Goal: Task Accomplishment & Management: Manage account settings

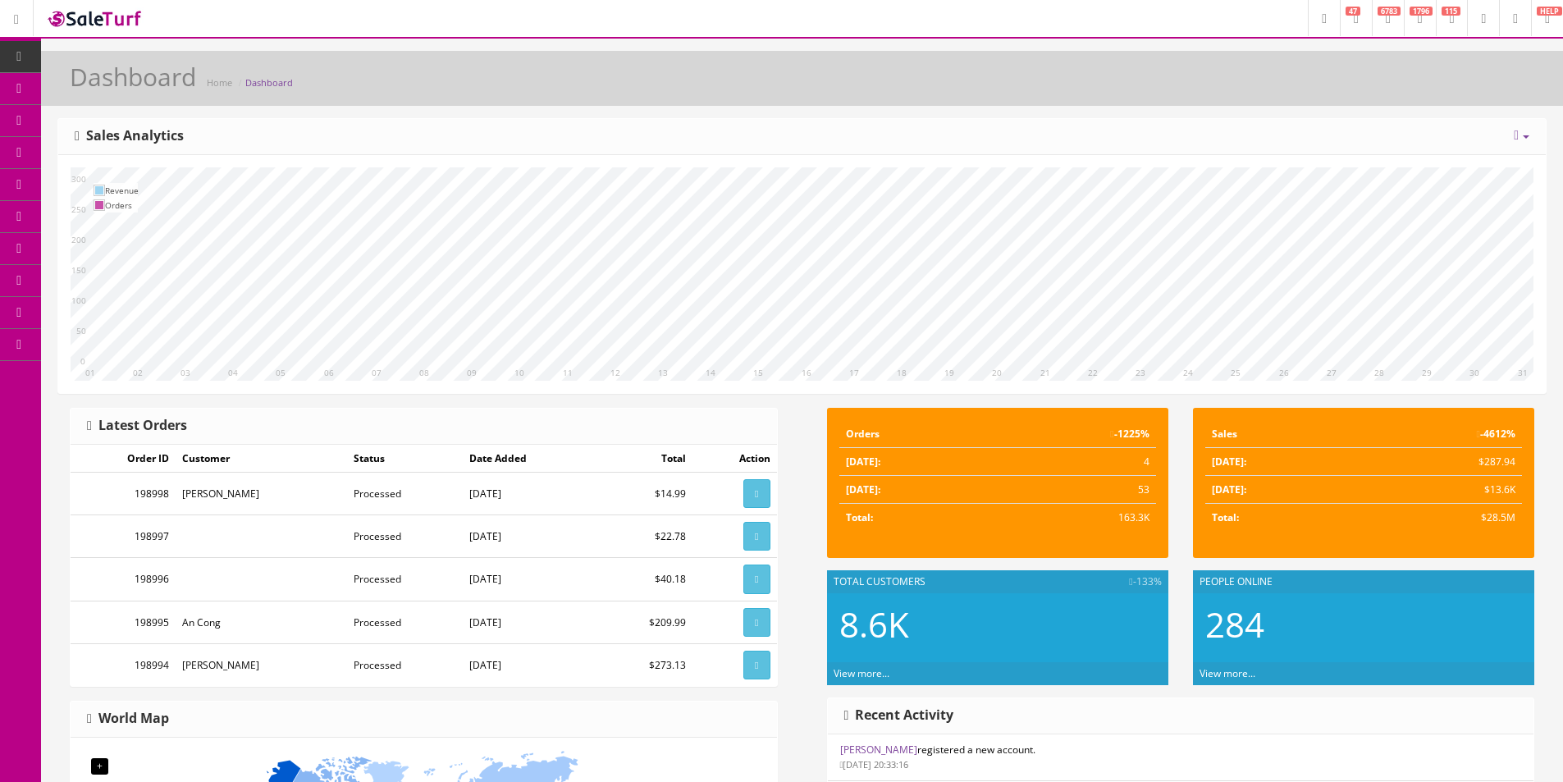
click at [1518, 132] on icon at bounding box center [1516, 135] width 5 height 13
click at [1440, 230] on link "Year" at bounding box center [1471, 226] width 147 height 19
click at [1519, 136] on link at bounding box center [1522, 136] width 16 height 14
click at [1434, 191] on link "Week" at bounding box center [1471, 189] width 147 height 19
click at [513, 135] on div "Today Week Month Year Year over Year Last Year over Prior Year Sales Analytics" at bounding box center [801, 137] width 1487 height 36
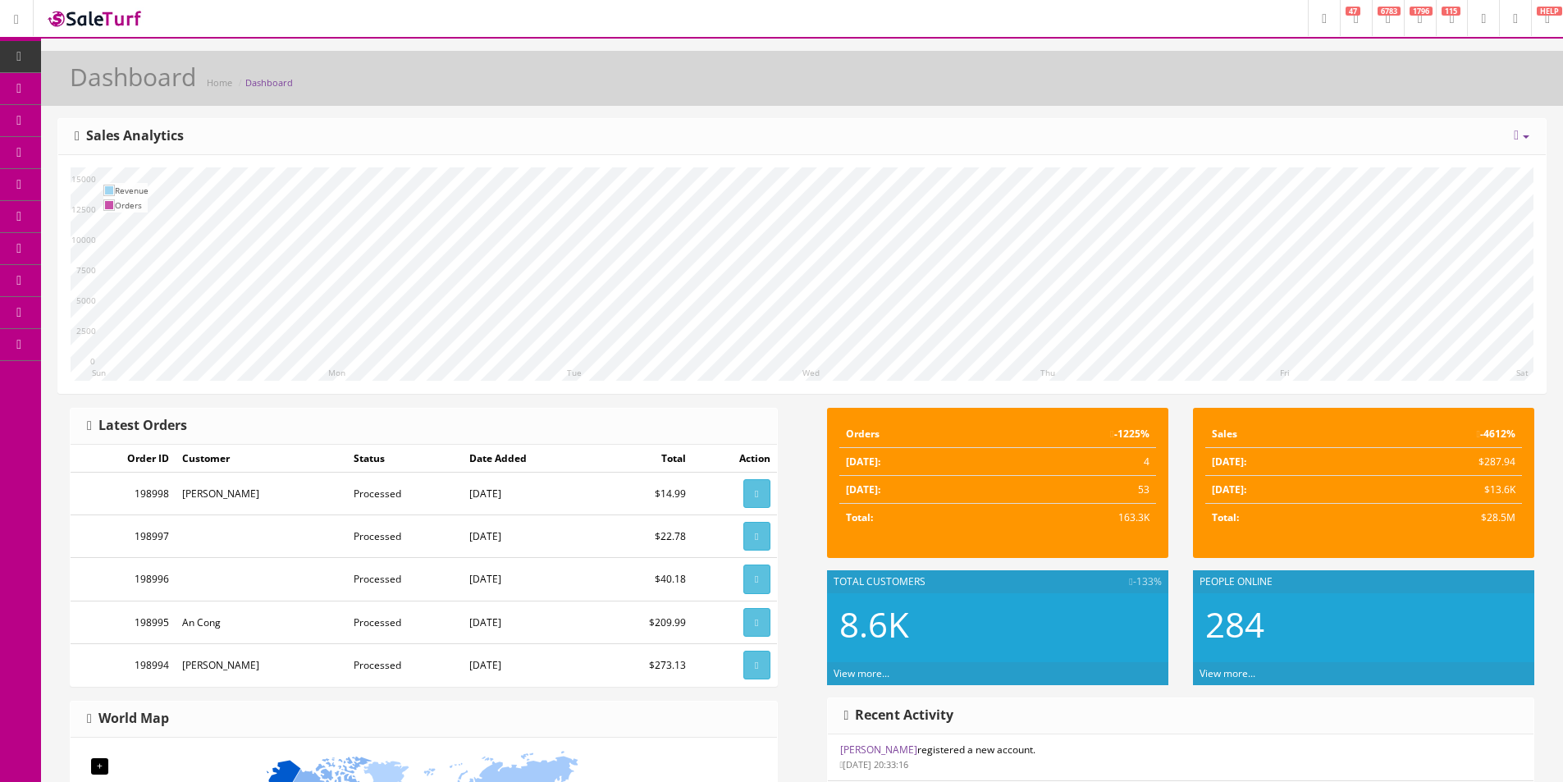
click at [513, 135] on div "Today Week Month Year Year over Year Last Year over Prior Year Sales Analytics" at bounding box center [801, 137] width 1487 height 36
click at [753, 142] on div "Today Week Month Year Year over Year Last Year over Prior Year Sales Analytics" at bounding box center [801, 137] width 1487 height 36
click at [88, 83] on icon at bounding box center [86, 87] width 17 height 13
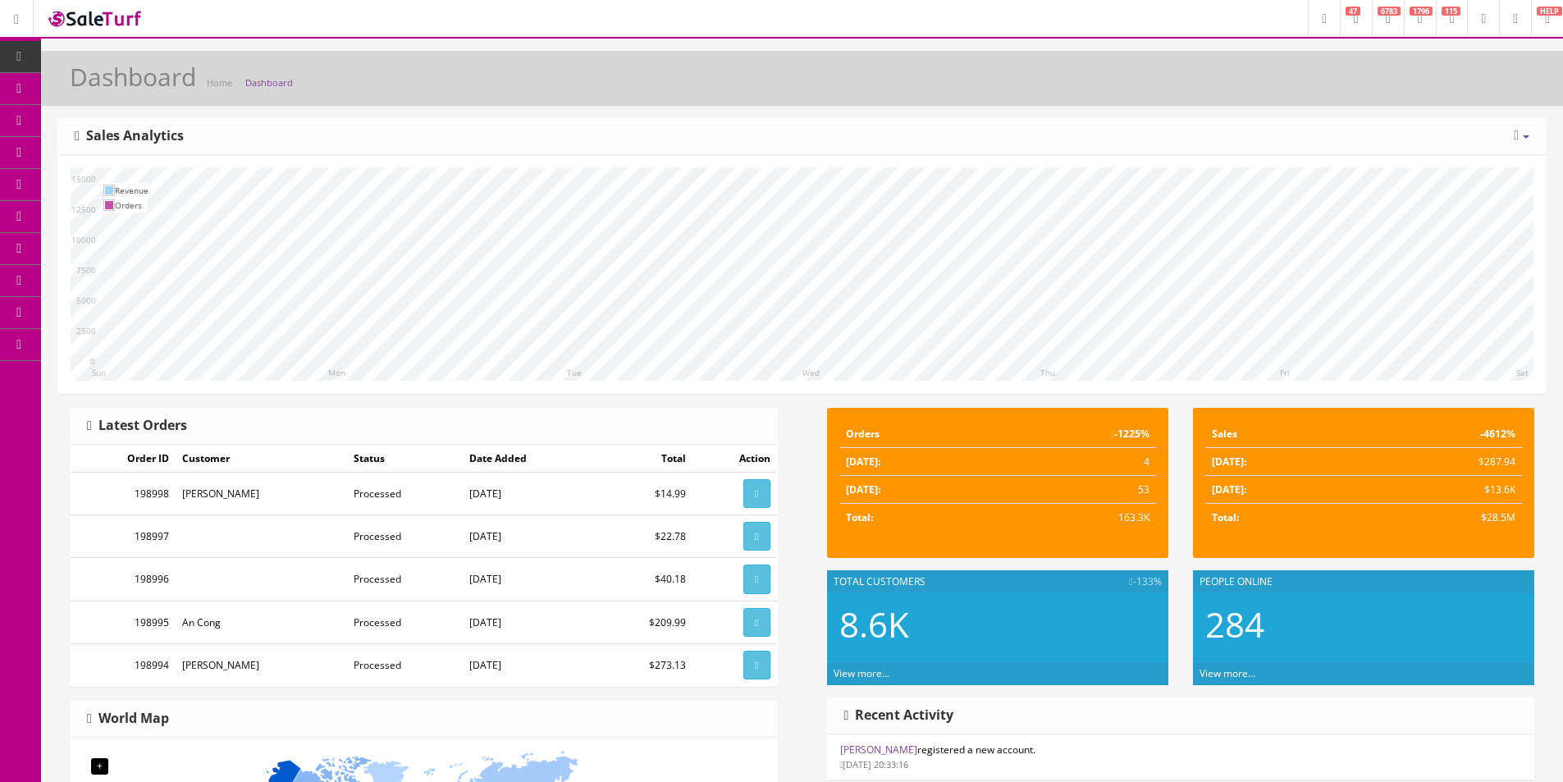
click at [612, 126] on div "Today Week Month Year Year over Year Last Year over Prior Year Sales Analytics" at bounding box center [801, 137] width 1487 height 36
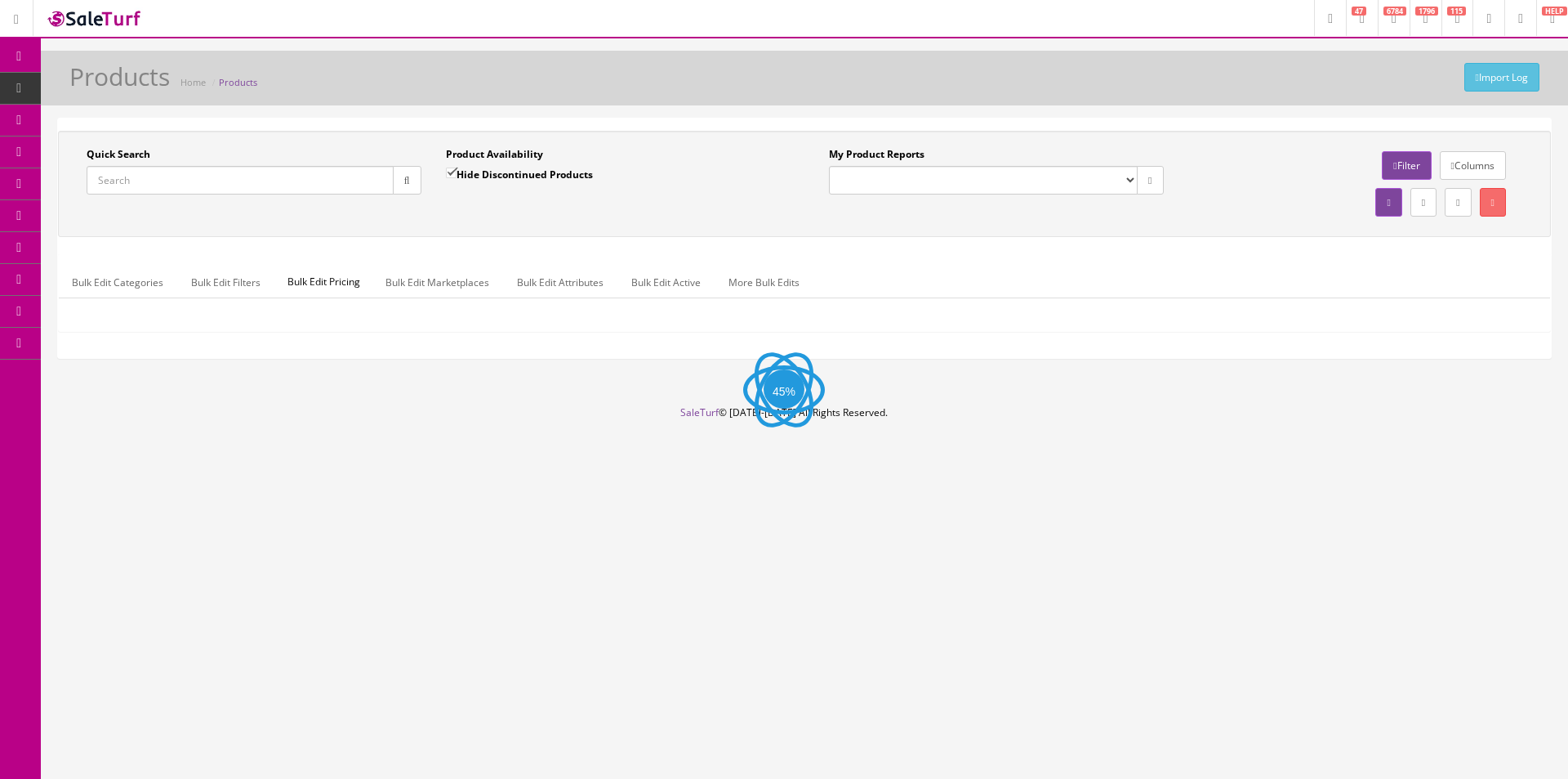
click at [144, 181] on input "Quick Search" at bounding box center [240, 180] width 307 height 29
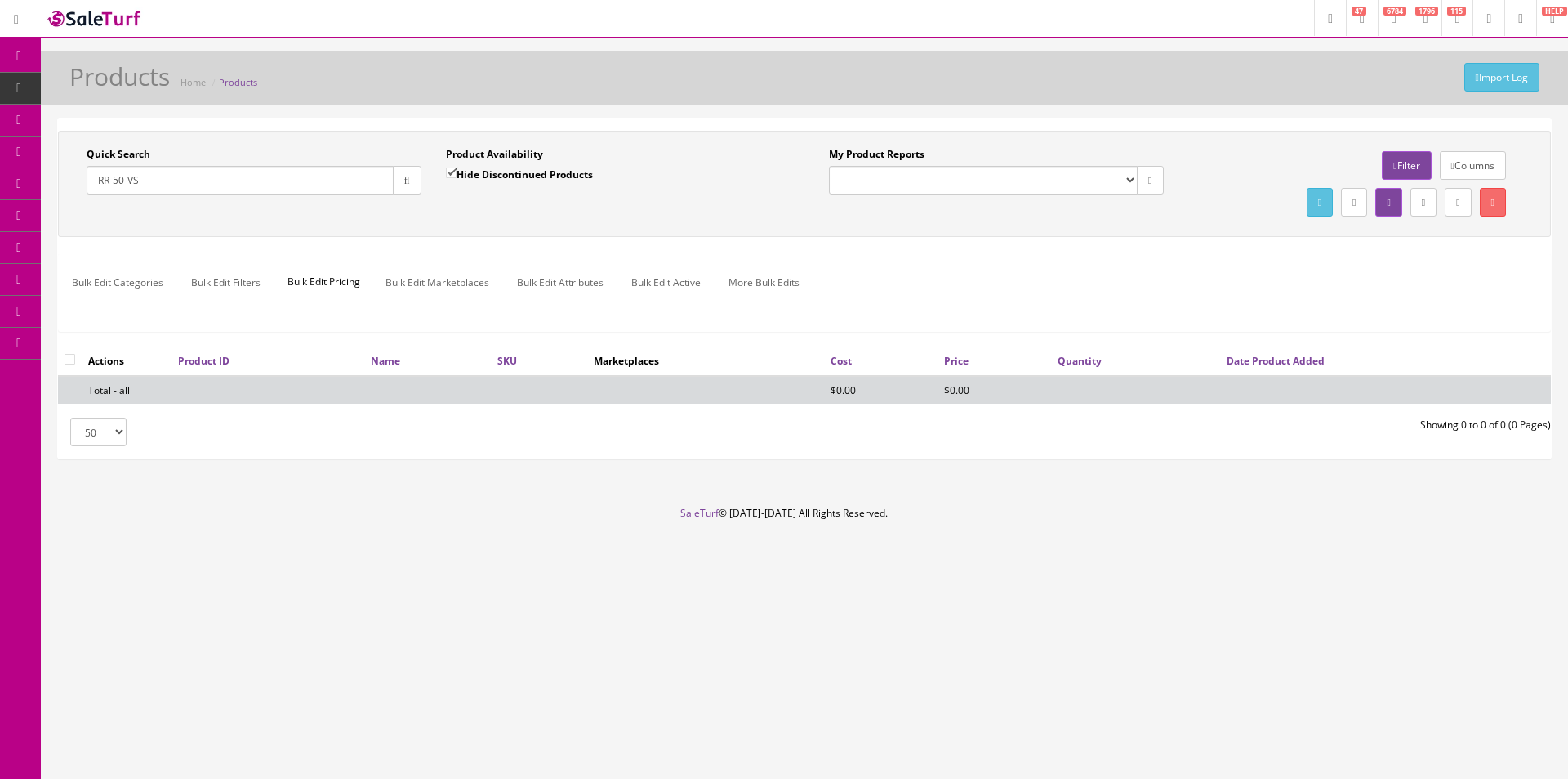
type input "RR-50-VS"
click at [453, 173] on input "Hide Discontinued Products" at bounding box center [451, 172] width 11 height 11
checkbox input "false"
click at [419, 175] on button "button" at bounding box center [407, 180] width 29 height 29
click at [431, 195] on div "Quick Search RR-50-VS Date From" at bounding box center [254, 177] width 359 height 60
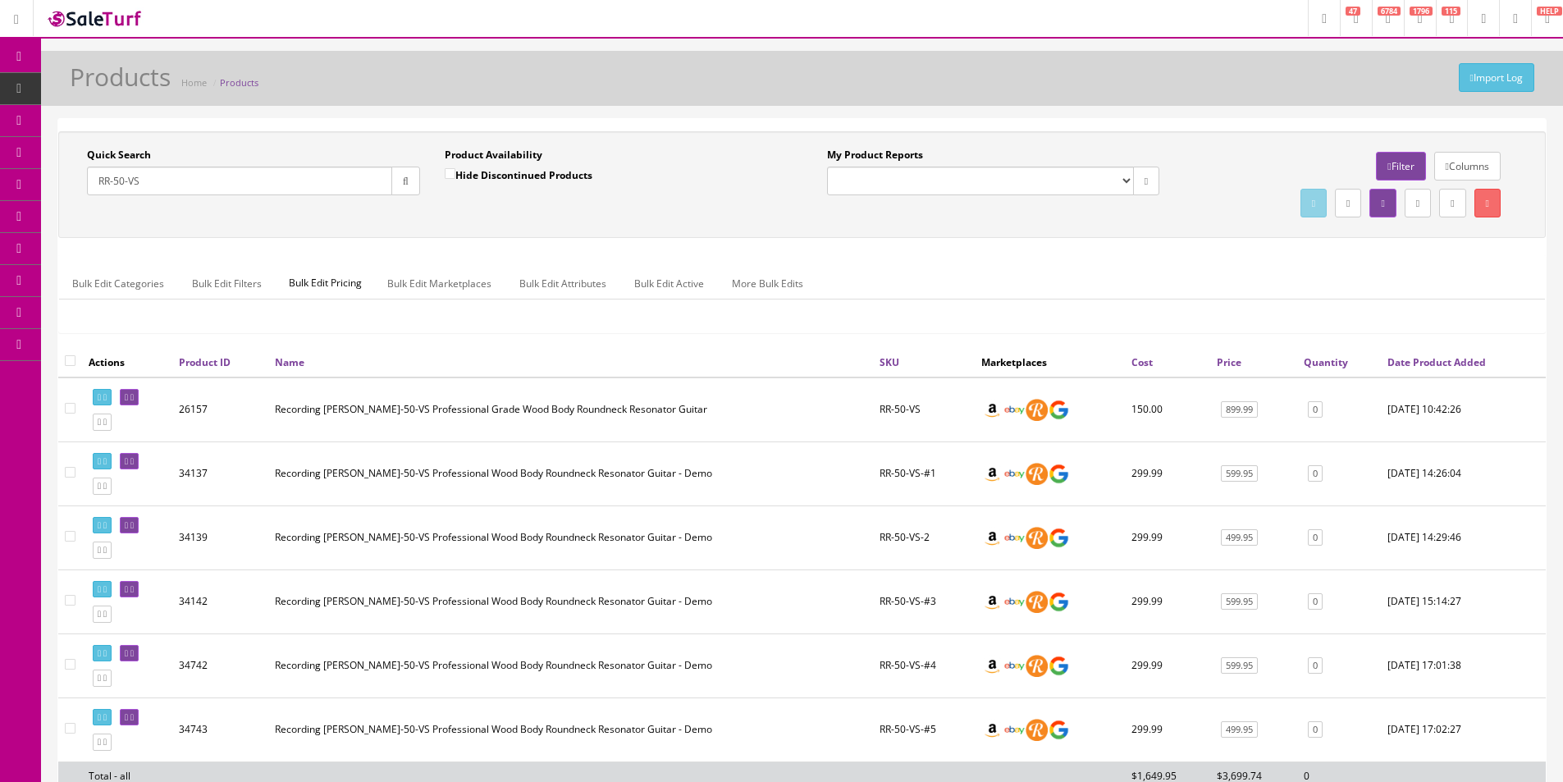
click at [344, 337] on div "Quick Search RR-50-VS Date From Product Availability Hide Discontinued Products…" at bounding box center [801, 239] width 1487 height 216
click at [190, 171] on input "RR-50-VS" at bounding box center [239, 181] width 305 height 29
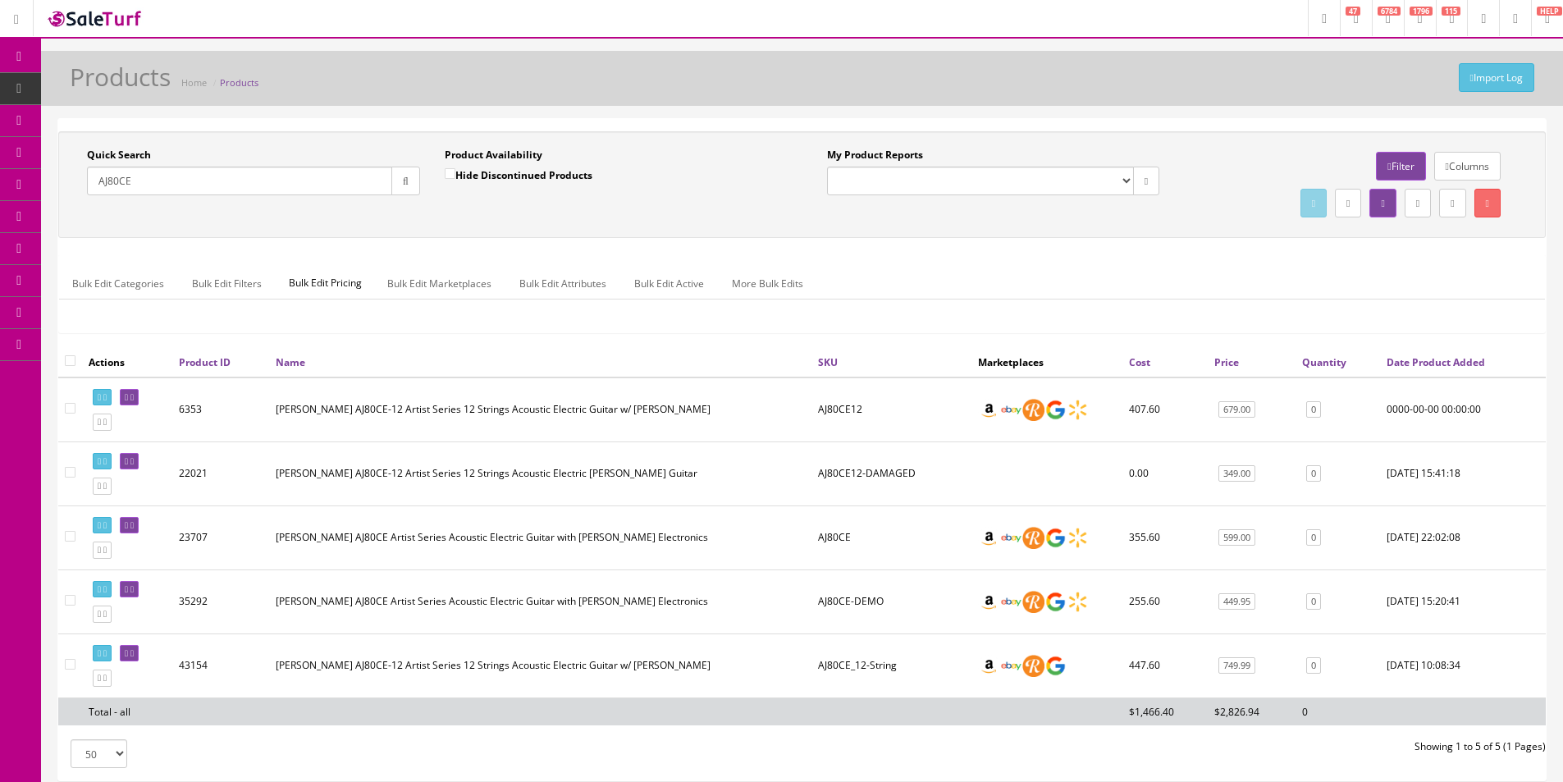
click at [263, 174] on input "AJ80CE" at bounding box center [239, 181] width 305 height 29
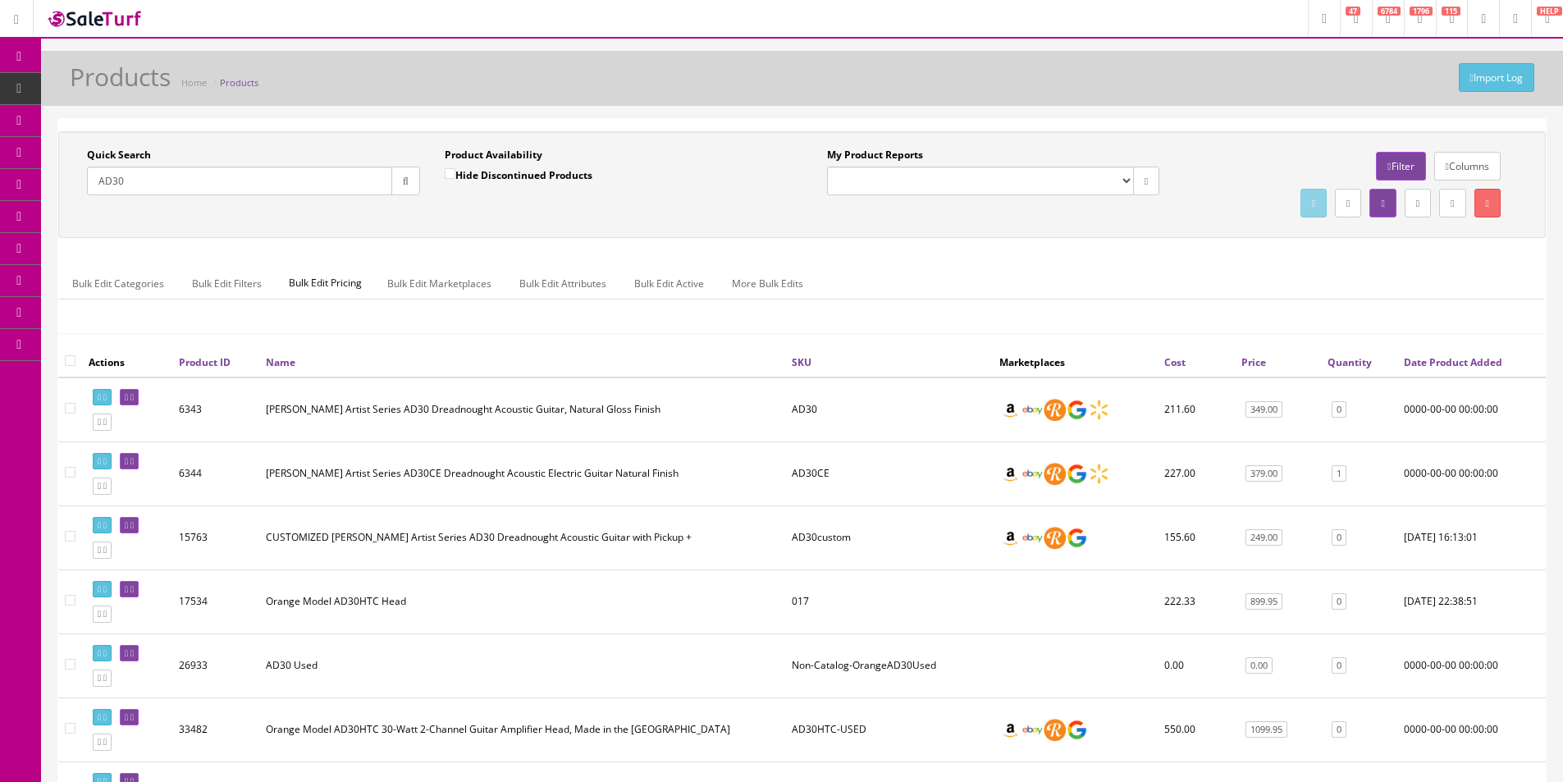
click at [267, 185] on input "AD30" at bounding box center [239, 181] width 305 height 29
type input "Speakon"
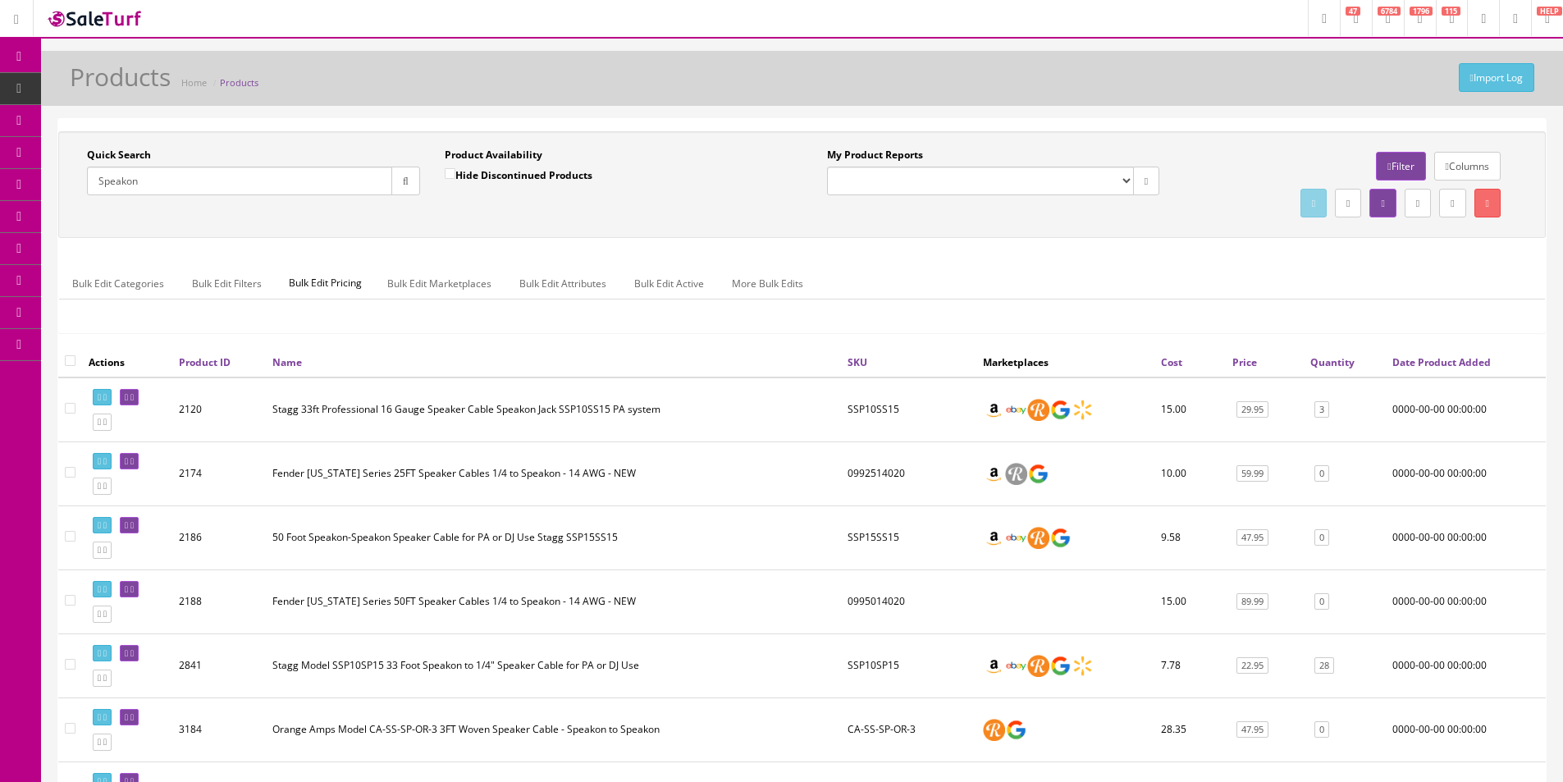
click at [304, 176] on input "Speakon" at bounding box center [239, 181] width 305 height 29
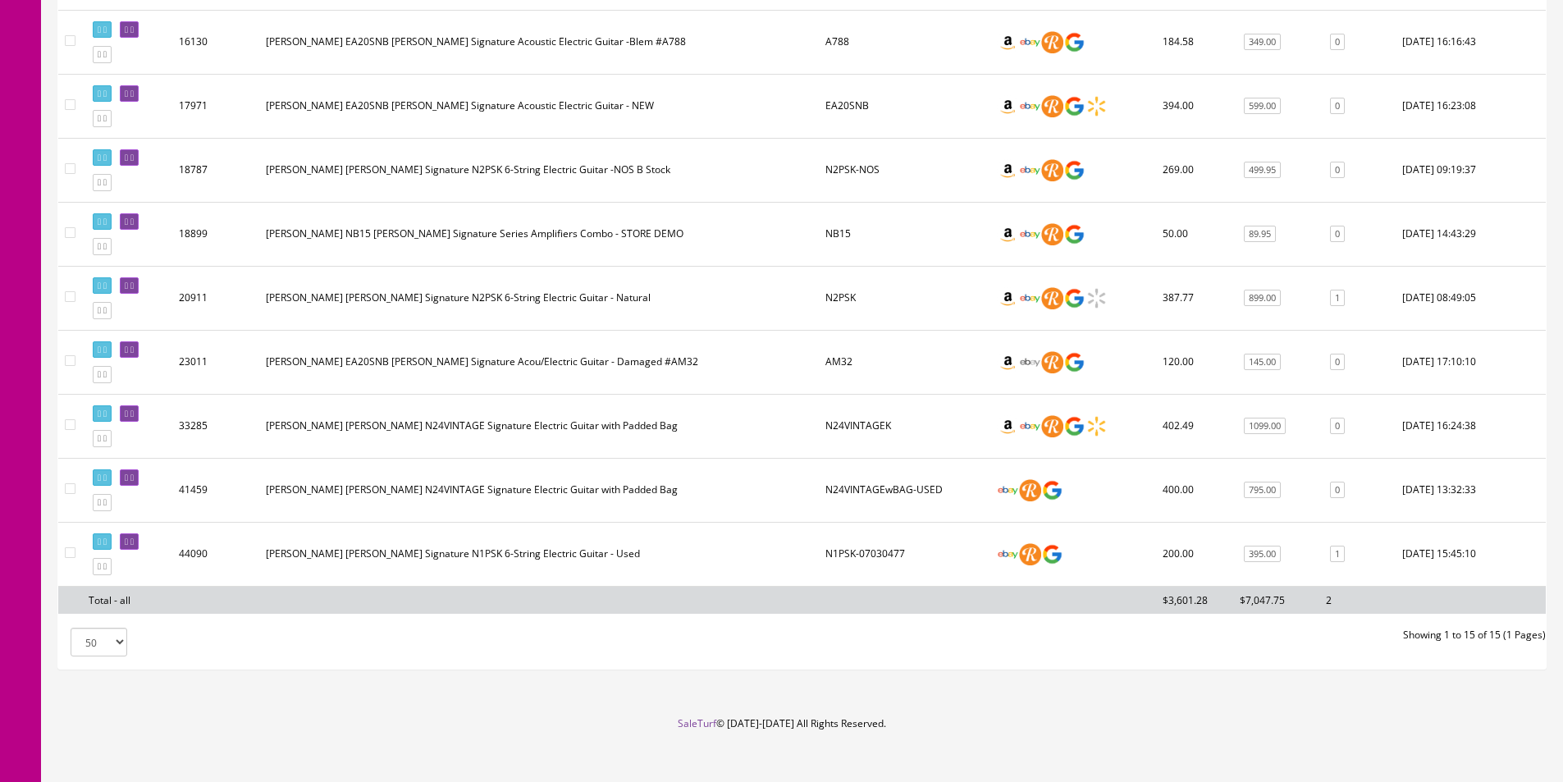
scroll to position [768, 0]
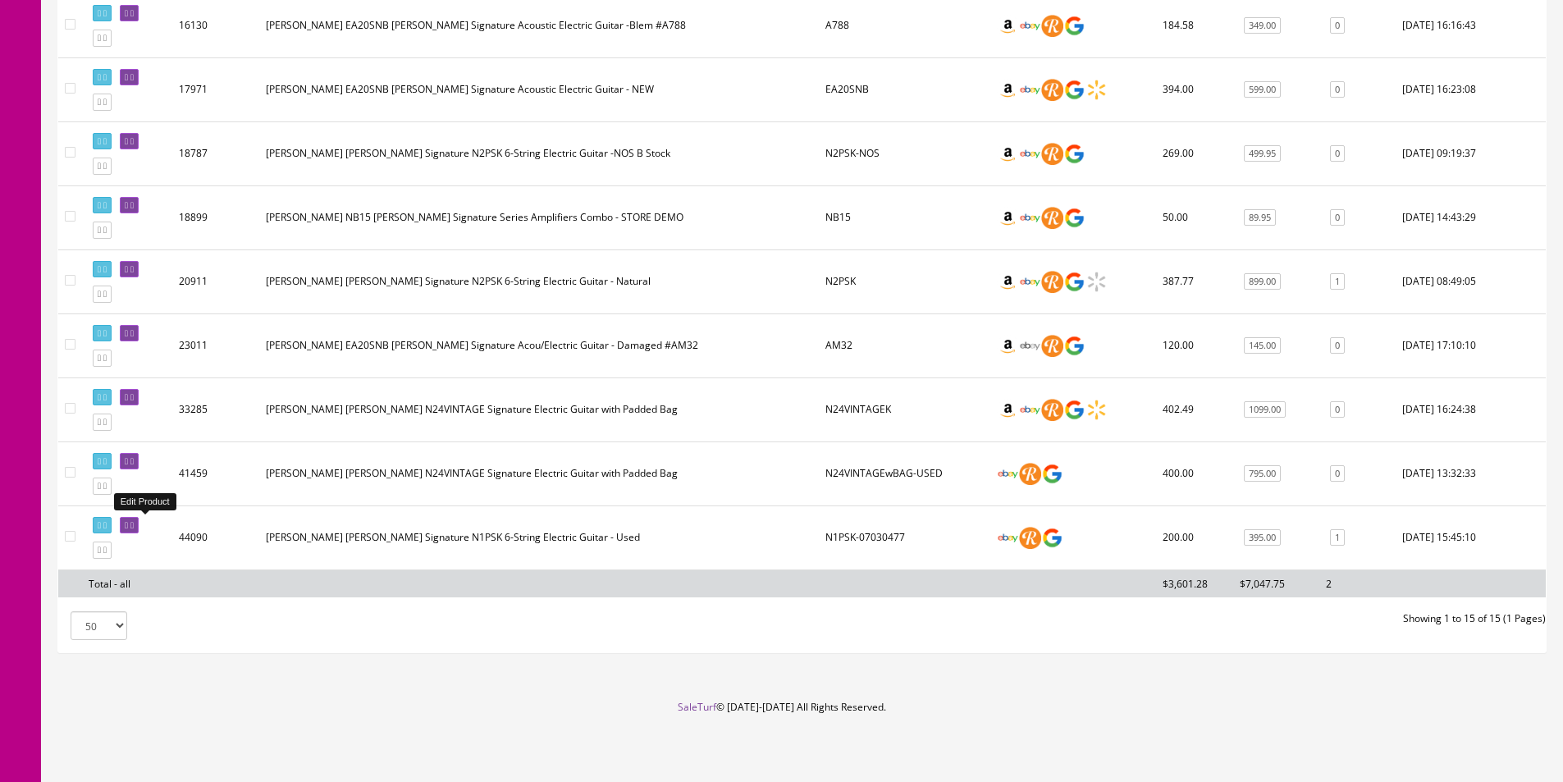
type input "Nuno"
click at [134, 523] on icon at bounding box center [131, 525] width 3 height 9
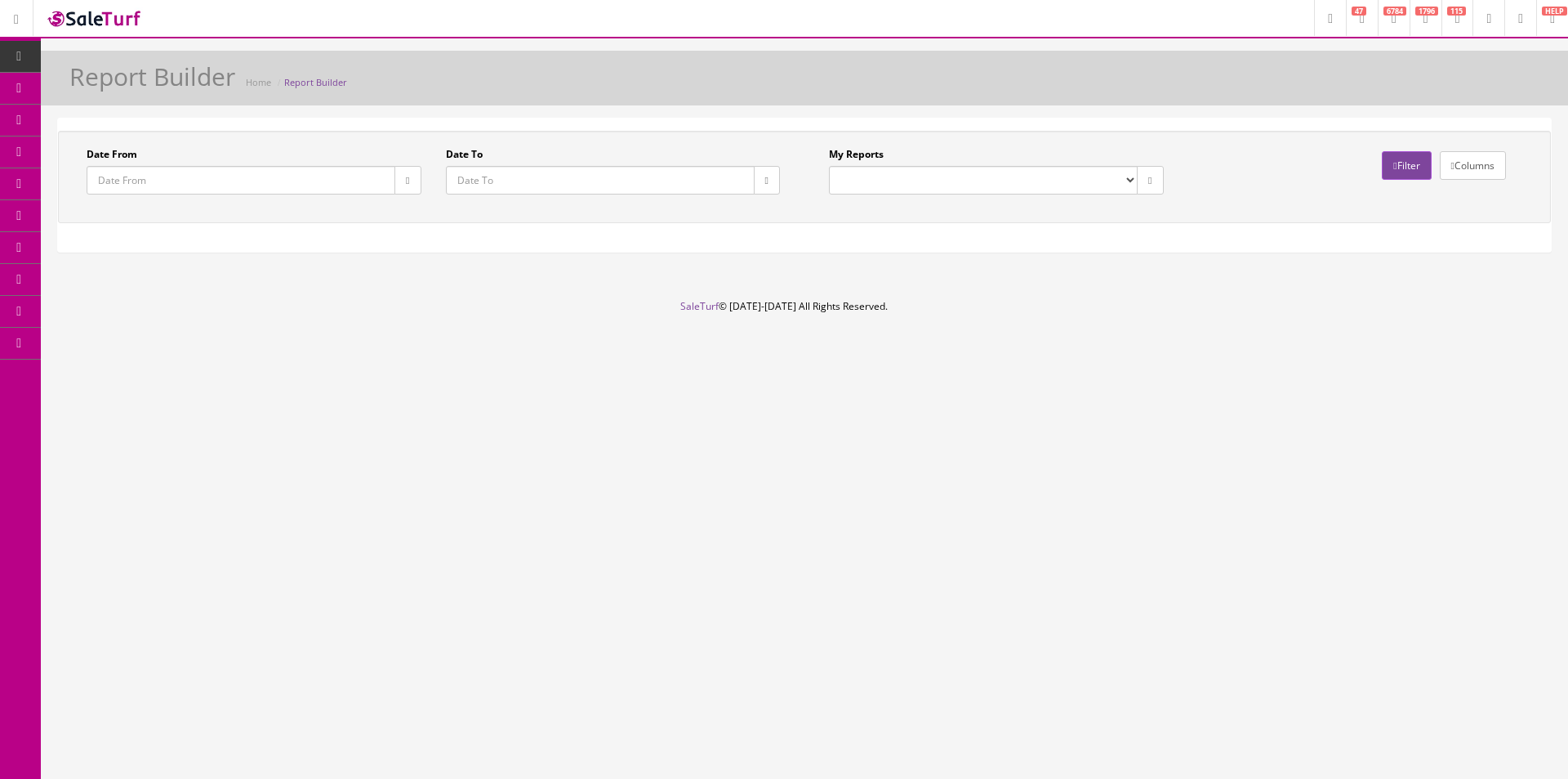
click at [968, 180] on select "Commission Report Weekly Sold/Stock (NON-DISCONTINUED) Store Cash IN-OUT Comple…" at bounding box center [984, 180] width 309 height 29
select select "224"
click at [829, 166] on select "Commission Report Weekly Sold/Stock (NON-DISCONTINUED) Store Cash IN-OUT Comple…" at bounding box center [984, 180] width 309 height 29
type input "[DATE]"
type input "2021-12-23"
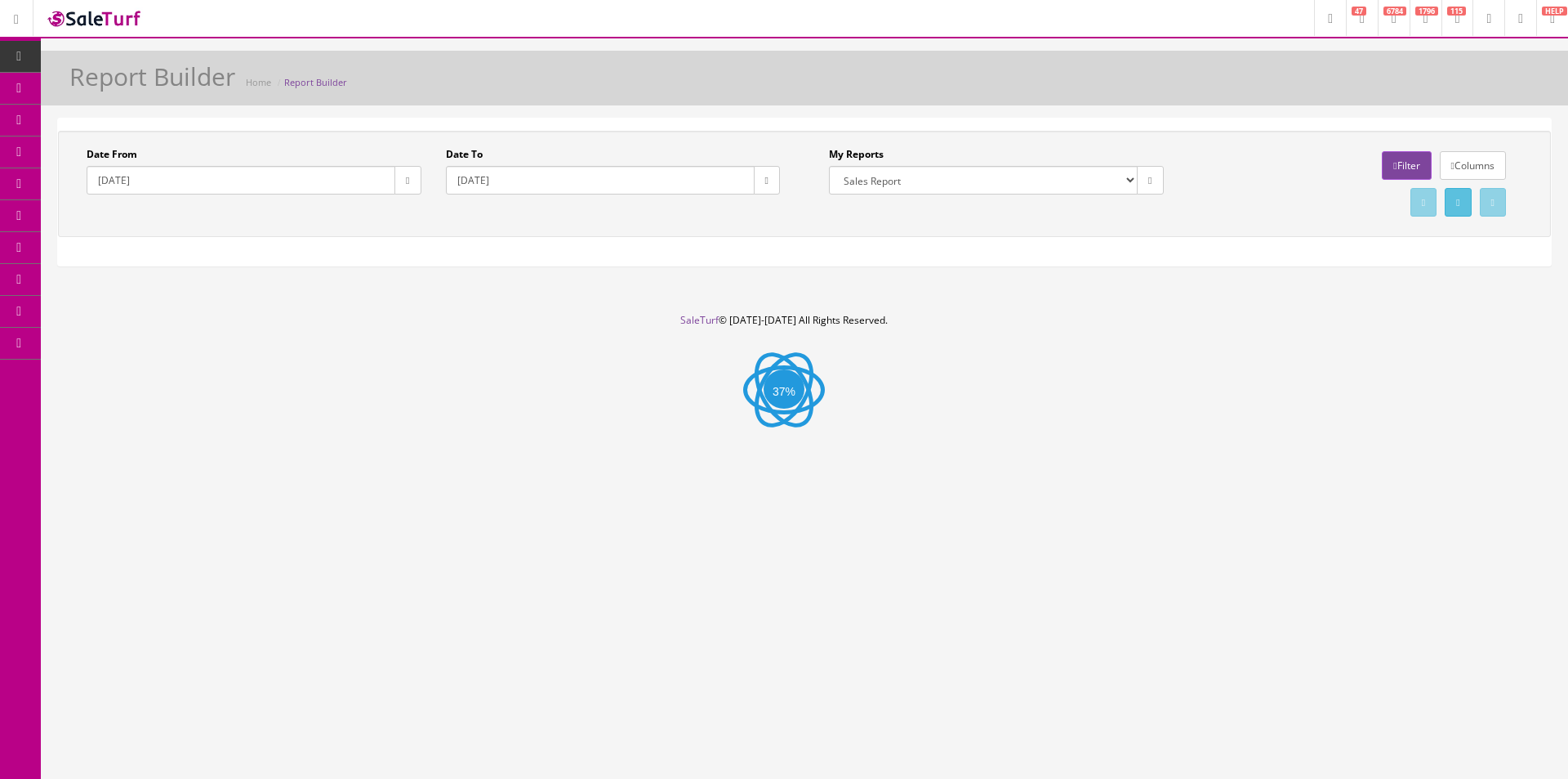
click at [412, 179] on button "button" at bounding box center [407, 180] width 26 height 29
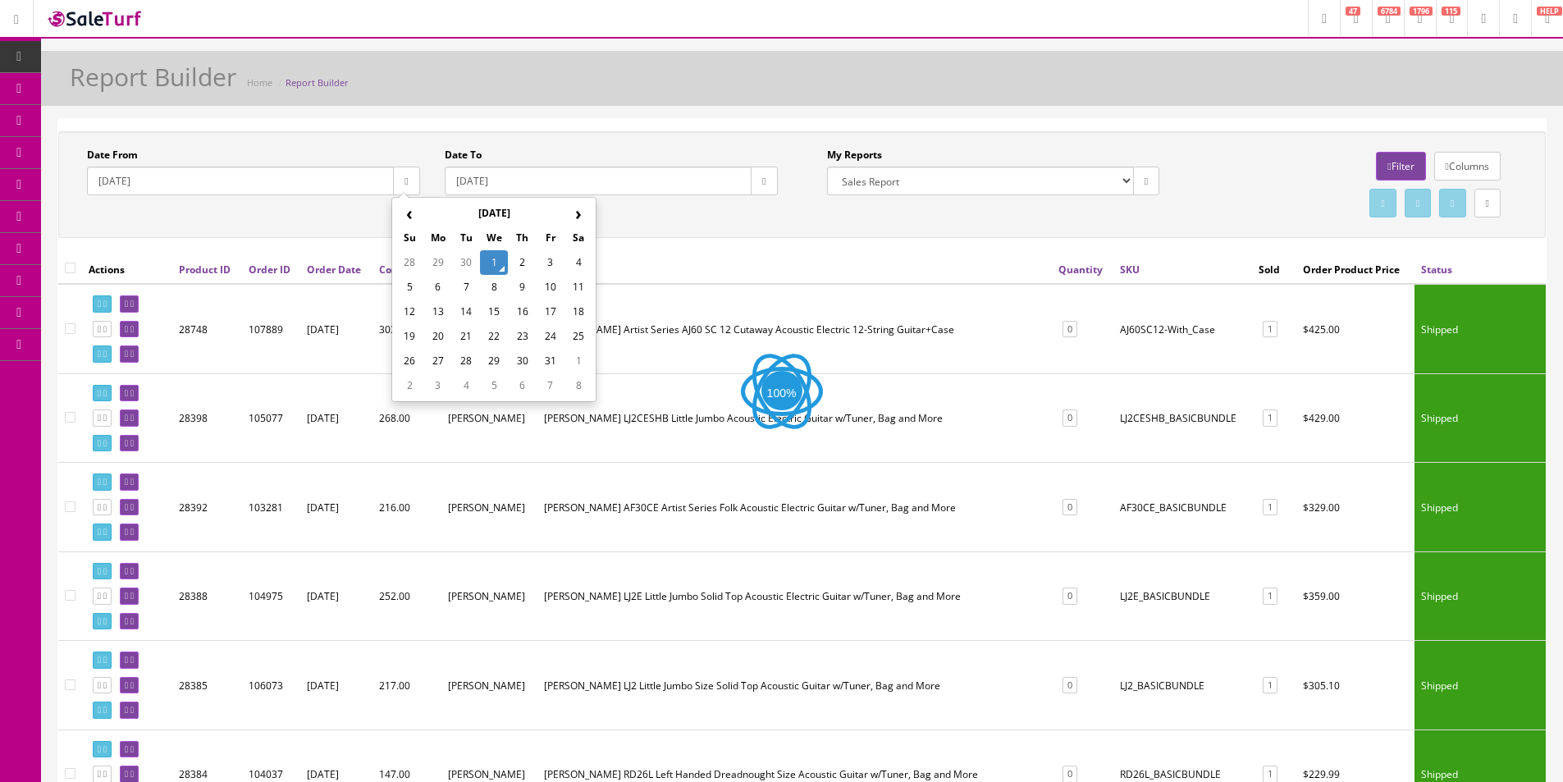
click at [404, 212] on th "‹" at bounding box center [409, 213] width 28 height 25
click at [407, 212] on th "‹" at bounding box center [409, 213] width 28 height 25
click at [409, 208] on th "‹" at bounding box center [409, 213] width 28 height 25
click at [452, 260] on td "1" at bounding box center [466, 262] width 28 height 25
type input "2025-07-01"
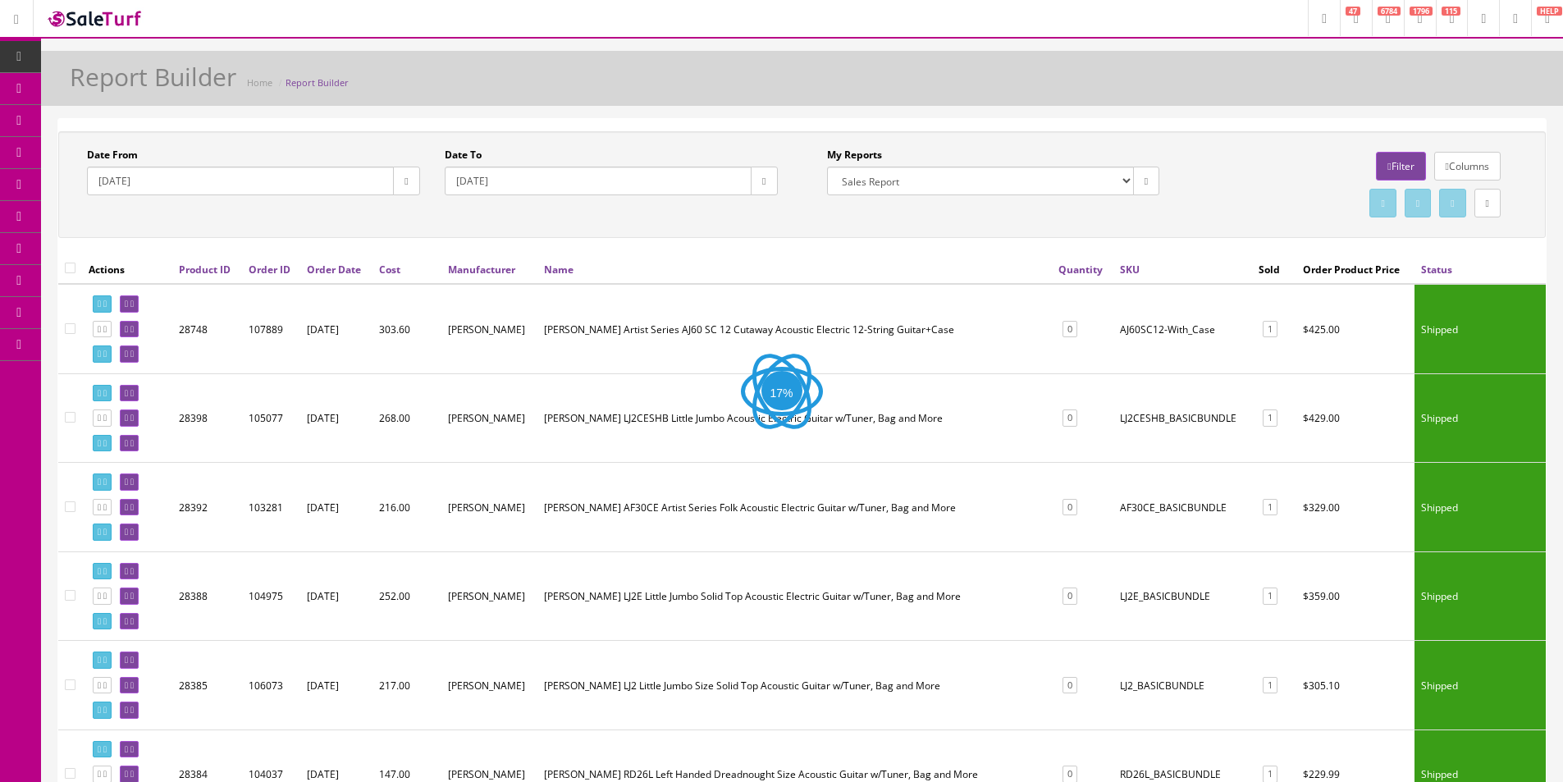
click at [751, 183] on button "button" at bounding box center [764, 181] width 26 height 29
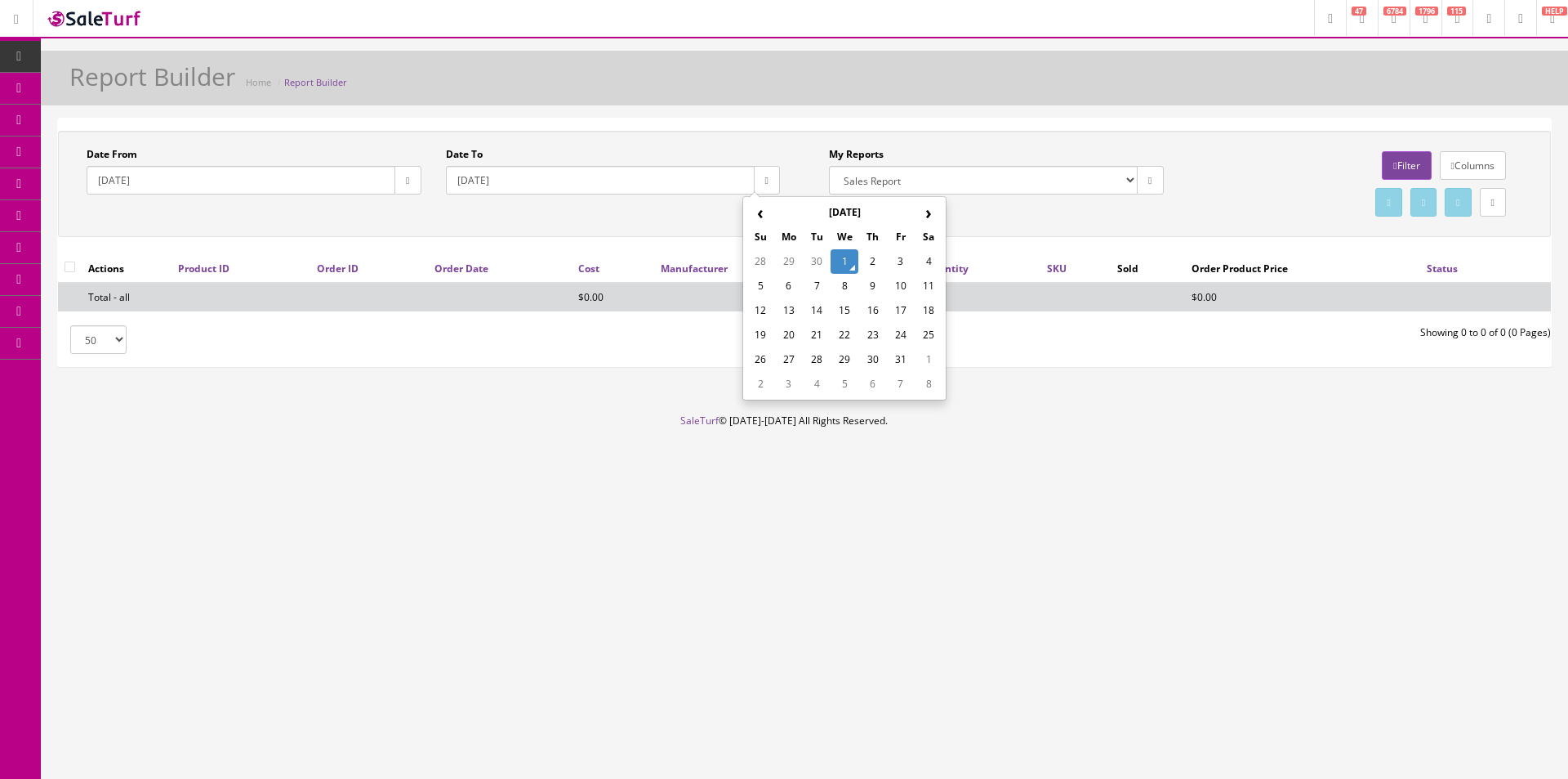
click at [756, 220] on th "‹" at bounding box center [761, 212] width 28 height 25
click at [816, 262] on td "1" at bounding box center [817, 261] width 28 height 25
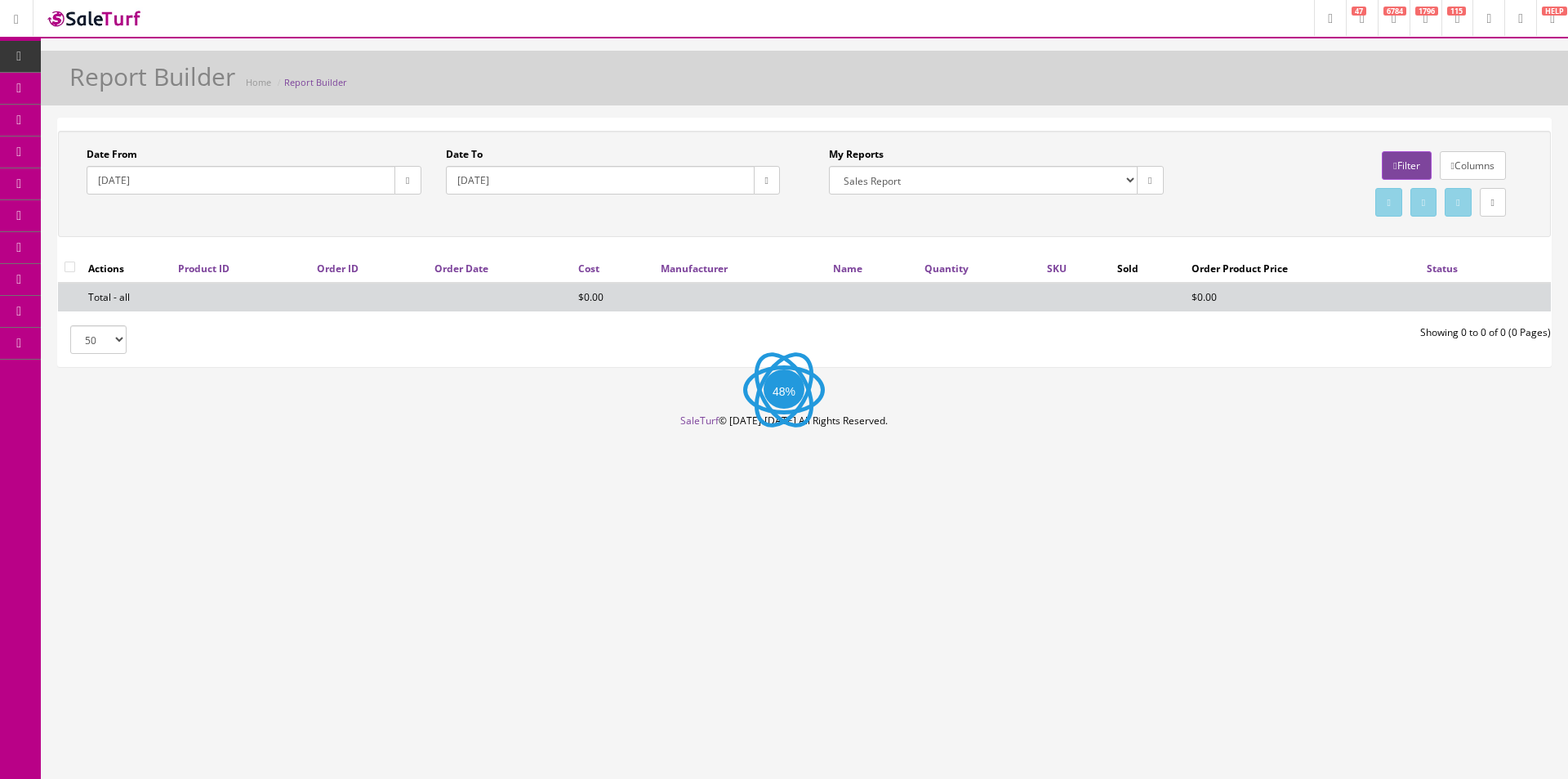
click at [760, 186] on button "button" at bounding box center [767, 180] width 26 height 29
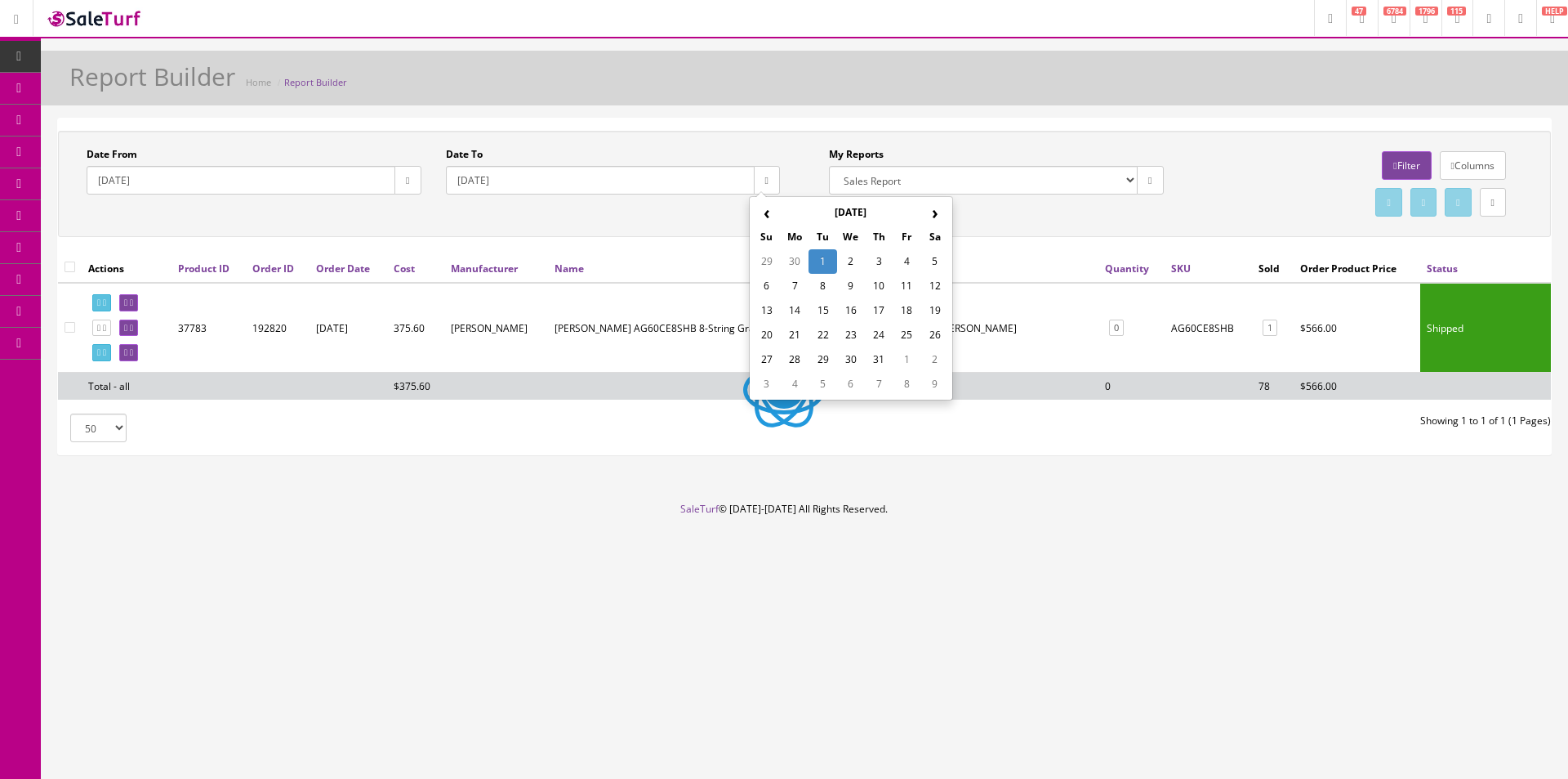
click at [934, 218] on th "›" at bounding box center [935, 212] width 28 height 25
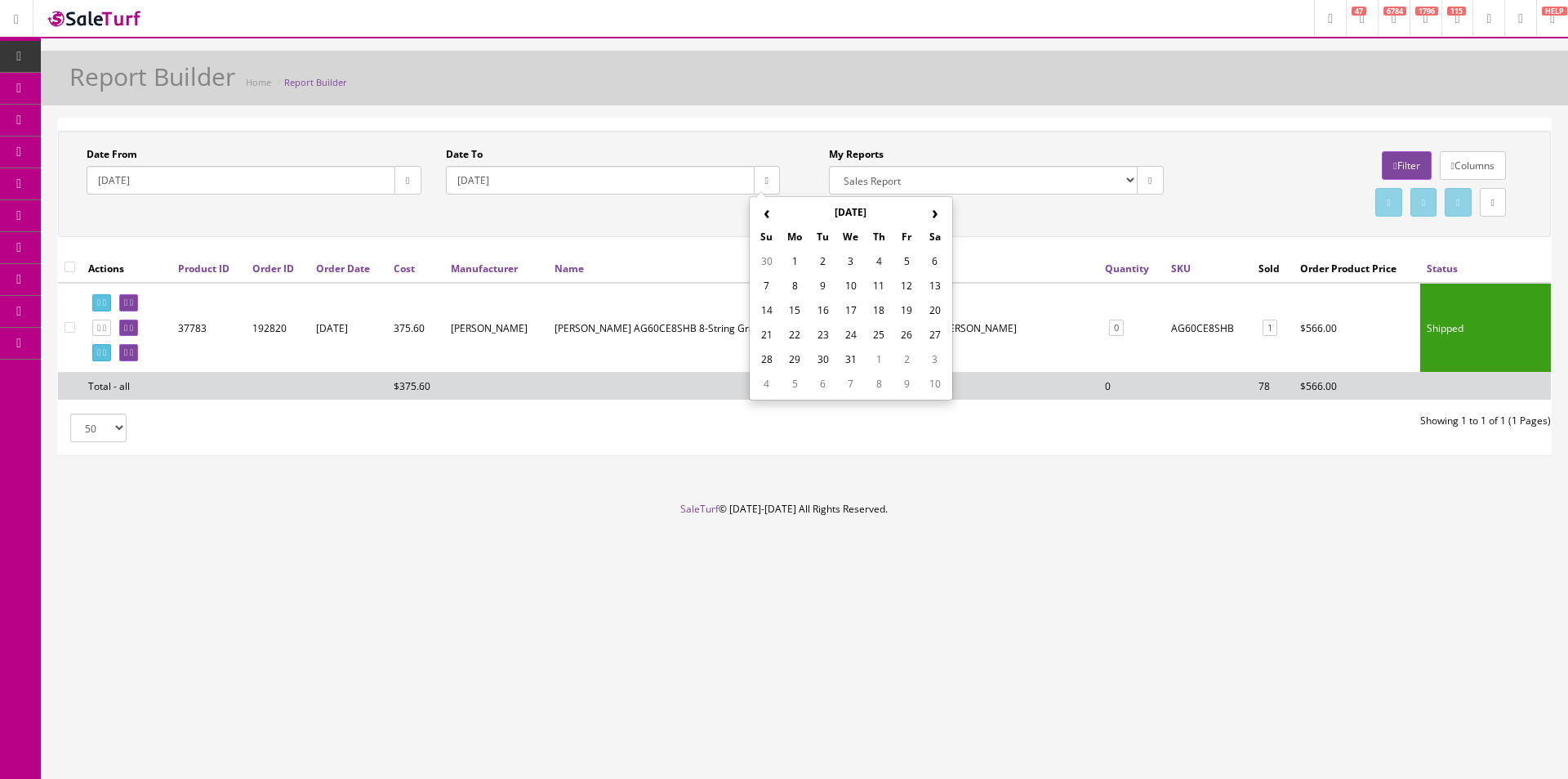
click at [767, 212] on th "‹" at bounding box center [767, 212] width 28 height 25
click at [768, 221] on th "‹" at bounding box center [767, 212] width 28 height 25
click at [858, 266] on td "1" at bounding box center [851, 261] width 28 height 25
type input "2025-10-01"
click at [920, 219] on div "My Reports Commission Report Weekly Sold/Stock (NON-DISCONTINUED) Store Cash IN…" at bounding box center [1176, 184] width 743 height 74
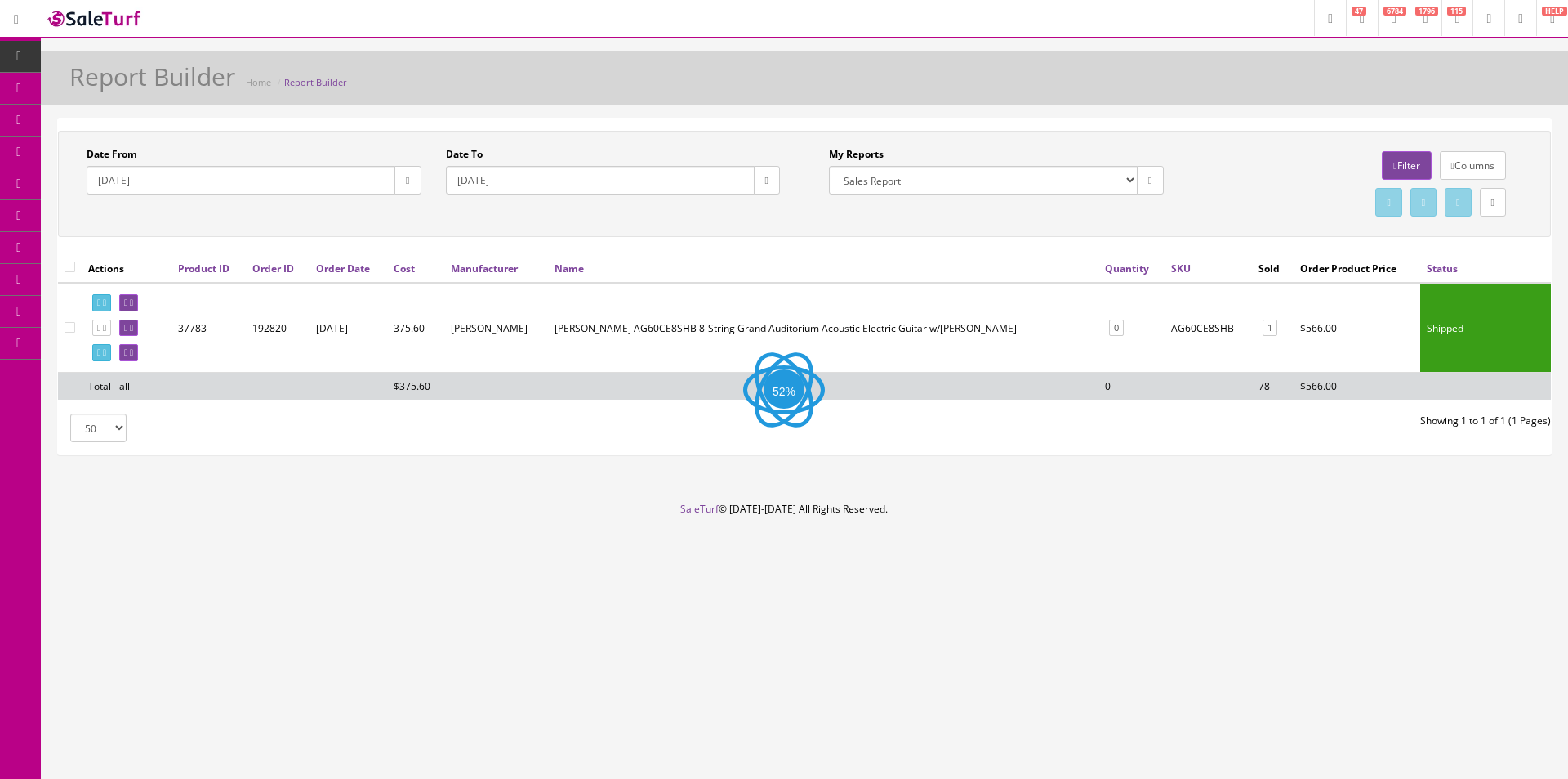
drag, startPoint x: 927, startPoint y: 229, endPoint x: 1280, endPoint y: 192, distance: 354.9
click at [930, 230] on div "Date From 2025-07-01 Date To 2025-10-01 My Reports Commission Report Weekly Sol…" at bounding box center [804, 183] width 1493 height 107
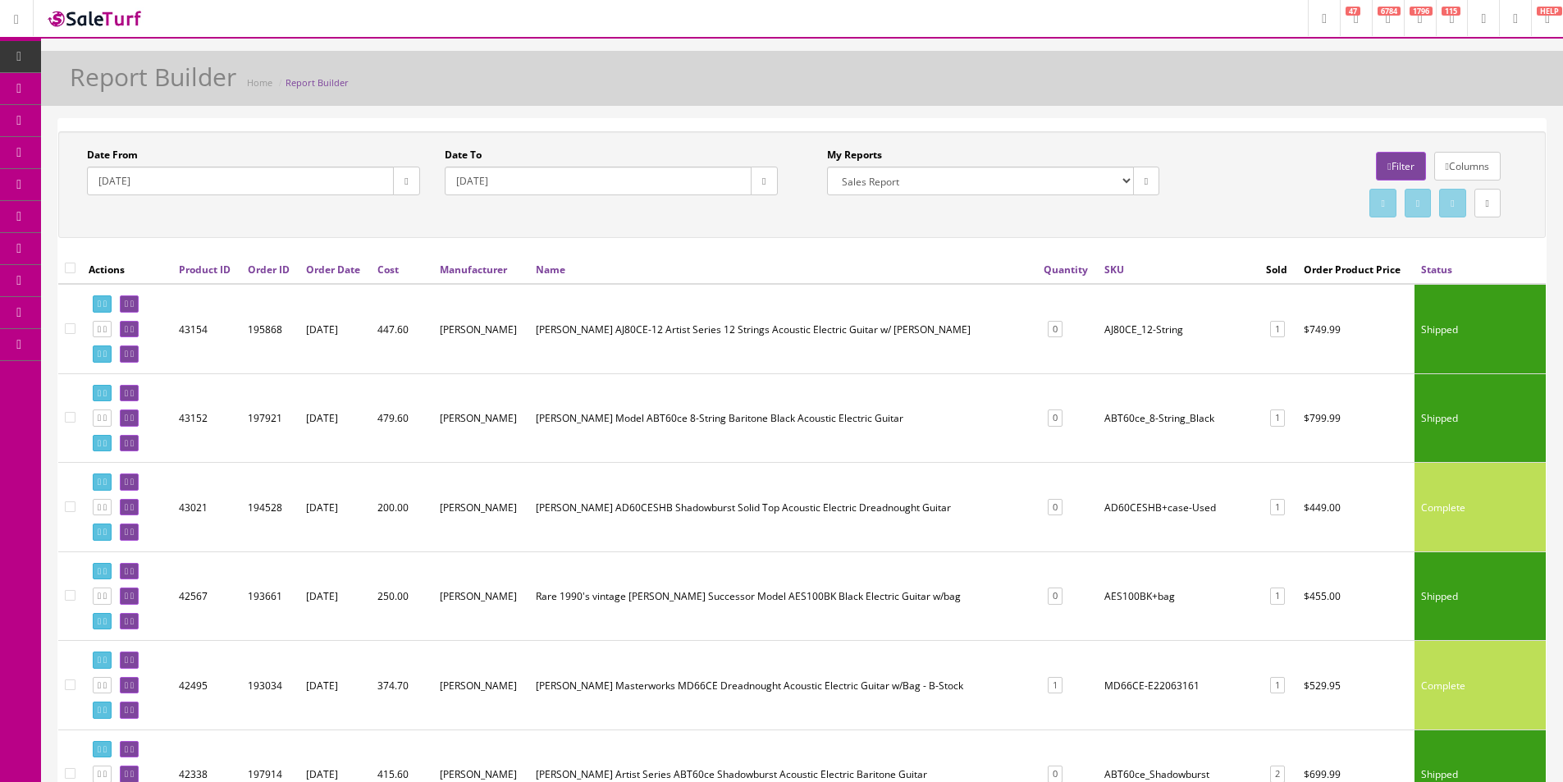
click at [1181, 222] on div "Columns Filter Download report as CSV File" at bounding box center [1351, 185] width 358 height 74
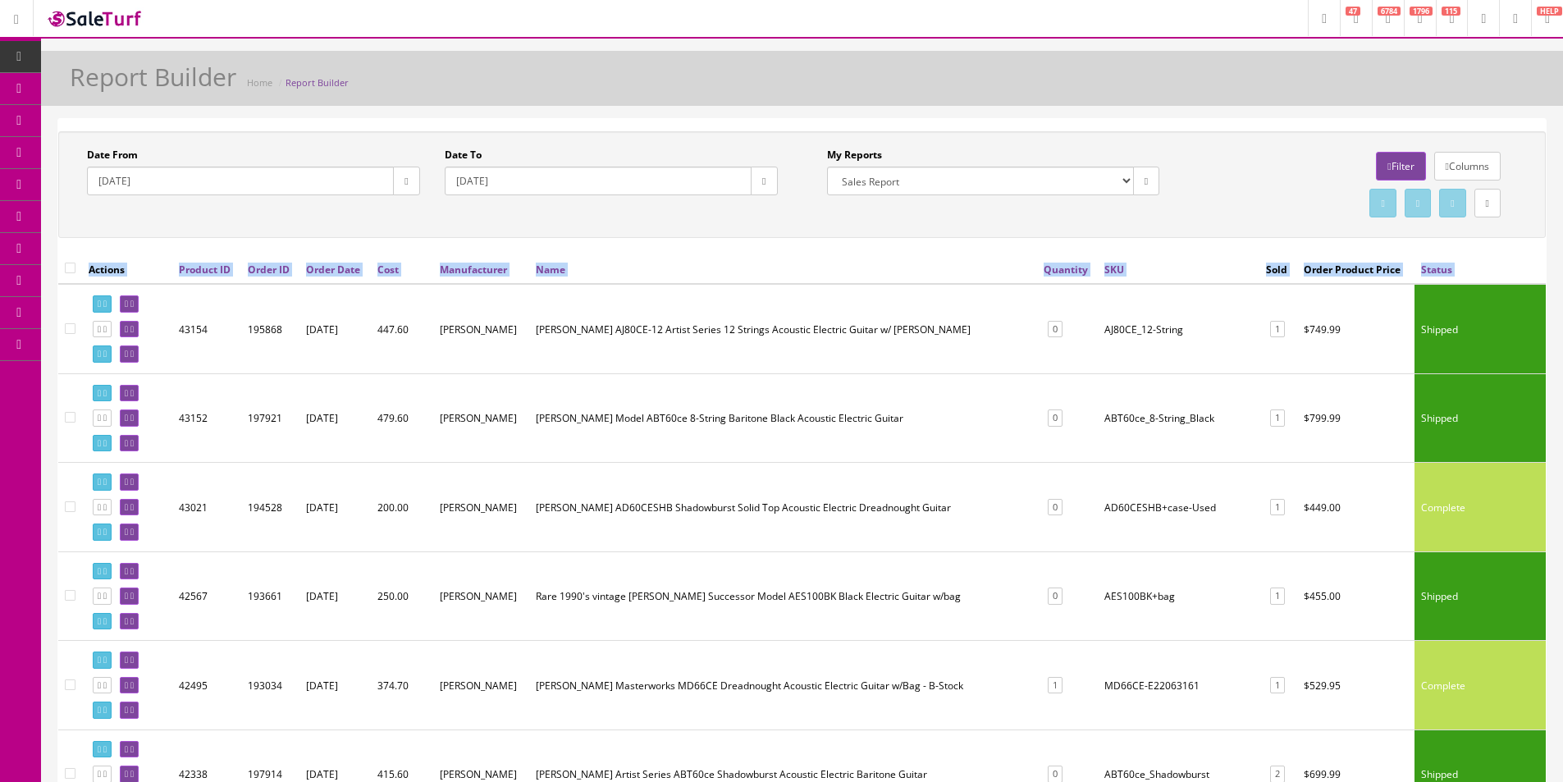
click at [1181, 222] on div "Columns Filter Download report as CSV File" at bounding box center [1351, 185] width 358 height 74
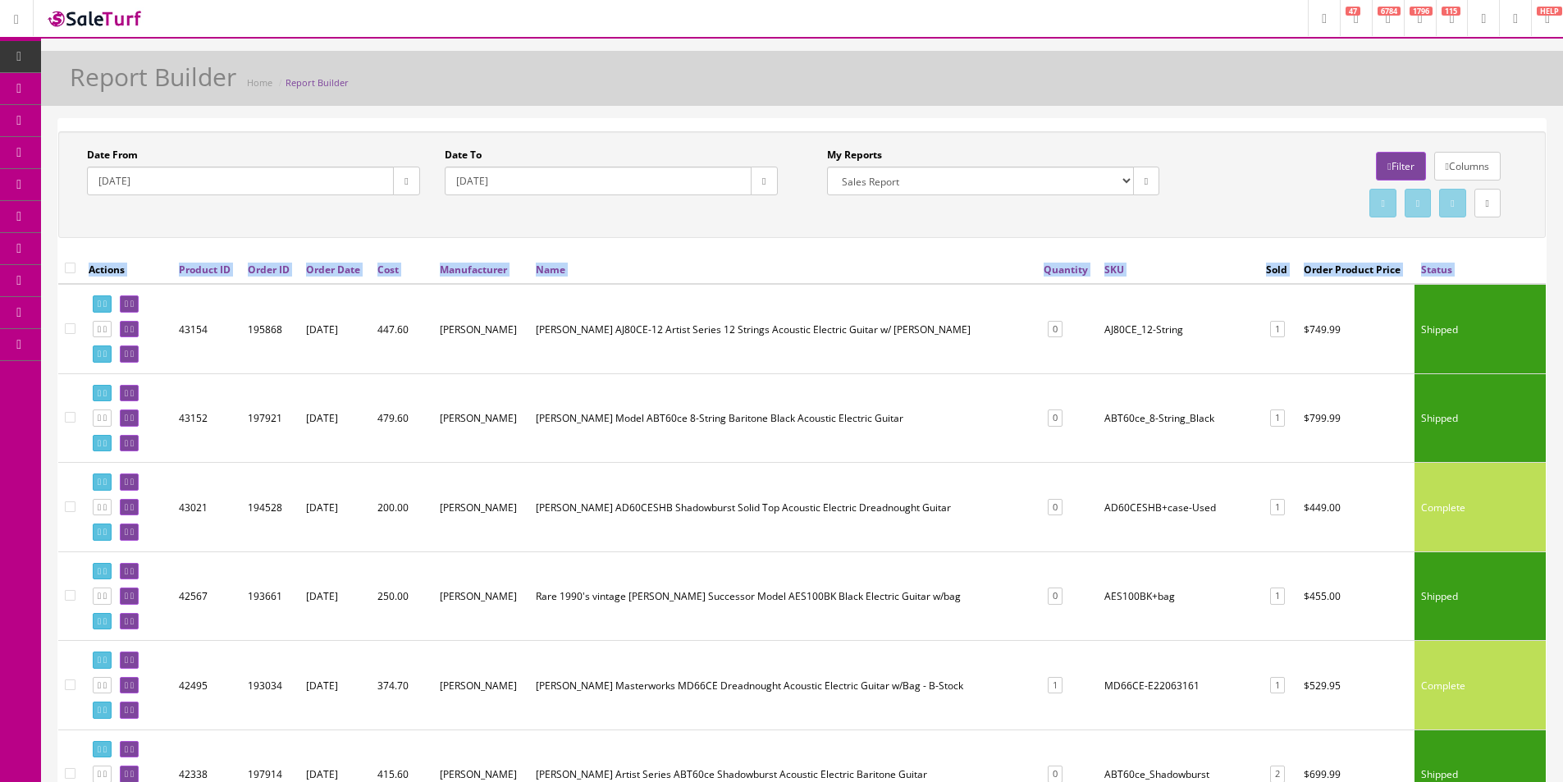
click at [1181, 222] on div "Columns Filter Download report as CSV File" at bounding box center [1351, 185] width 358 height 74
drag, startPoint x: 1081, startPoint y: 418, endPoint x: 1190, endPoint y: 423, distance: 109.2
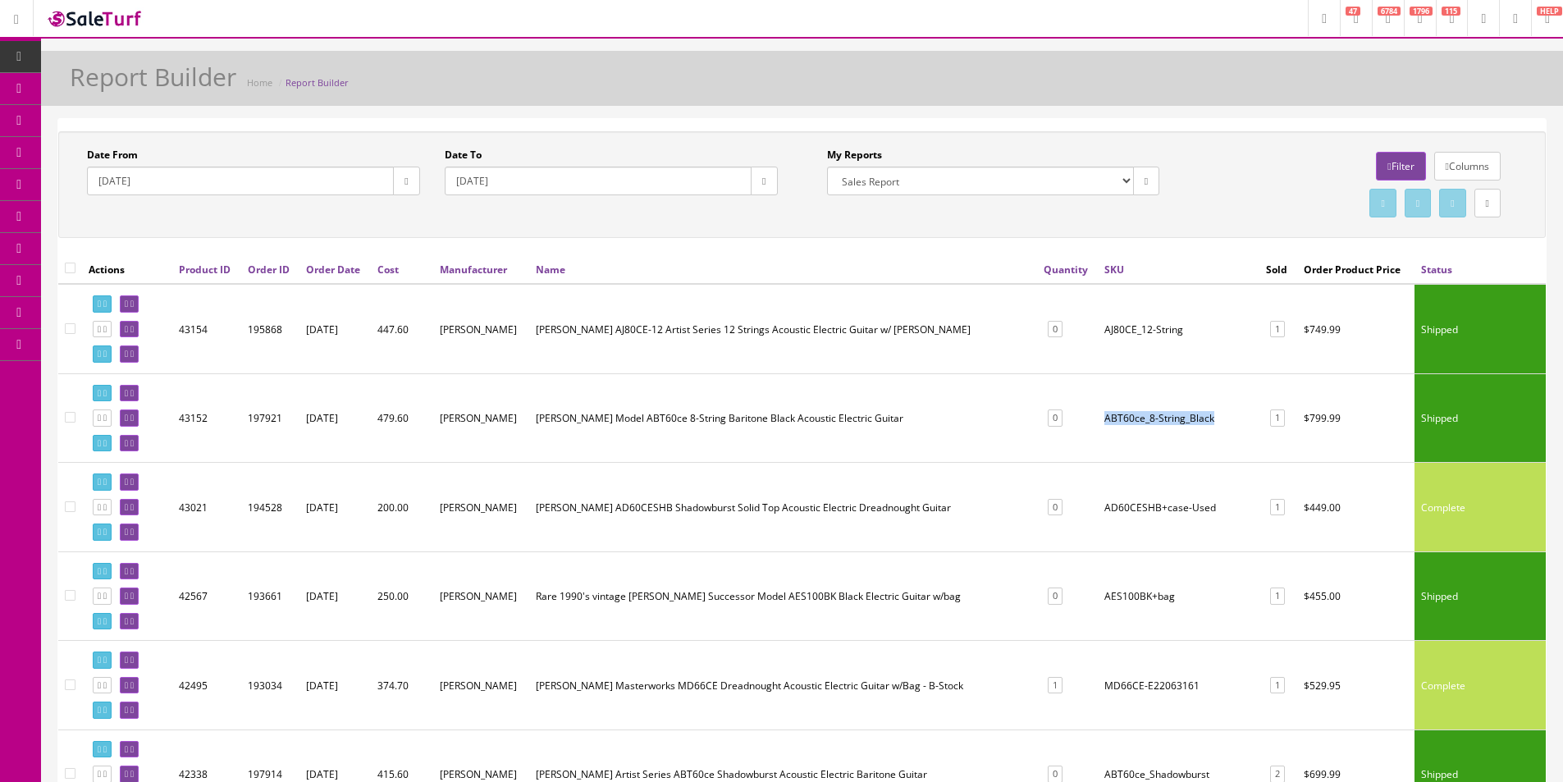
click at [1190, 423] on td "ABT60ce_8-String_Black" at bounding box center [1179, 417] width 162 height 89
copy td "ABT60ce_8-String_Black"
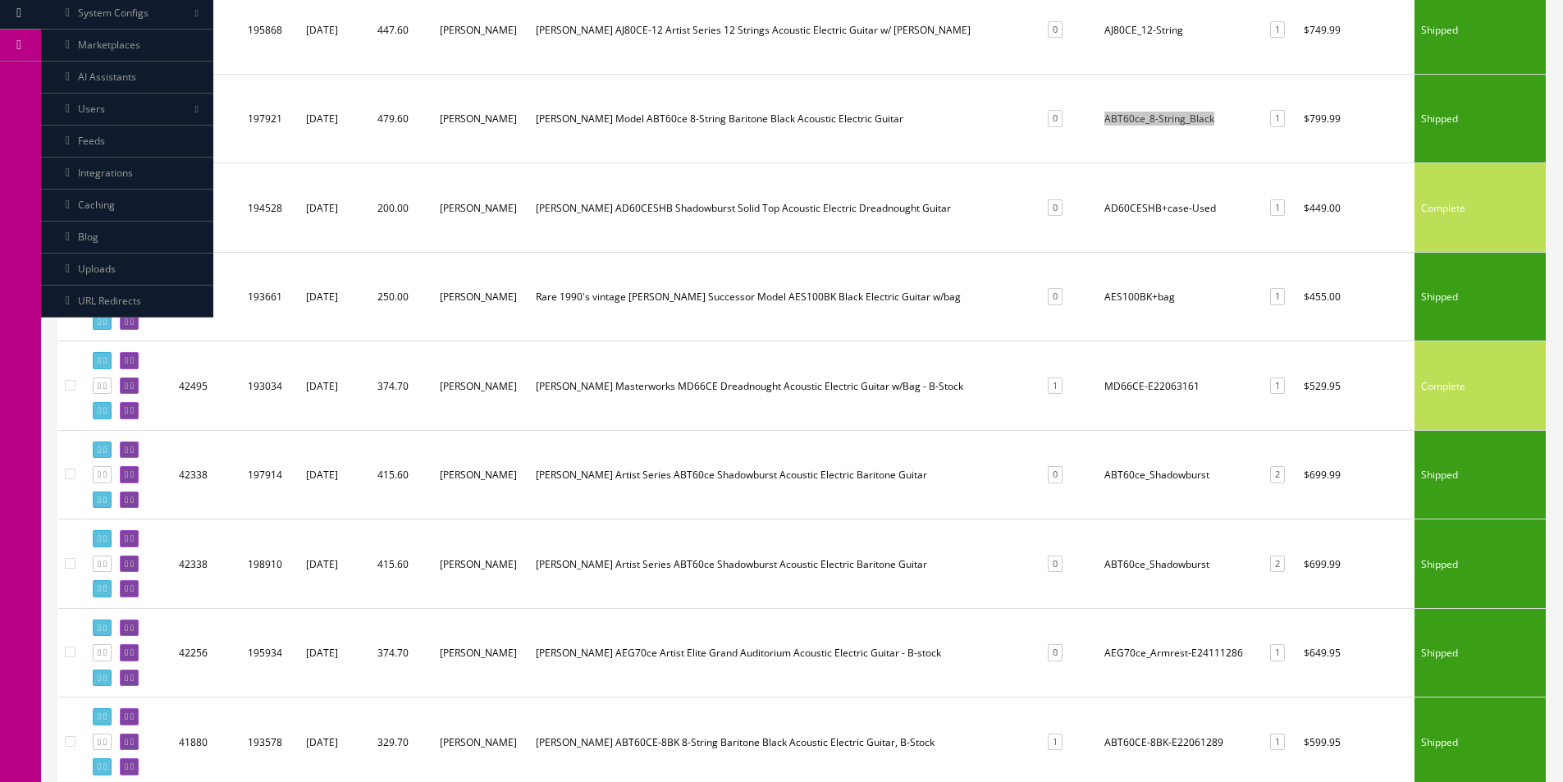
scroll to position [328, 0]
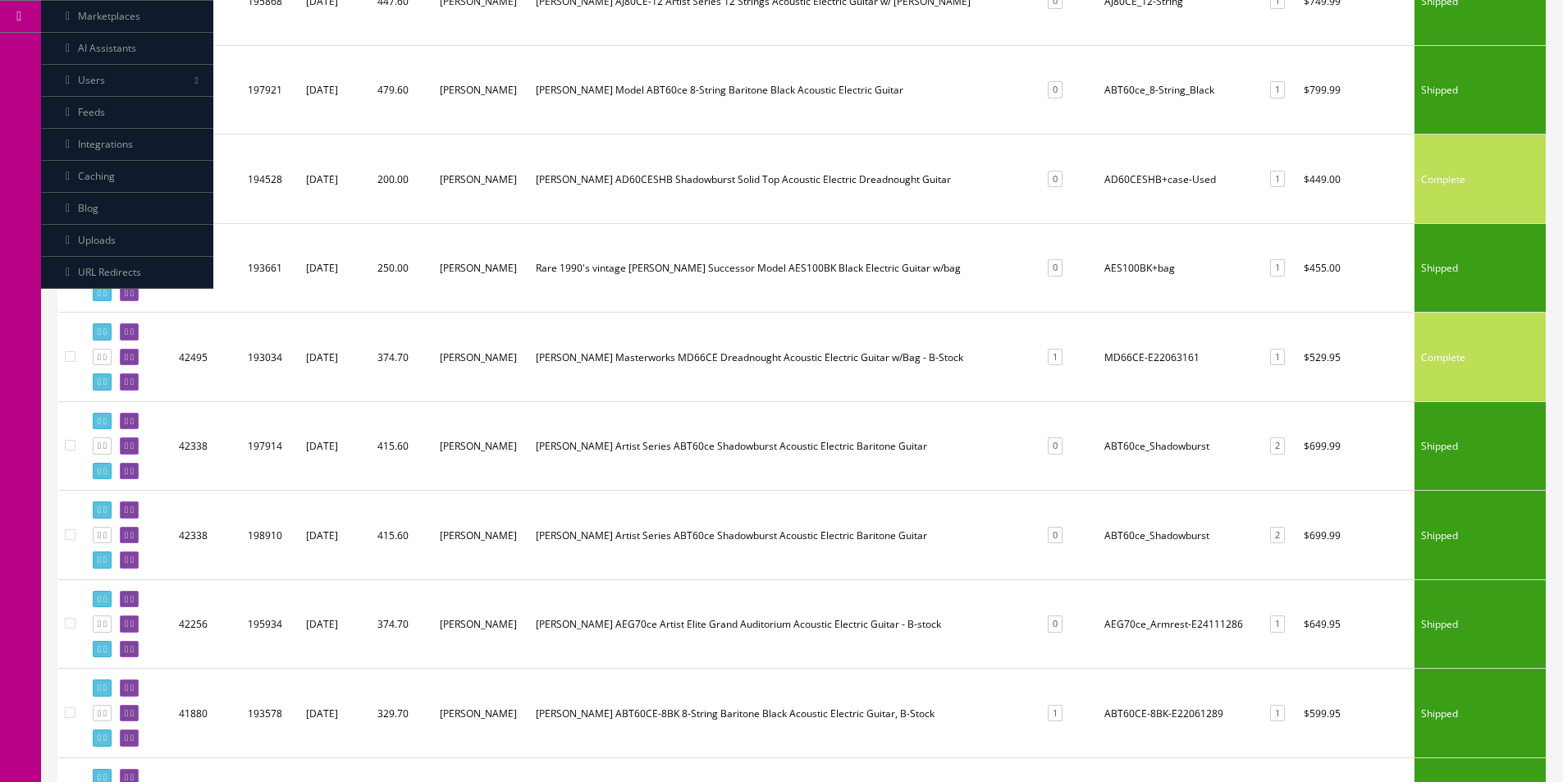
click at [1100, 450] on td "ABT60ce_Shadowburst" at bounding box center [1179, 445] width 162 height 89
copy tr "ABT60ce_Shadowburst 2"
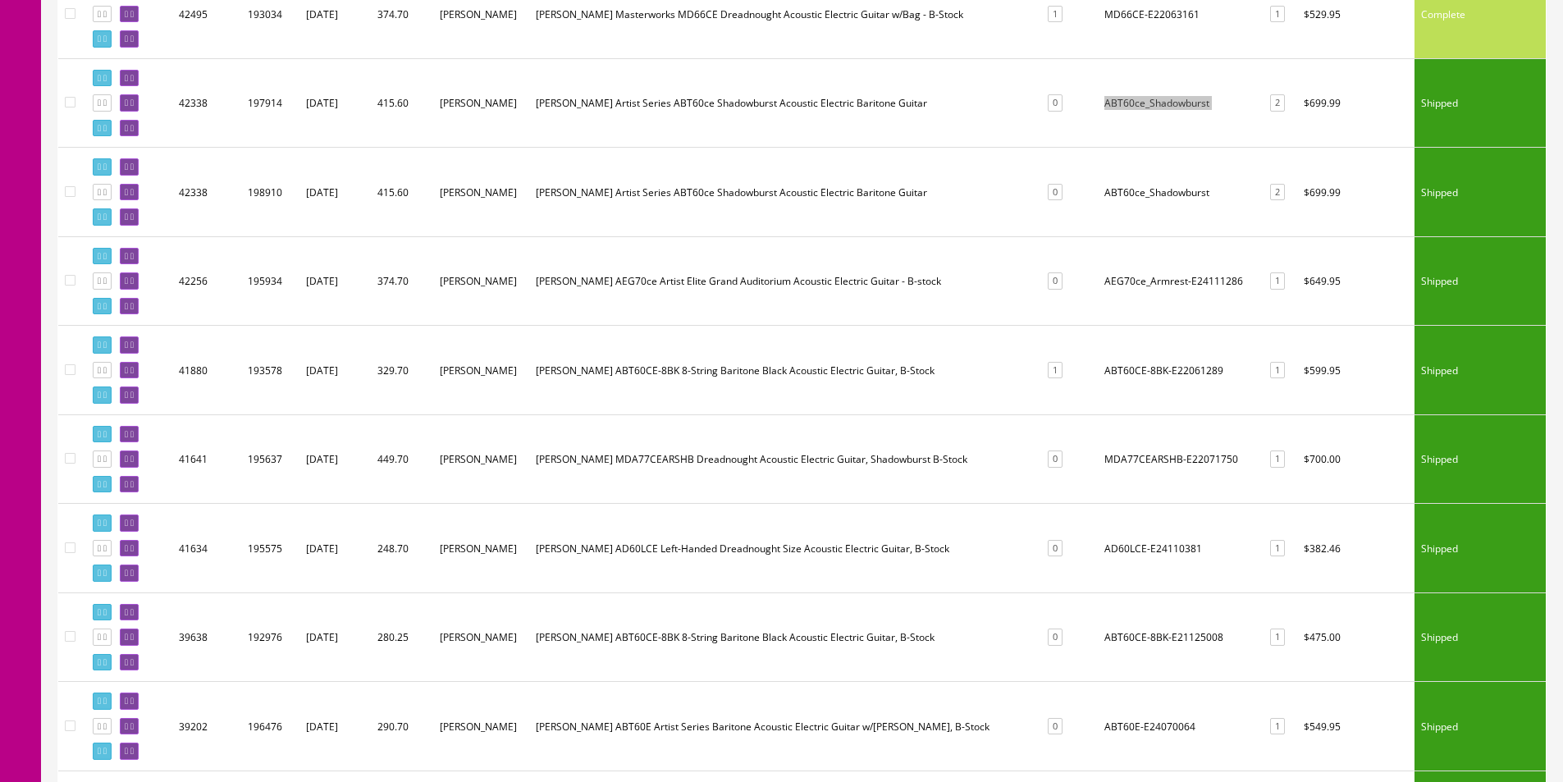
scroll to position [738, 0]
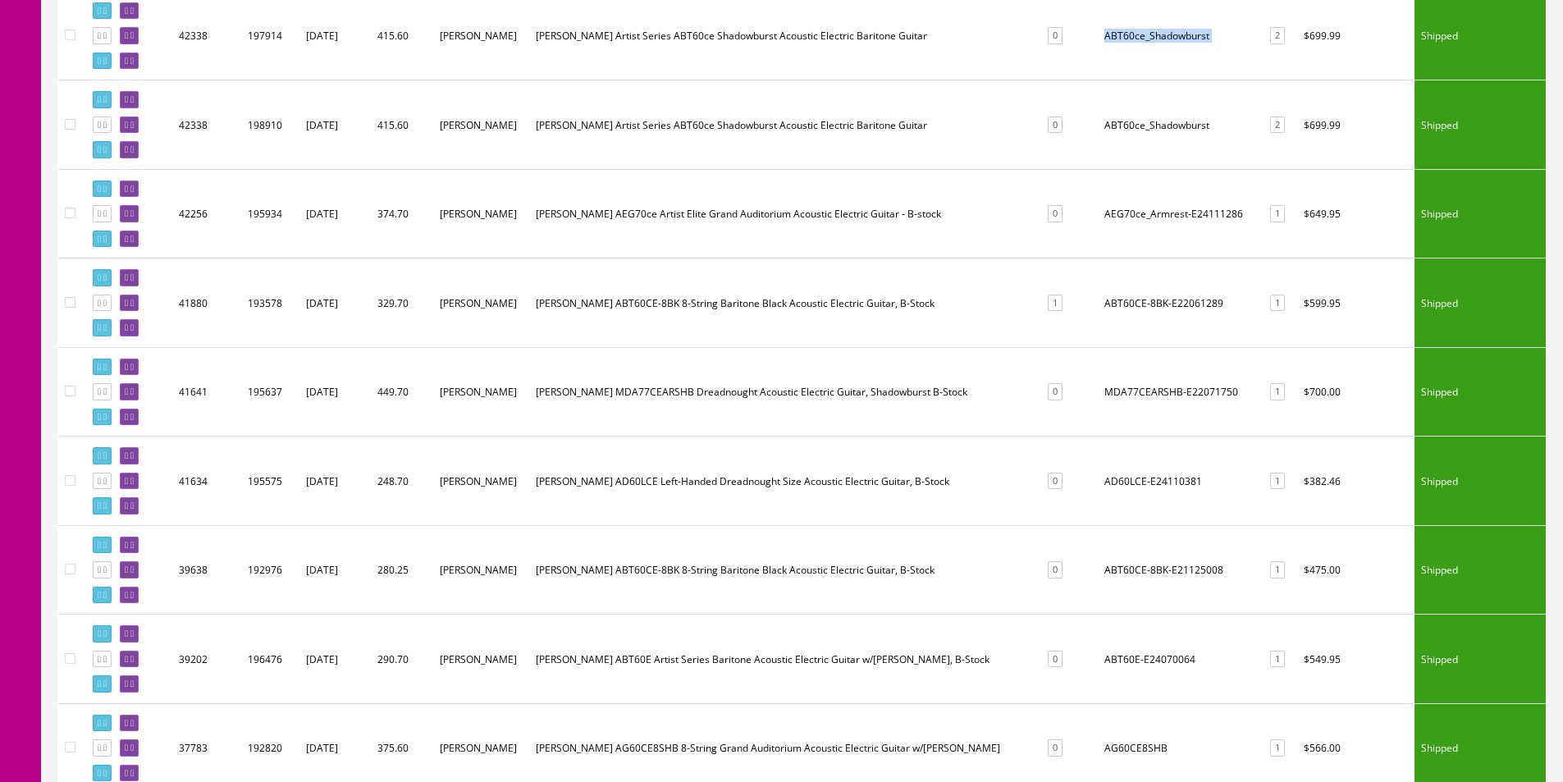
click at [1106, 482] on td "AD60LCE-E24110381" at bounding box center [1179, 480] width 162 height 89
click at [1111, 500] on td "AD60LCE-E24110381" at bounding box center [1179, 480] width 162 height 89
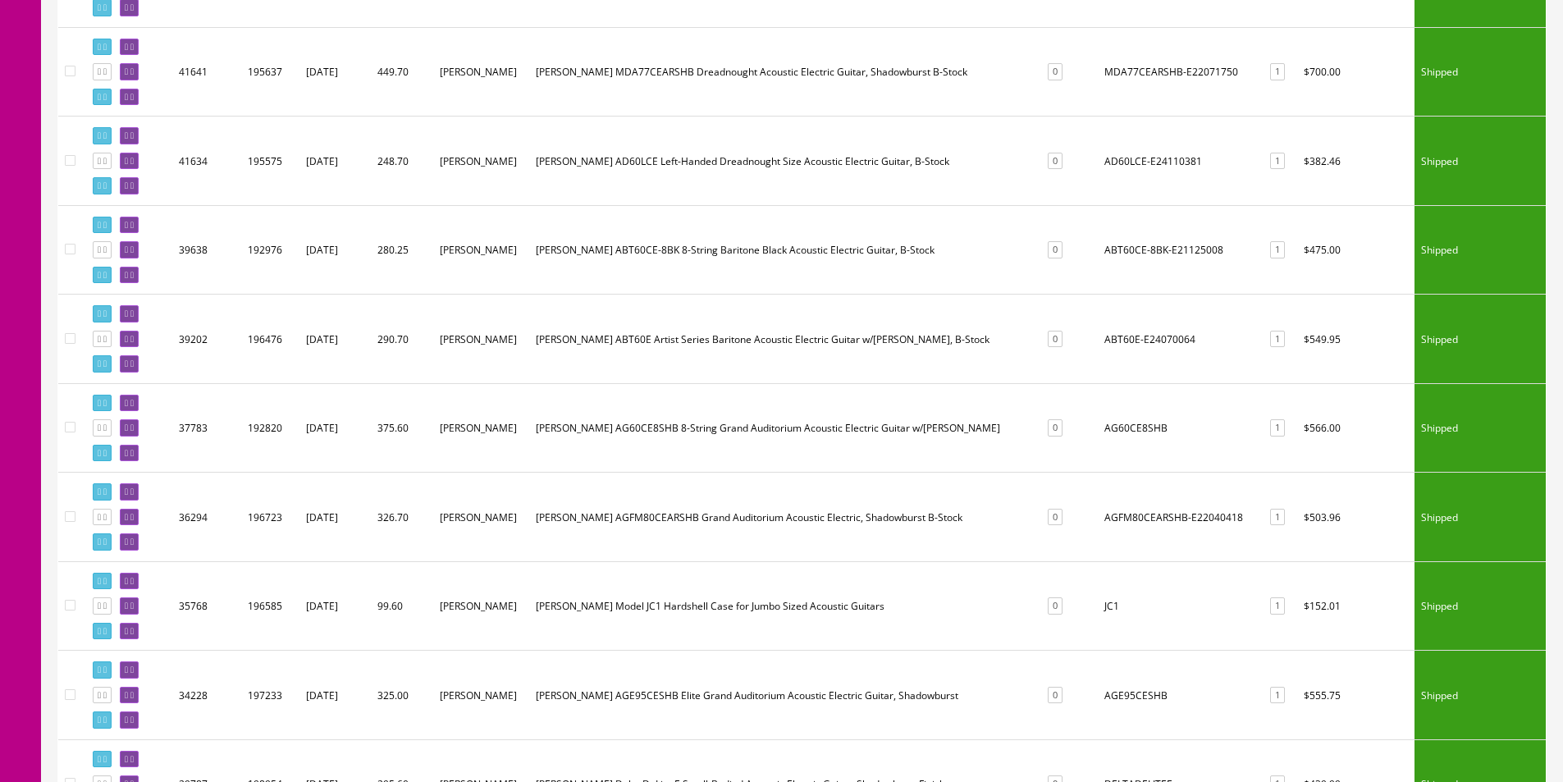
scroll to position [1067, 0]
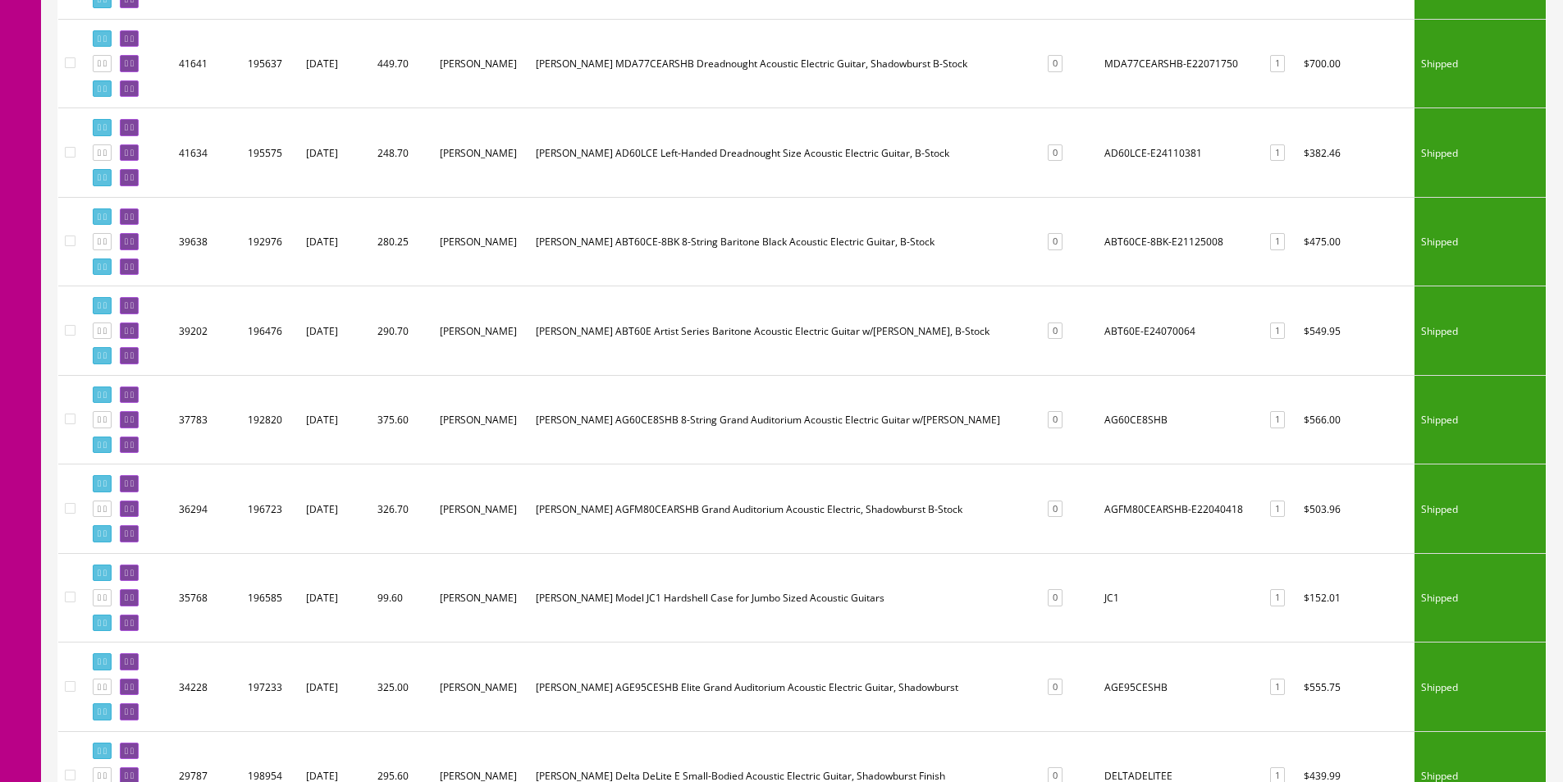
click at [1113, 419] on td "AG60CE8SHB" at bounding box center [1179, 419] width 162 height 89
copy td "AG60CE8SHB"
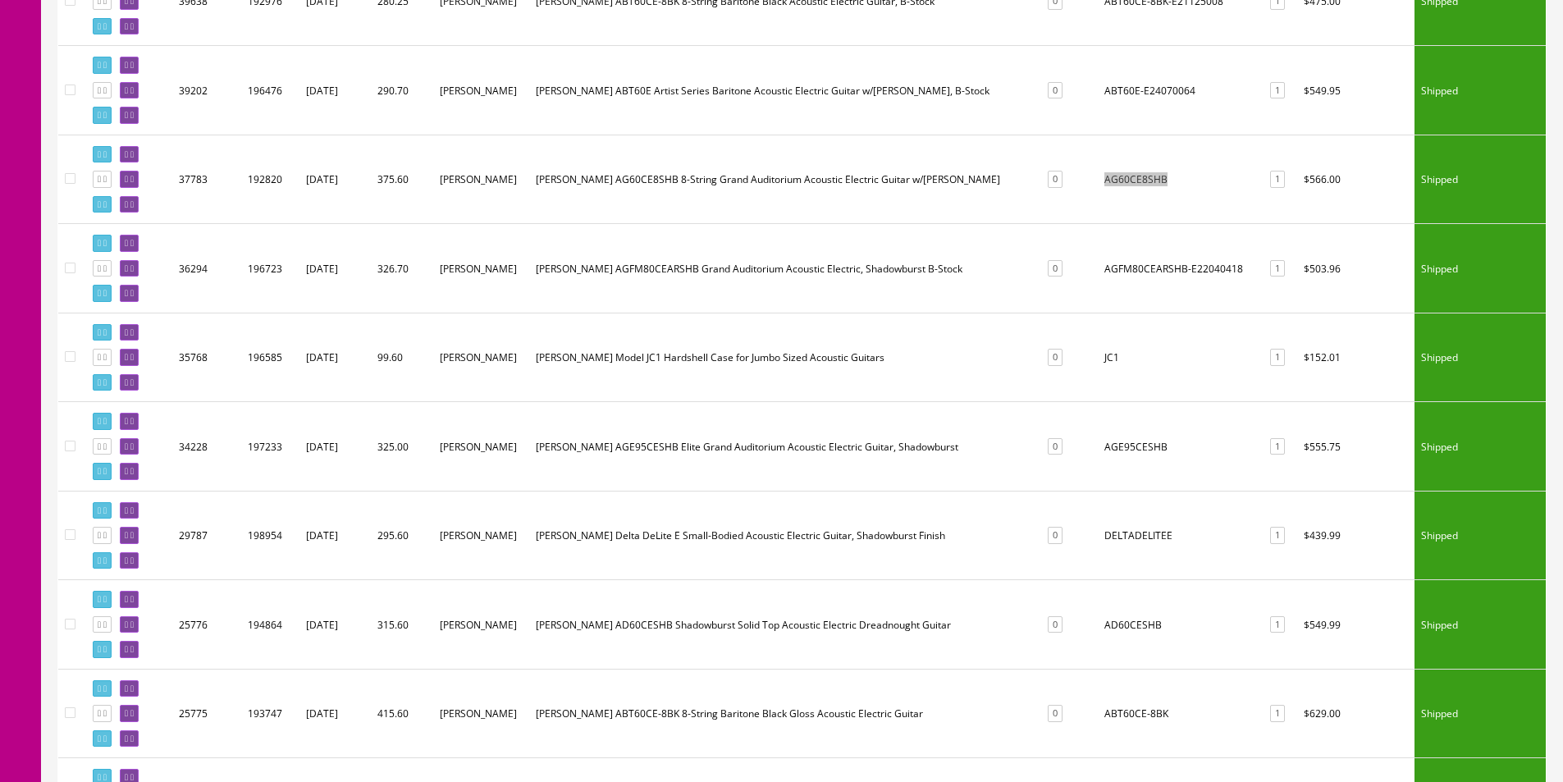
scroll to position [1395, 0]
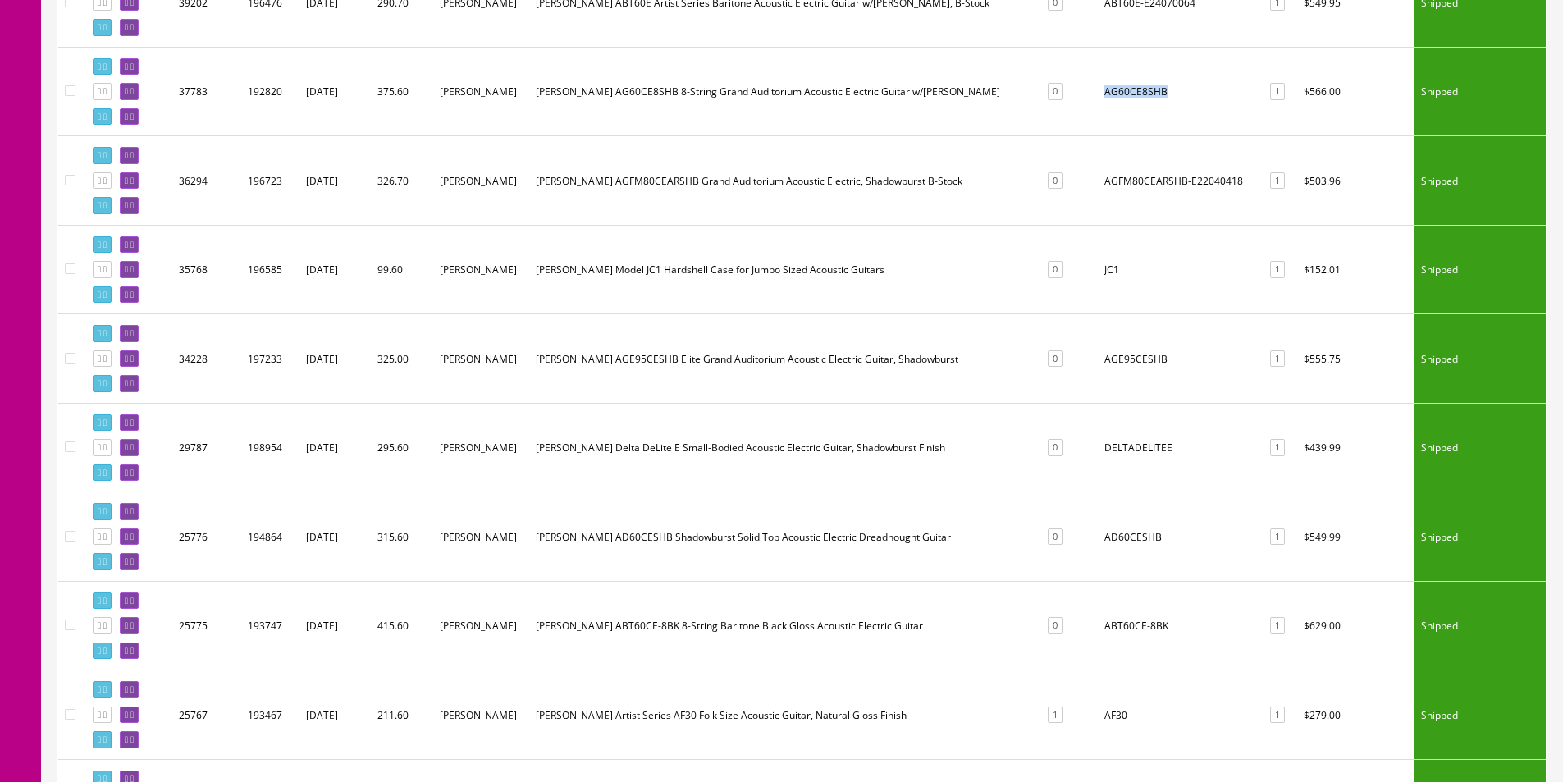
click at [1133, 363] on td "AGE95CESHB" at bounding box center [1179, 358] width 162 height 89
copy td "AGE95CESHB"
click at [1133, 450] on td "DELTADELITEE" at bounding box center [1179, 447] width 162 height 89
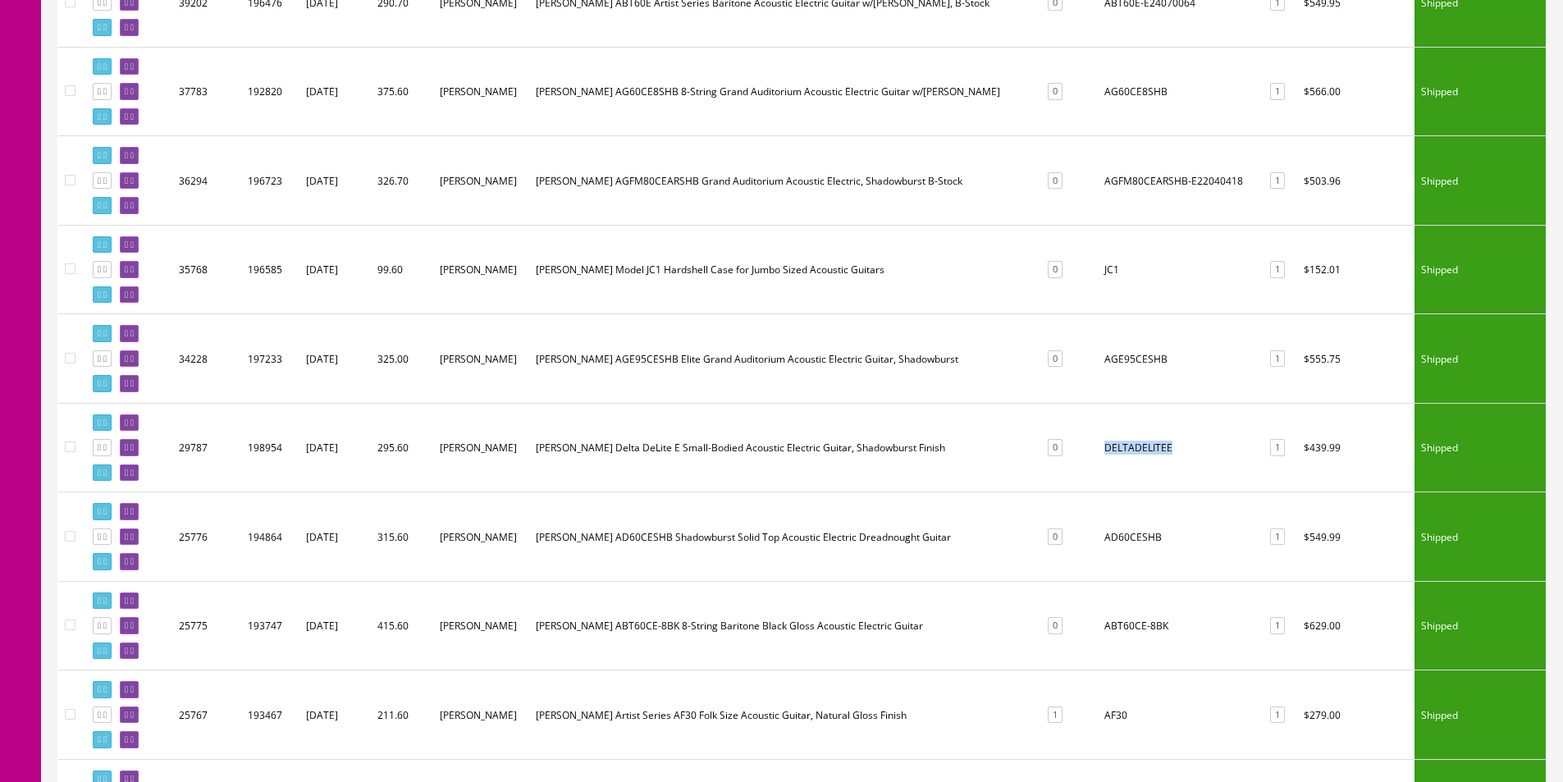
copy td "DELTADELITEE"
click at [1156, 454] on td "DELTADELITEE" at bounding box center [1179, 447] width 162 height 89
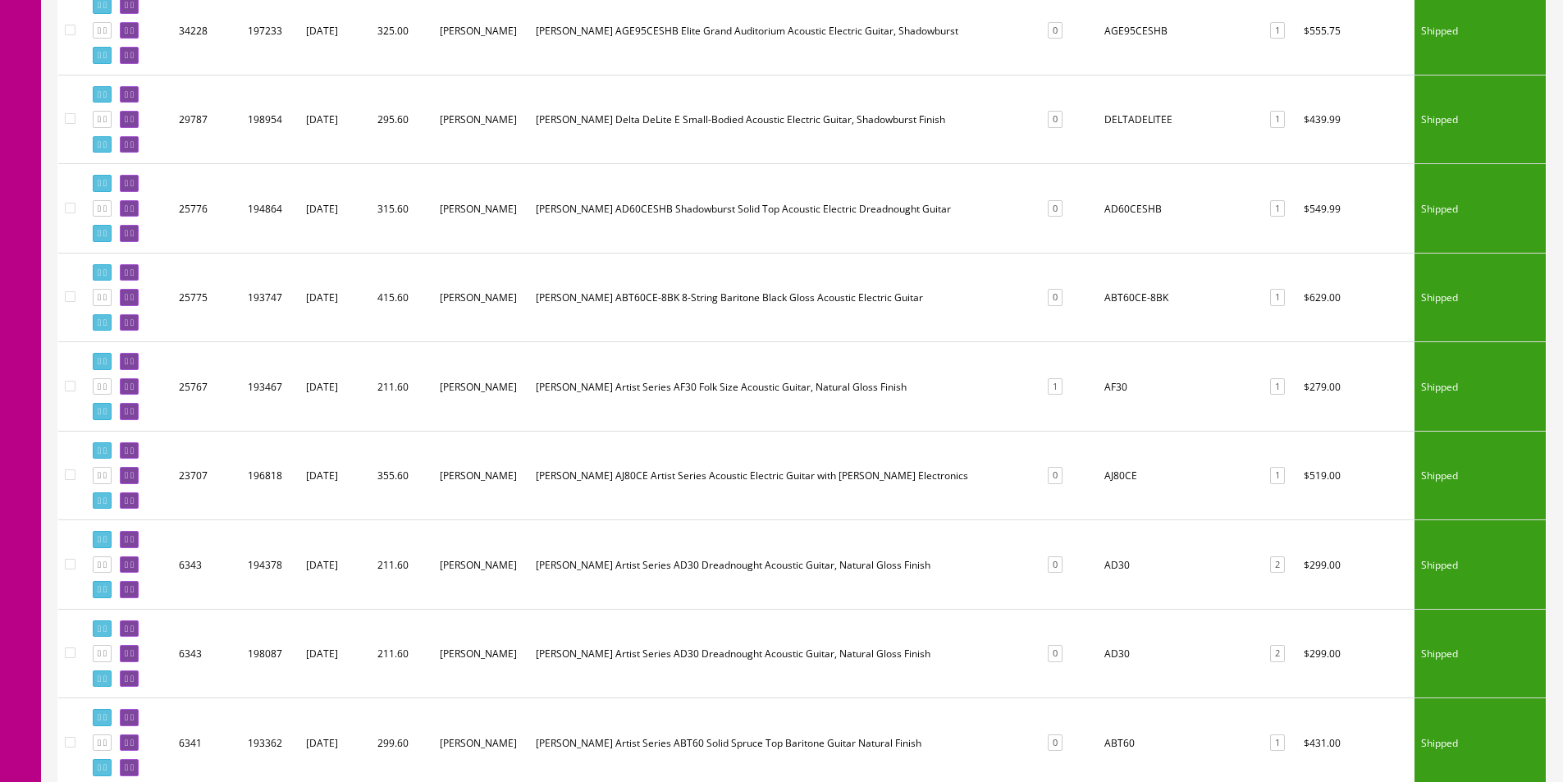
scroll to position [1641, 0]
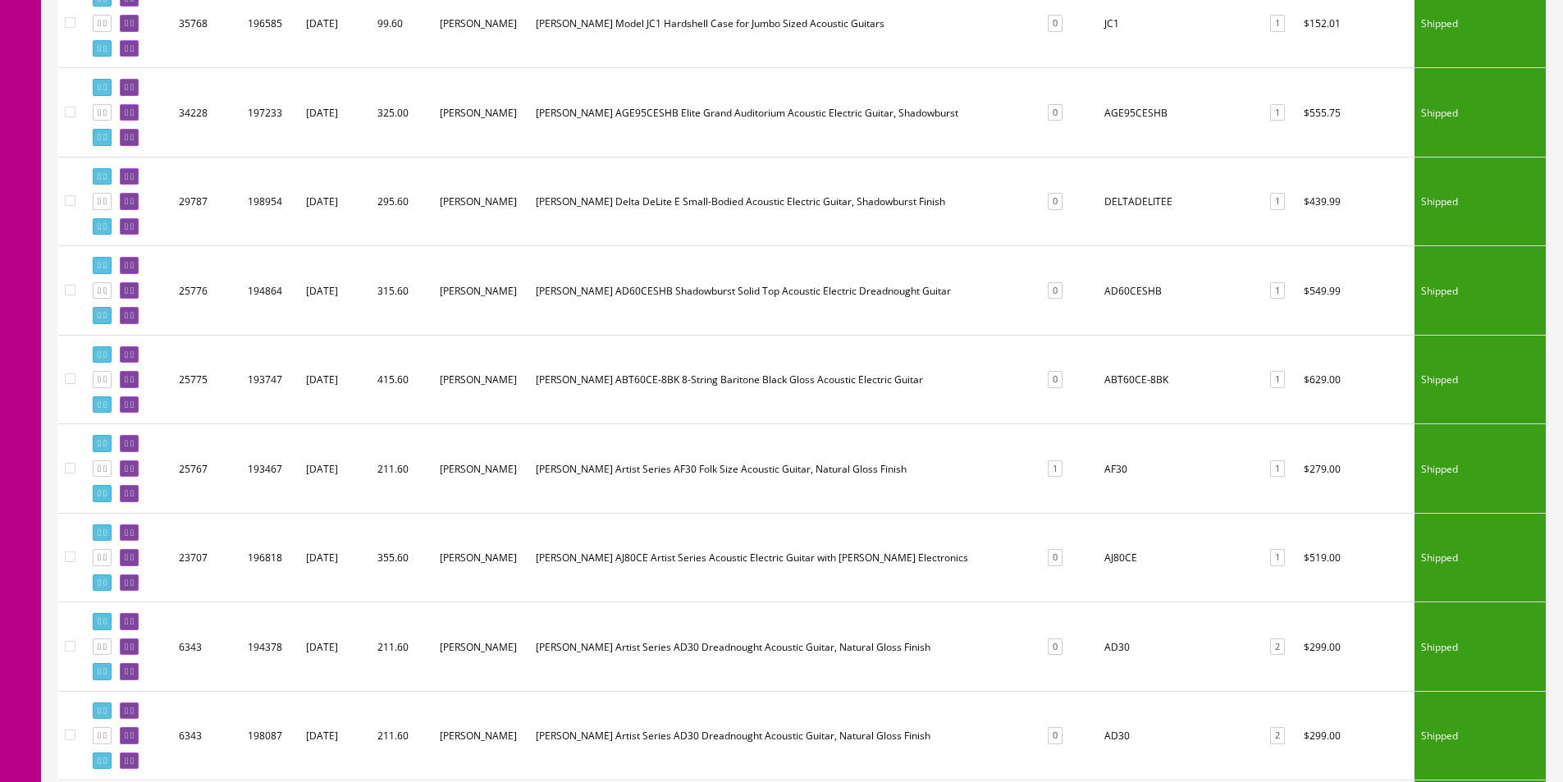
click at [1104, 293] on td "AD60CESHB" at bounding box center [1179, 290] width 162 height 89
click at [1105, 294] on td "AD60CESHB" at bounding box center [1179, 290] width 162 height 89
copy td "AD60CESHB"
click at [1111, 379] on td "ABT60CE-8BK" at bounding box center [1179, 379] width 162 height 89
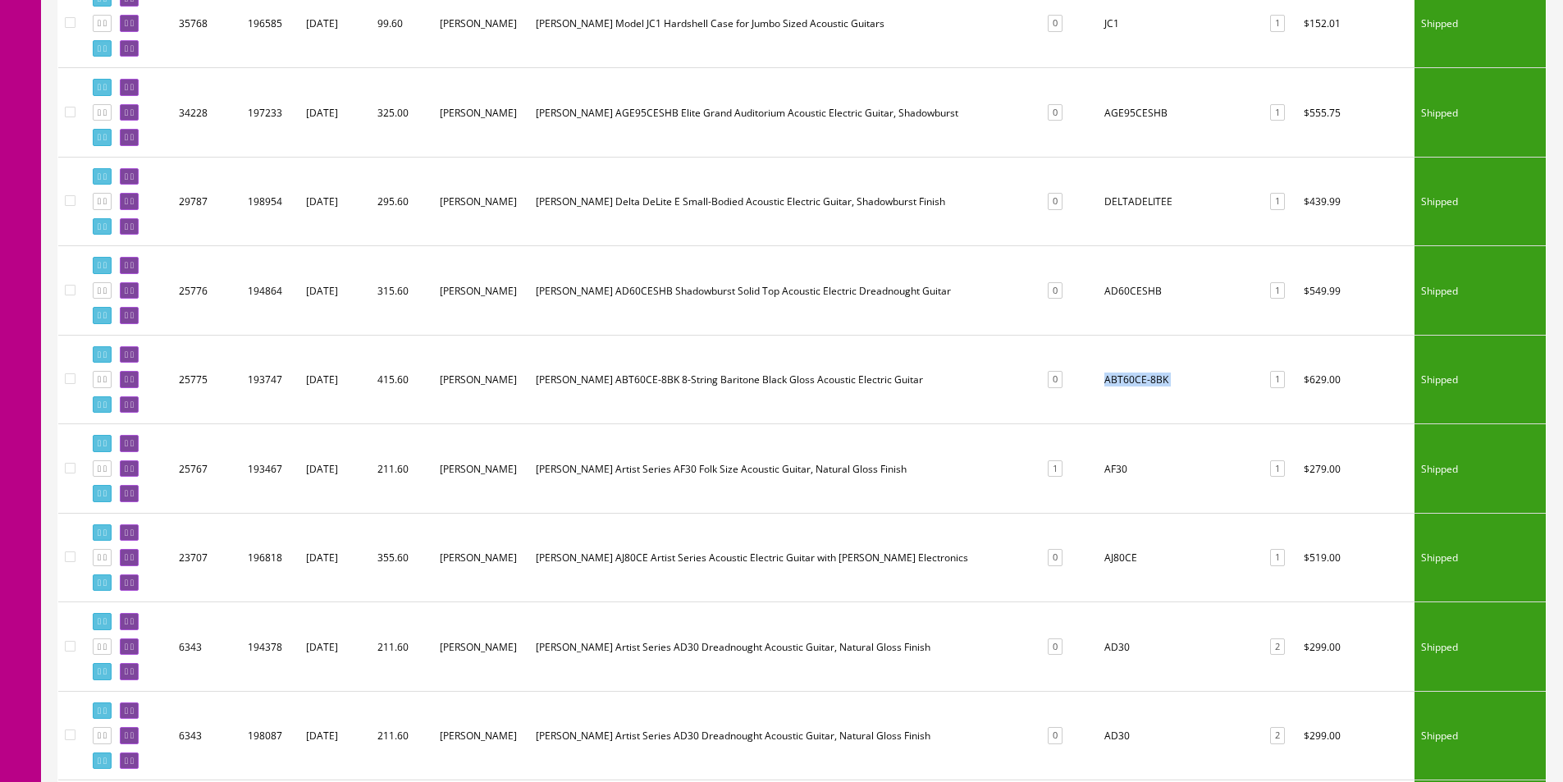
click at [1111, 379] on td "ABT60CE-8BK" at bounding box center [1179, 379] width 162 height 89
copy tr "ABT60CE-8BK 1"
click at [1098, 469] on td "AF30" at bounding box center [1179, 468] width 162 height 89
click at [1099, 555] on td "AJ80CE" at bounding box center [1179, 557] width 162 height 89
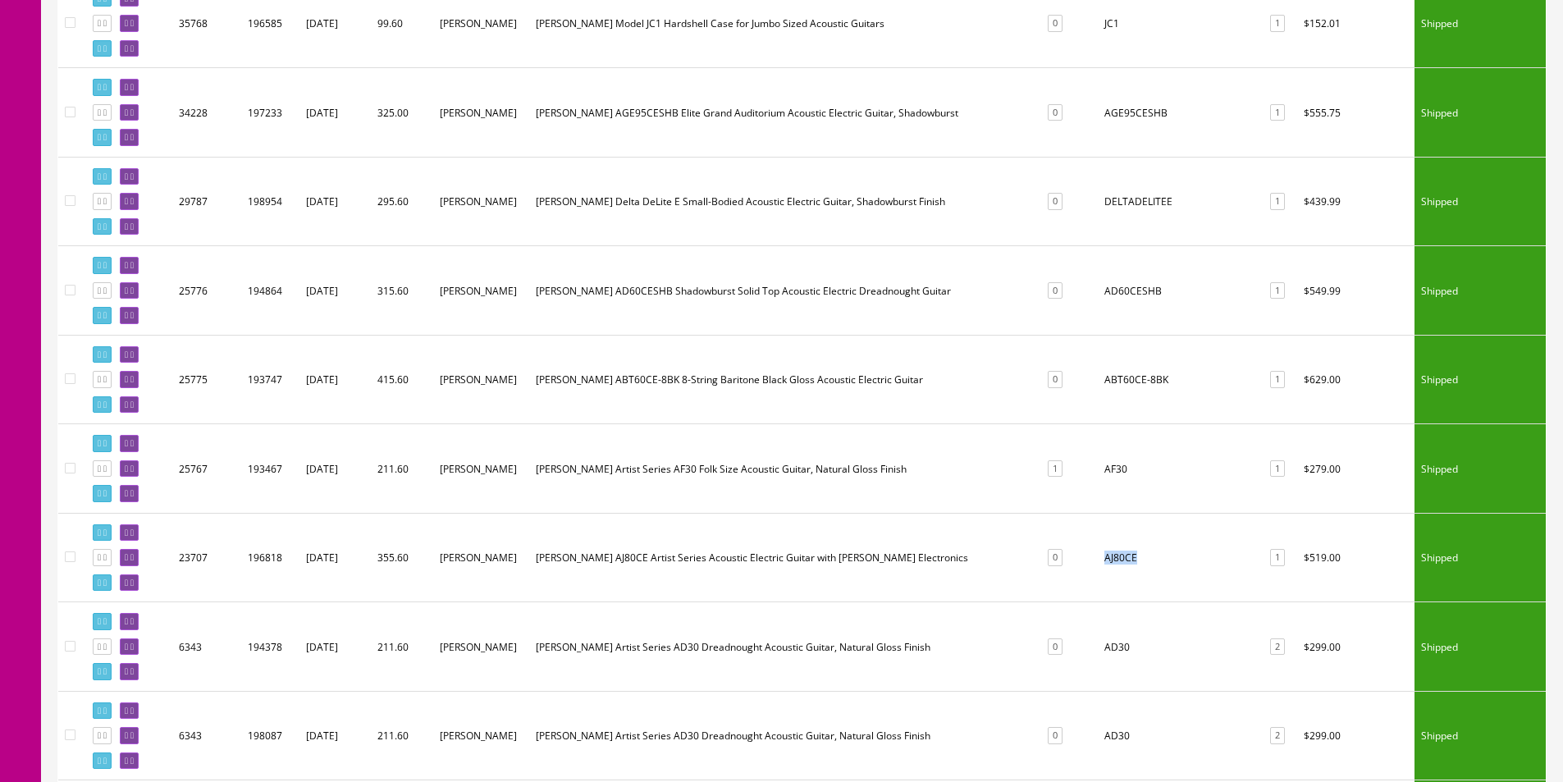
click at [1099, 555] on td "AJ80CE" at bounding box center [1179, 557] width 162 height 89
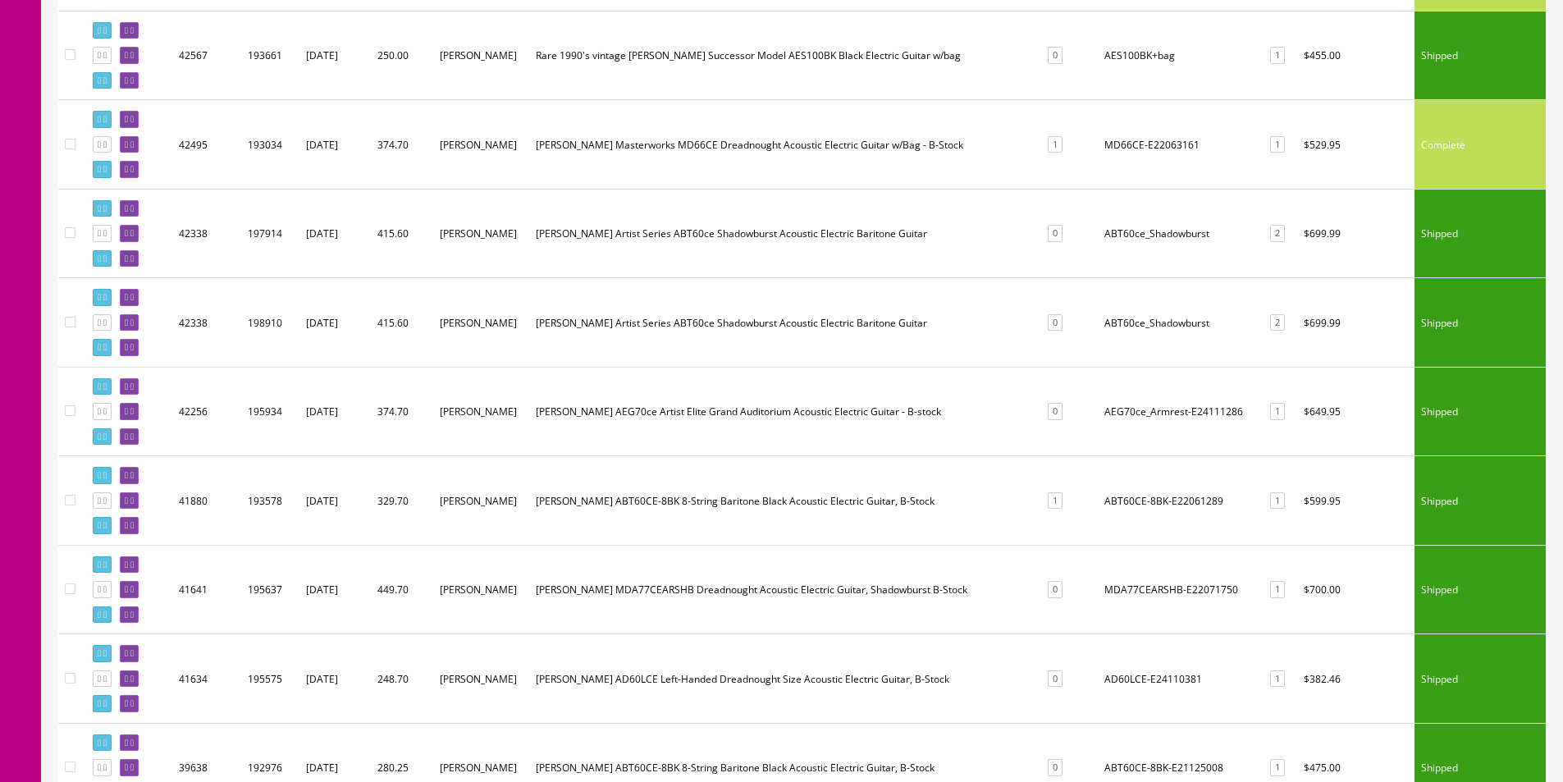
scroll to position [313, 0]
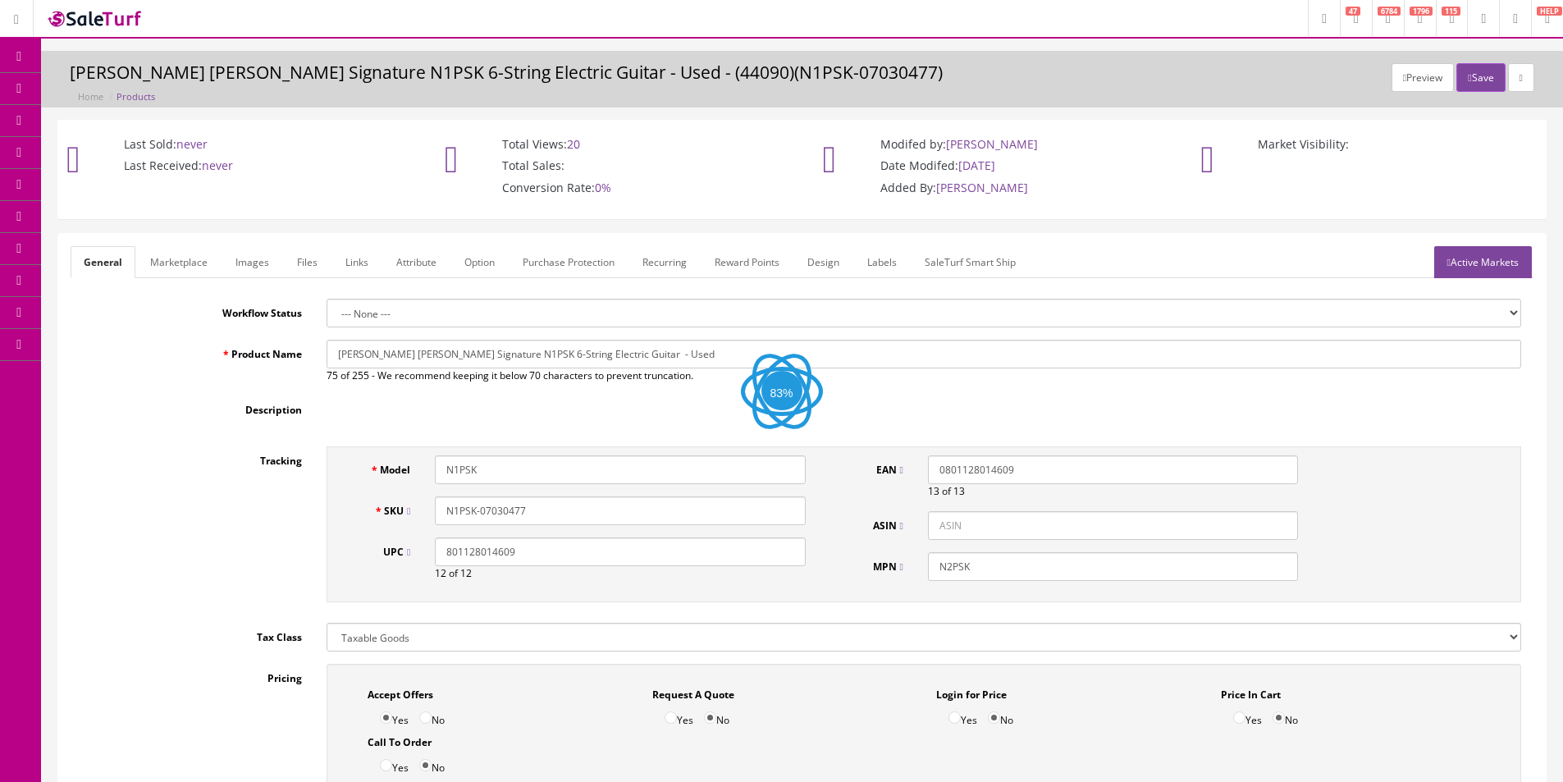
click at [251, 258] on link "Images" at bounding box center [252, 262] width 60 height 32
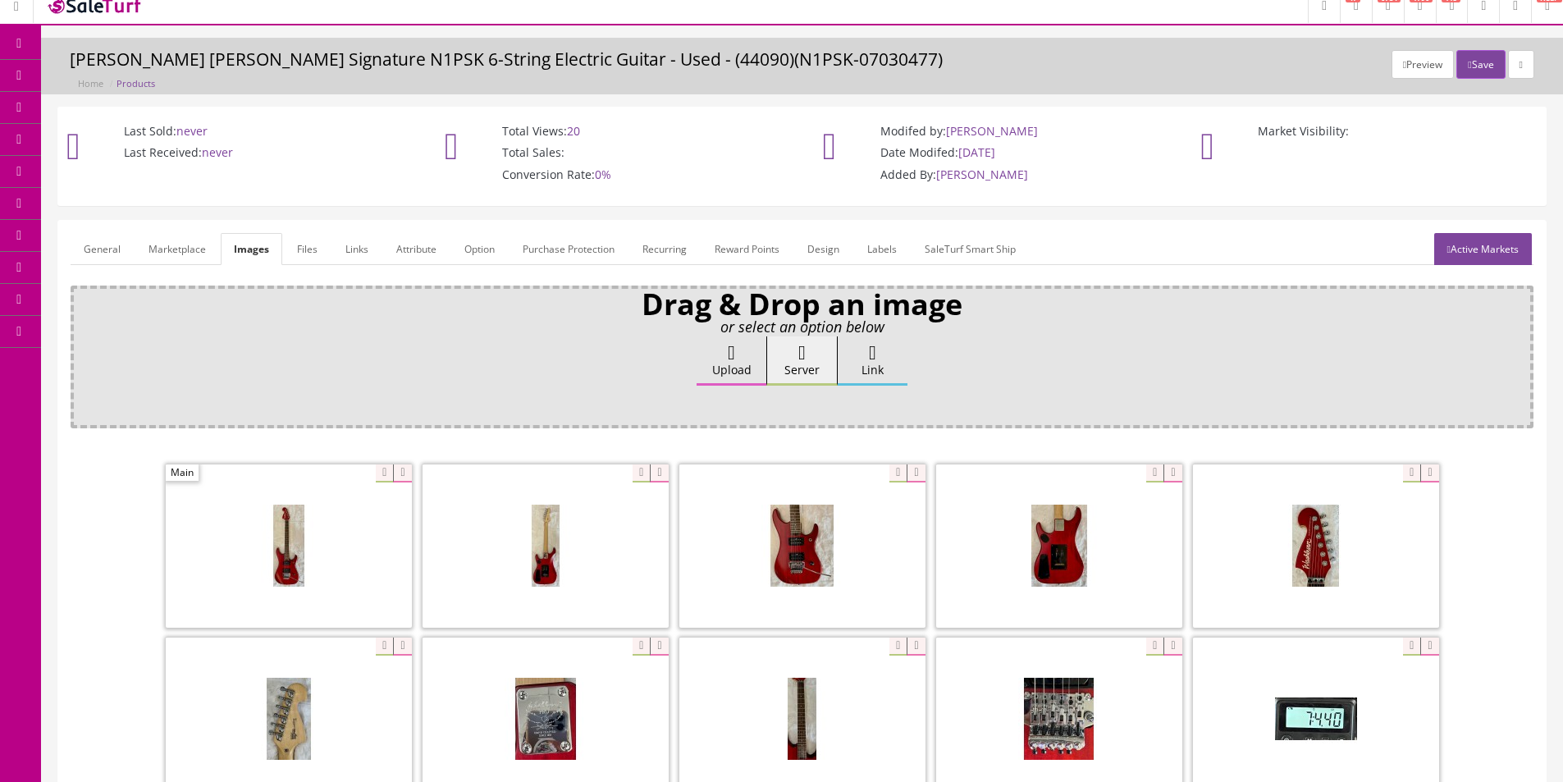
scroll to position [164, 0]
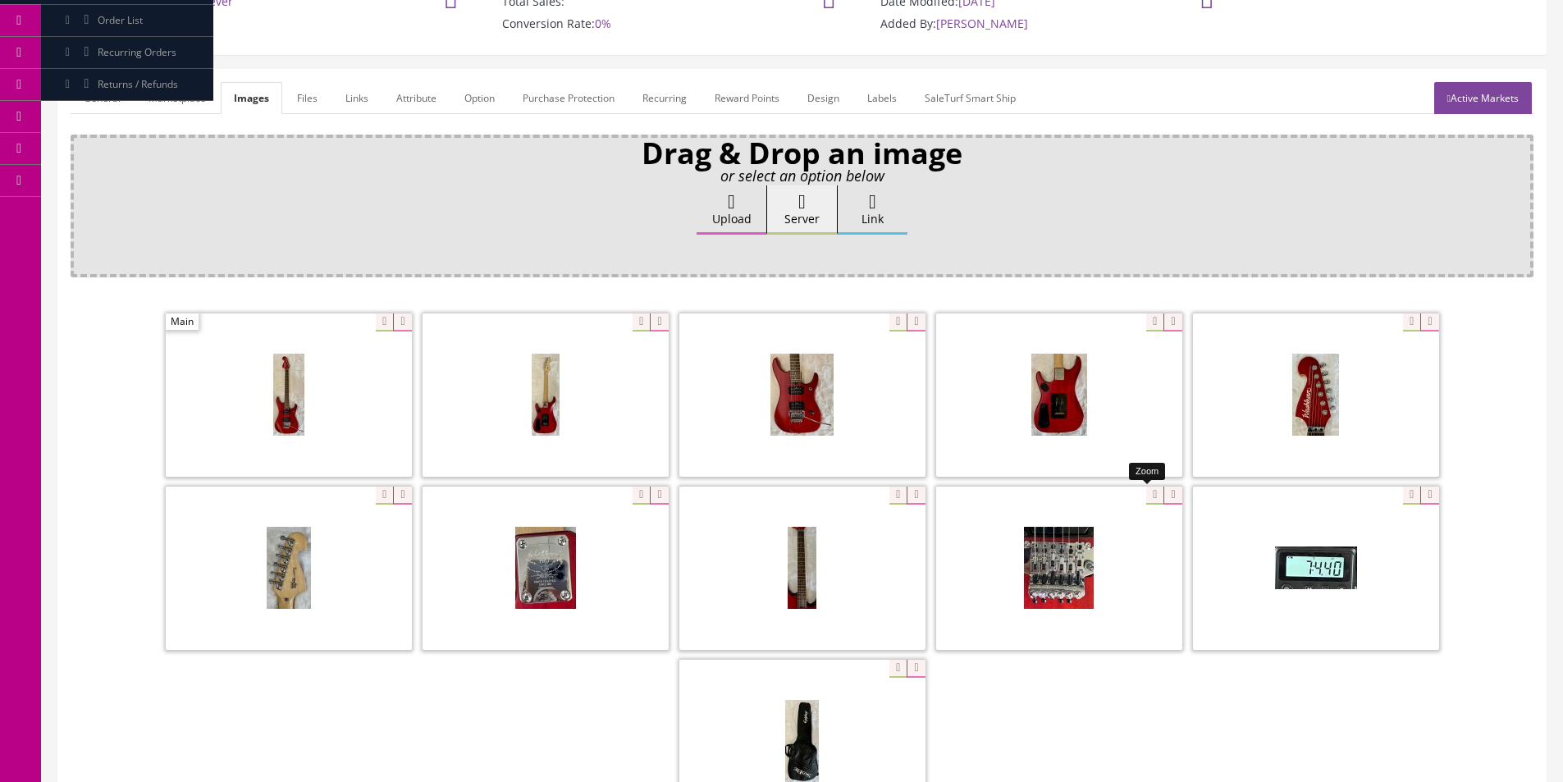
click at [1151, 496] on div at bounding box center [1059, 568] width 246 height 164
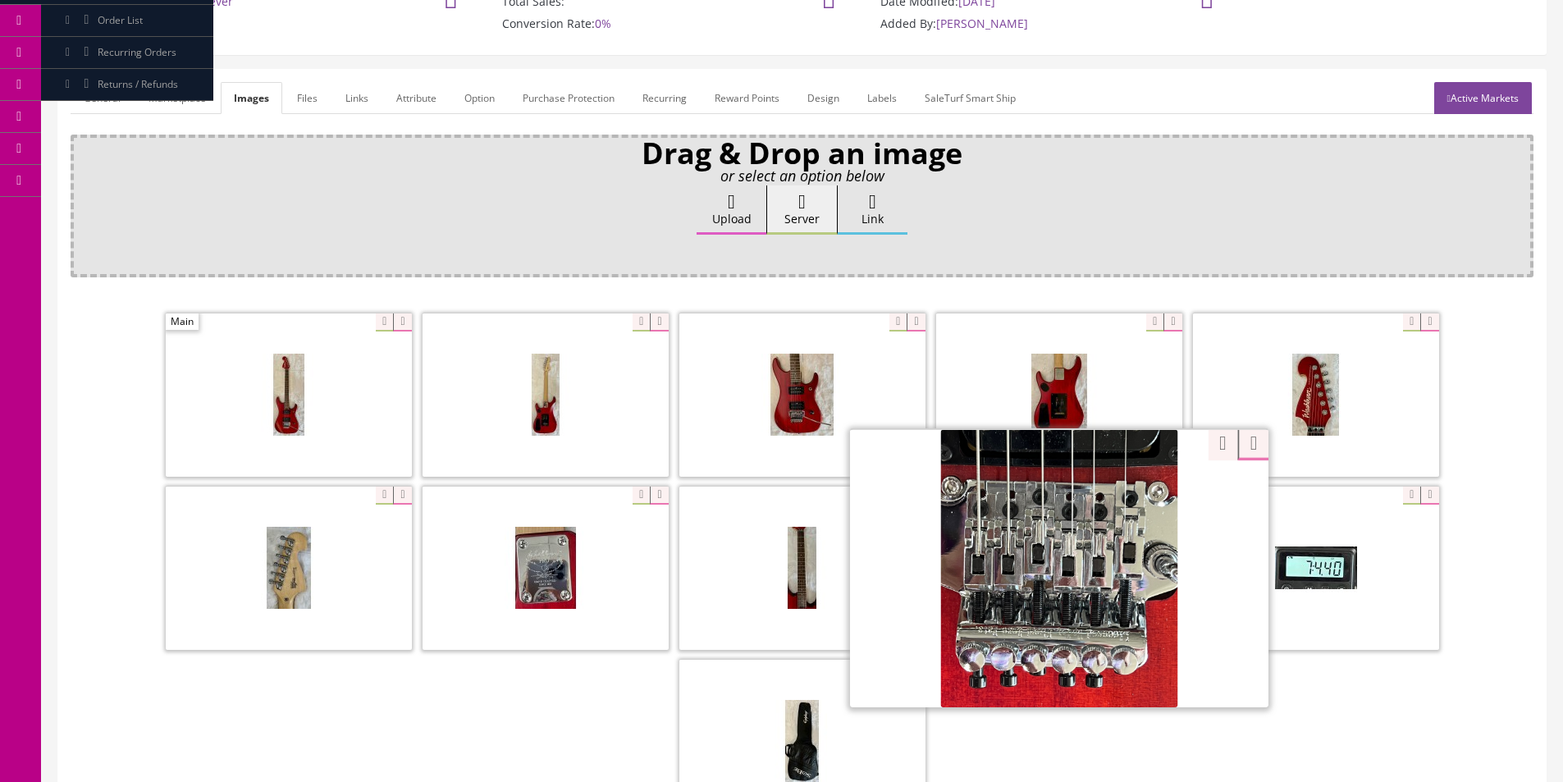
click at [1214, 441] on div "Zoom" at bounding box center [1240, 435] width 62 height 30
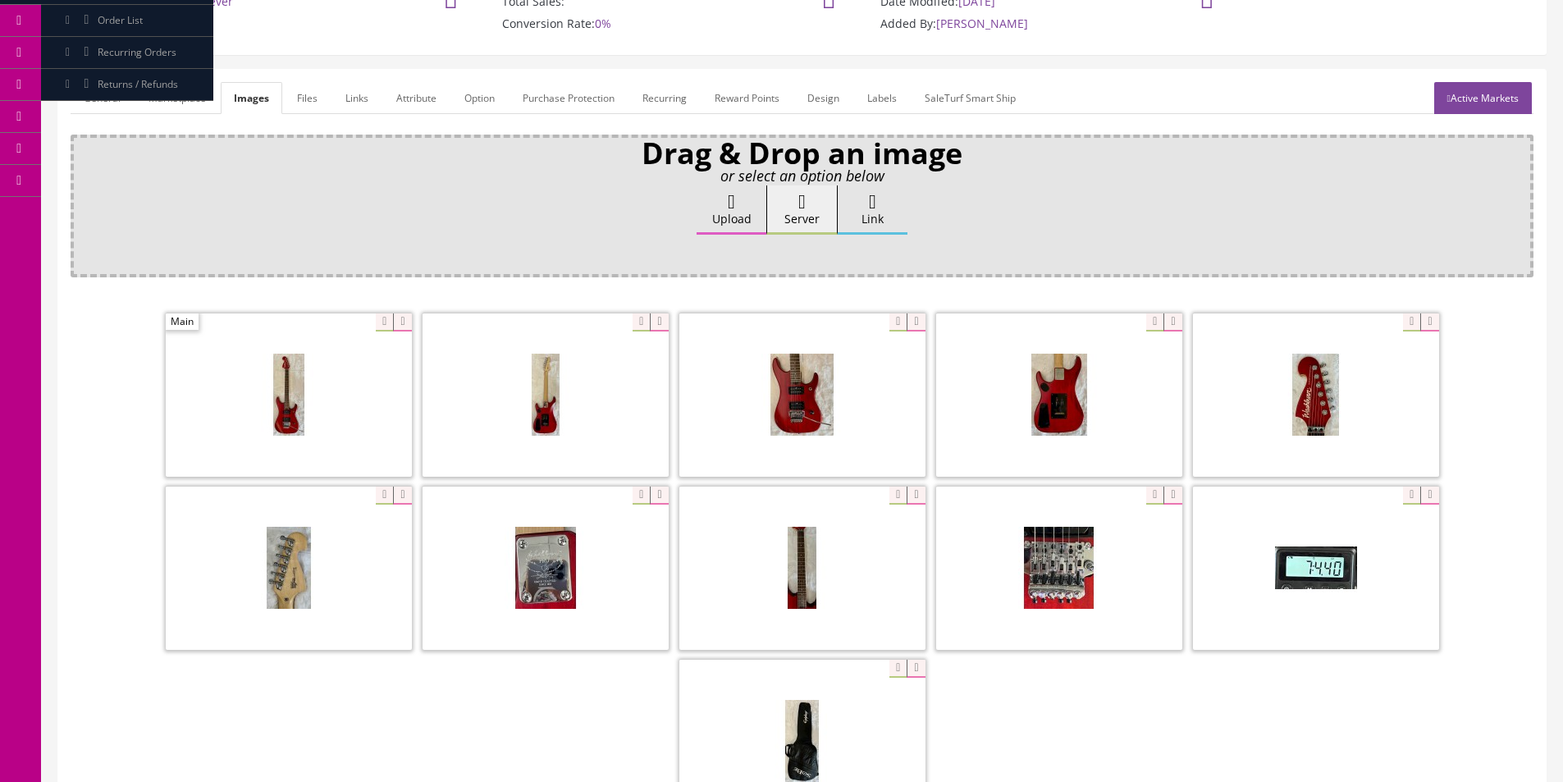
click at [728, 206] on icon at bounding box center [731, 202] width 7 height 20
click at [82, 202] on input "Upload" at bounding box center [82, 193] width 0 height 16
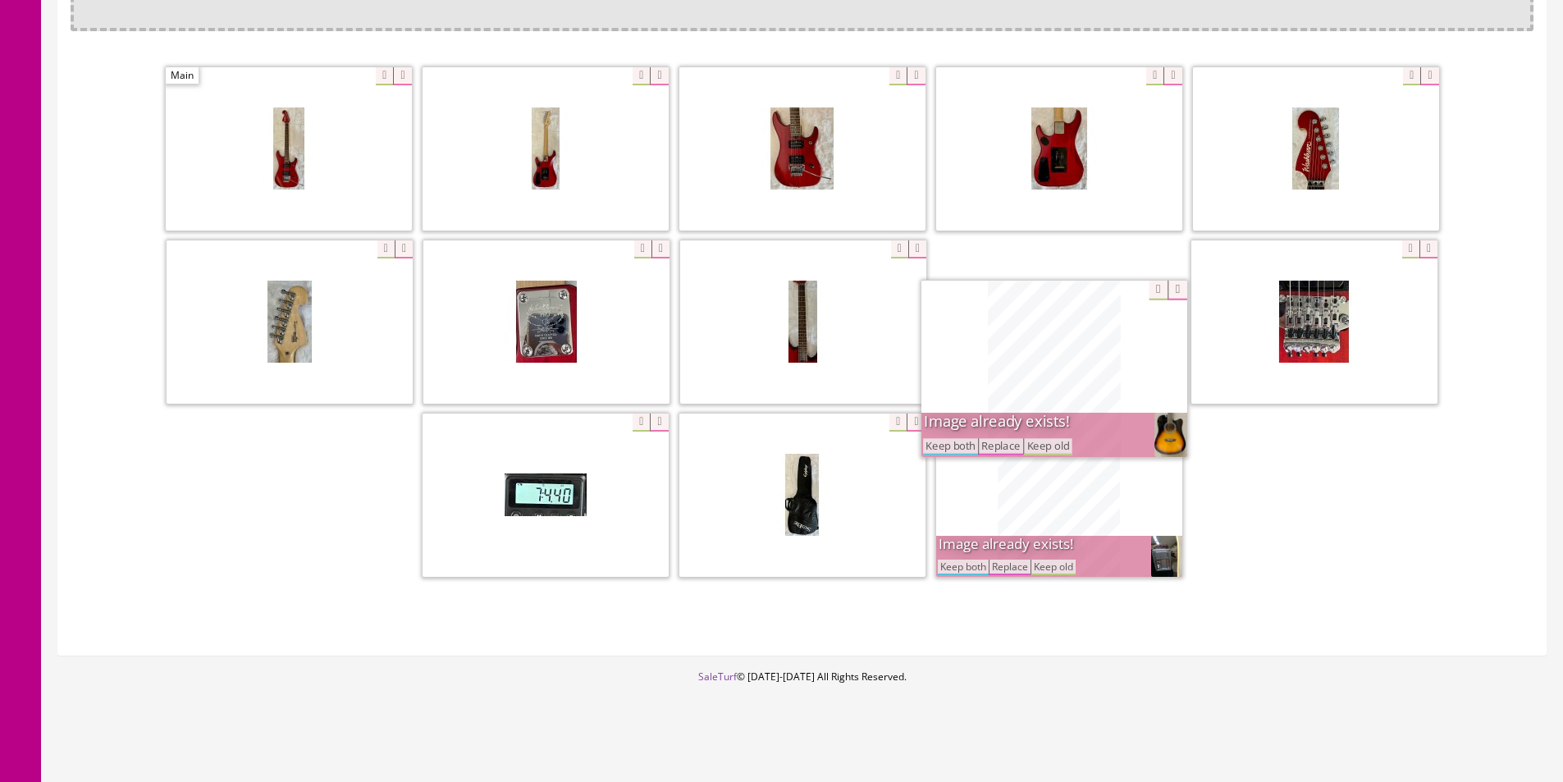
drag, startPoint x: 989, startPoint y: 508, endPoint x: 973, endPoint y: 314, distance: 194.3
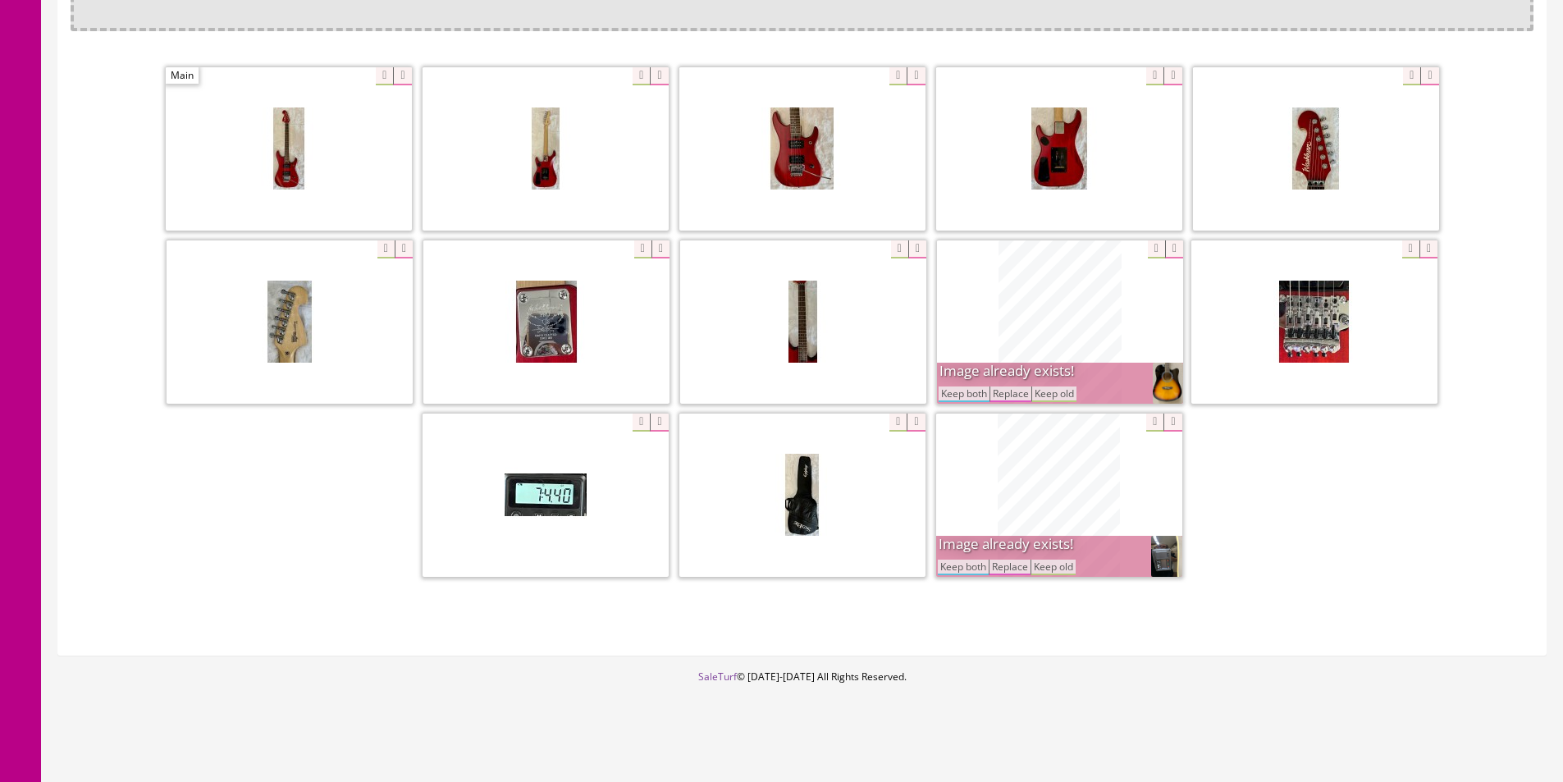
click at [971, 394] on button "Keep both" at bounding box center [964, 394] width 51 height 16
click at [959, 567] on button "Keep both" at bounding box center [963, 568] width 51 height 16
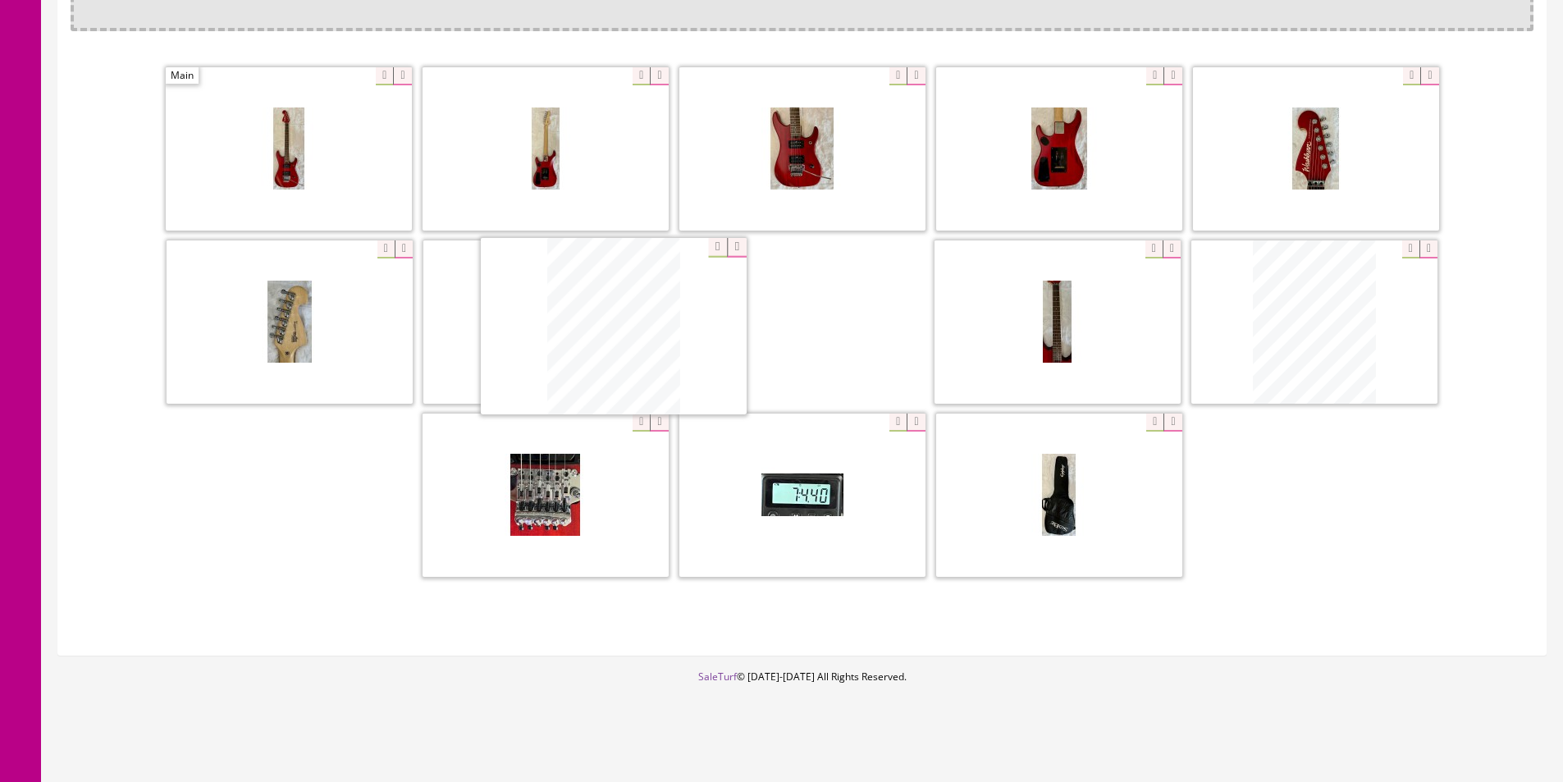
drag, startPoint x: 1048, startPoint y: 519, endPoint x: 602, endPoint y: 350, distance: 476.5
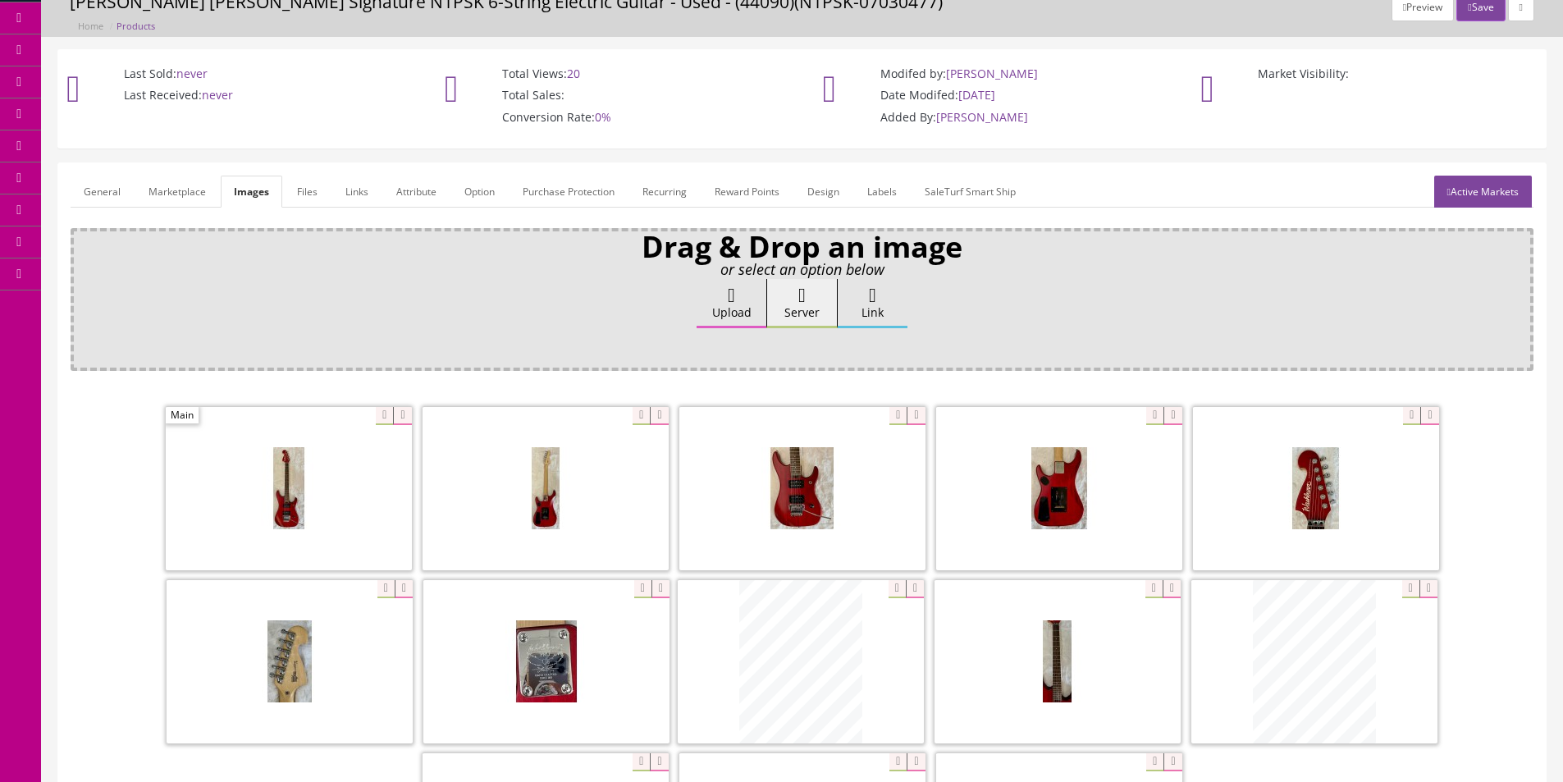
scroll to position [0, 0]
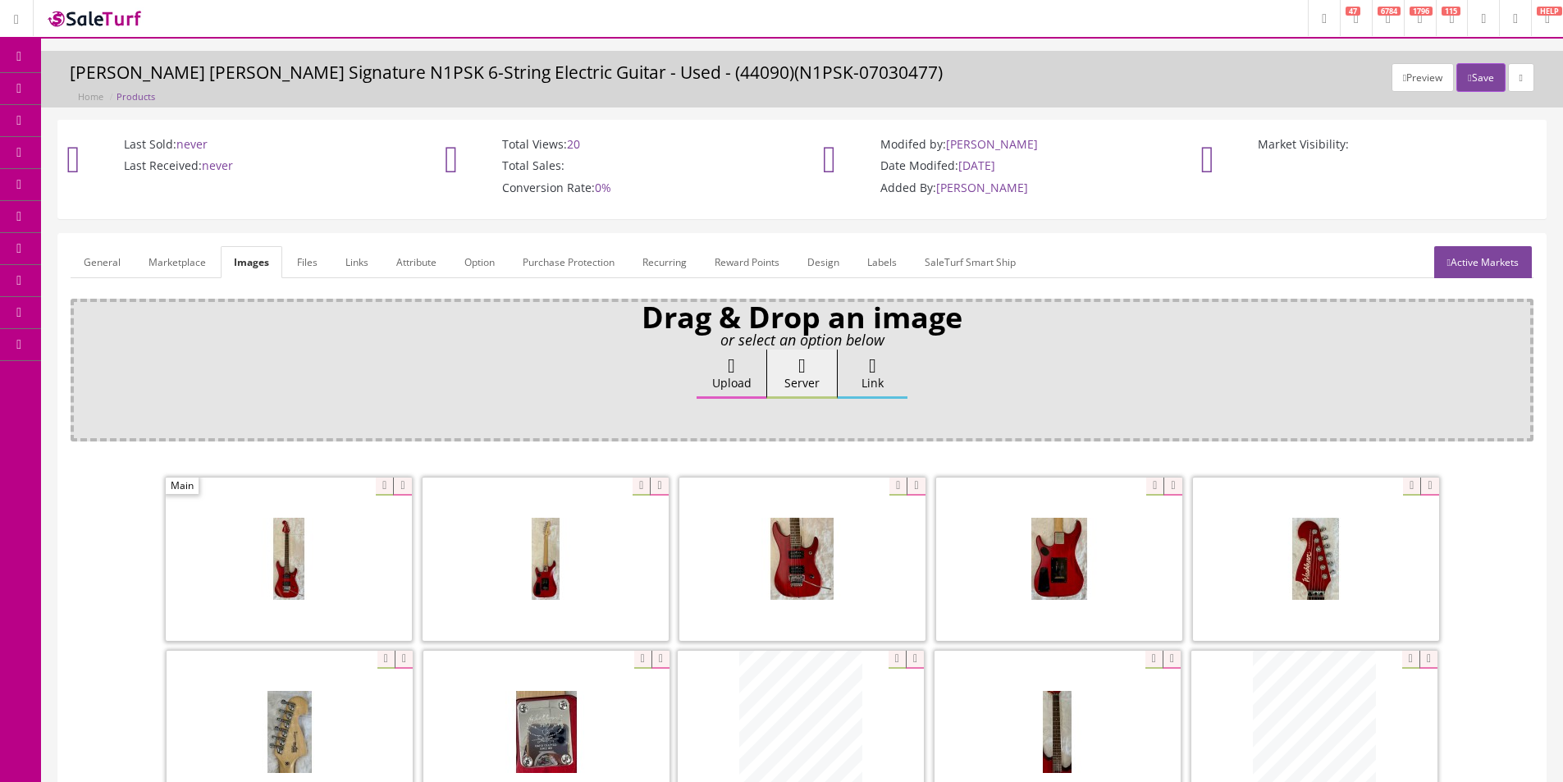
click at [107, 258] on link "General" at bounding box center [102, 262] width 63 height 32
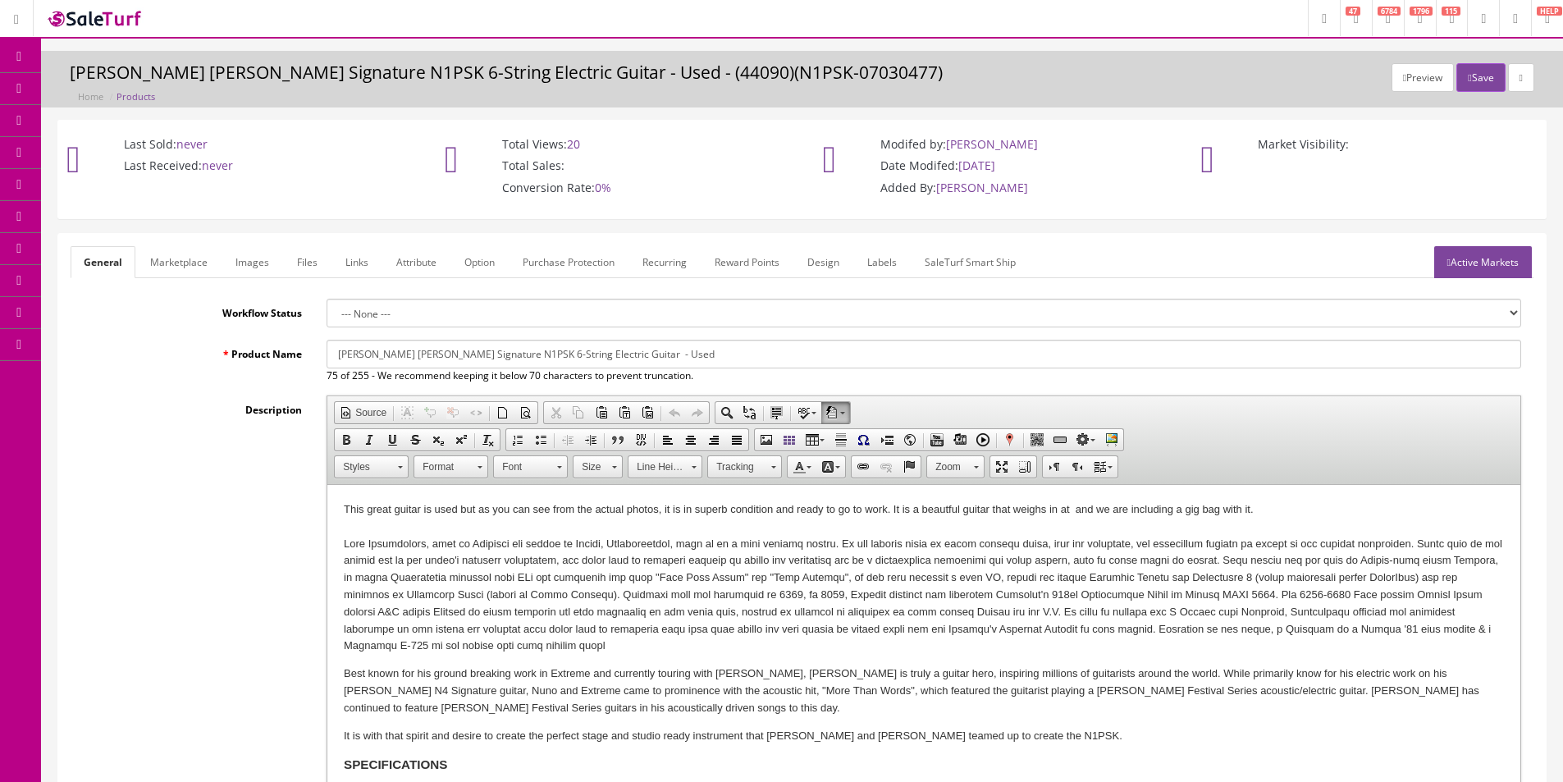
click at [888, 510] on div "This great guitar is used but as you can see from the actual photos, it is in s…" at bounding box center [924, 509] width 1160 height 17
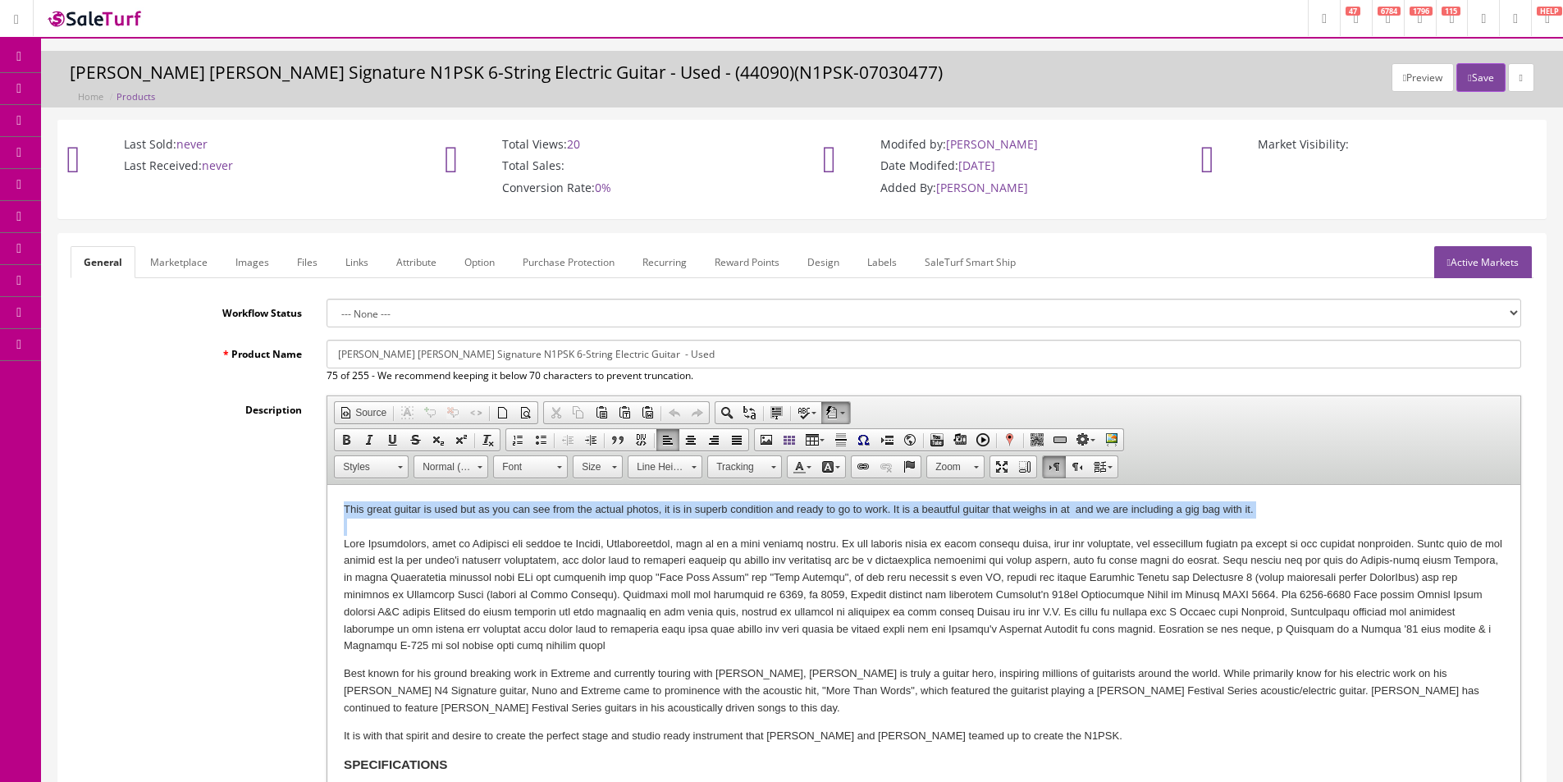
click at [888, 510] on div "This great guitar is used but as you can see from the actual photos, it is in s…" at bounding box center [924, 509] width 1160 height 17
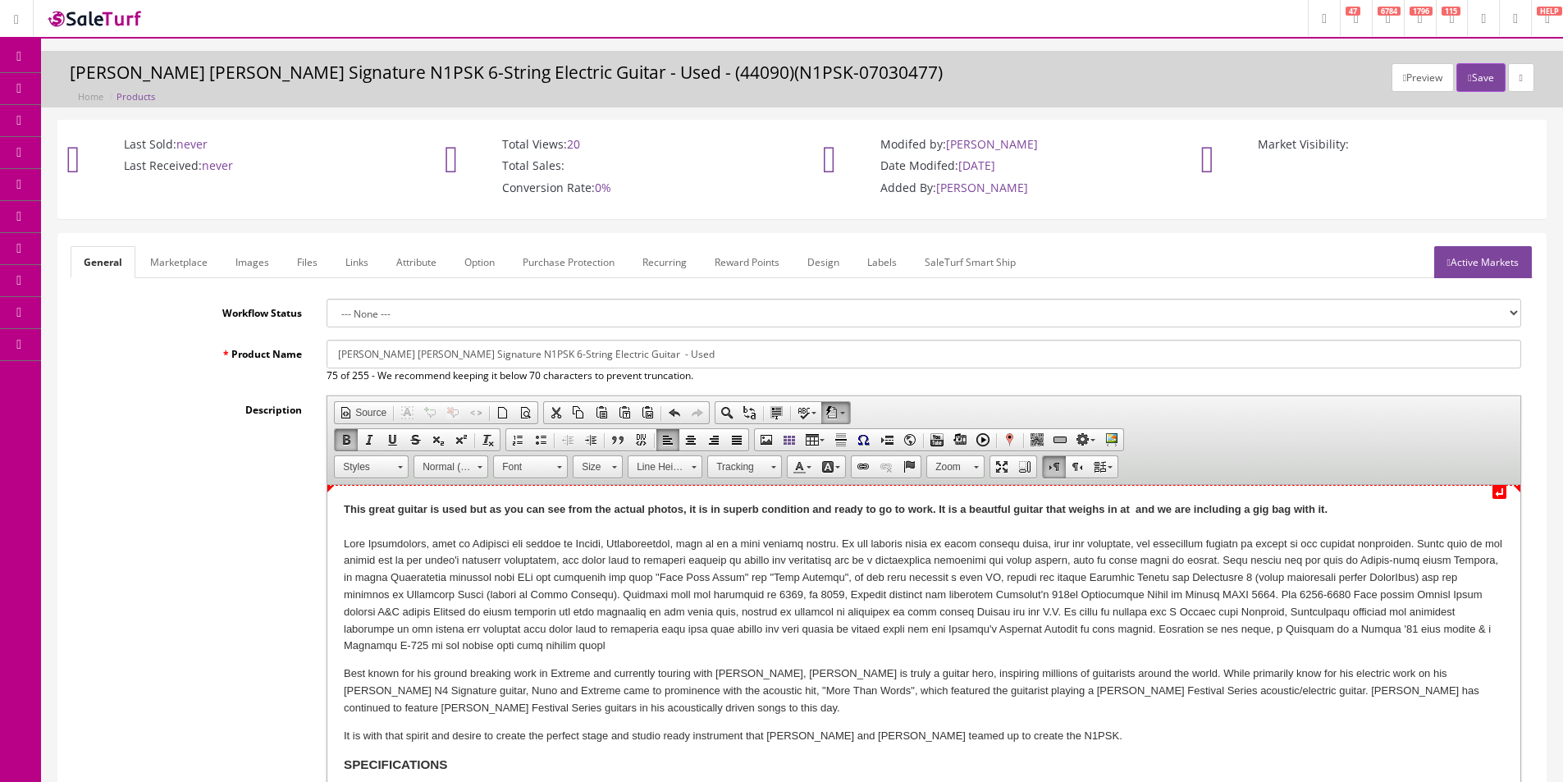
click at [772, 508] on strong "This great guitar is used but as you can see from the actual photos, it is in s…" at bounding box center [836, 509] width 984 height 12
click at [937, 508] on strong "This great guitar is used but as you can see from the actual photos, it is in s…" at bounding box center [836, 509] width 984 height 12
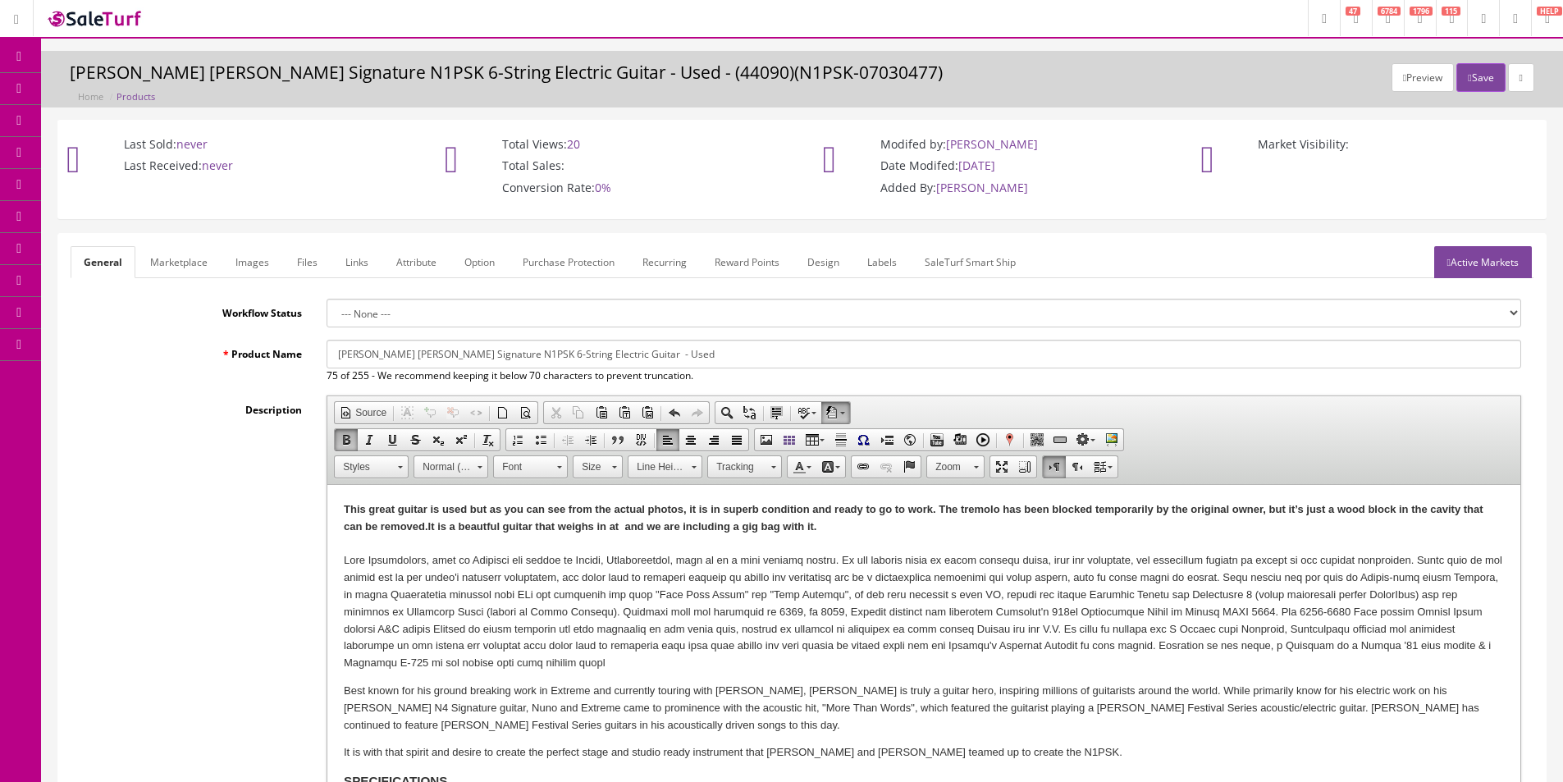
click at [987, 564] on div at bounding box center [924, 612] width 1160 height 120
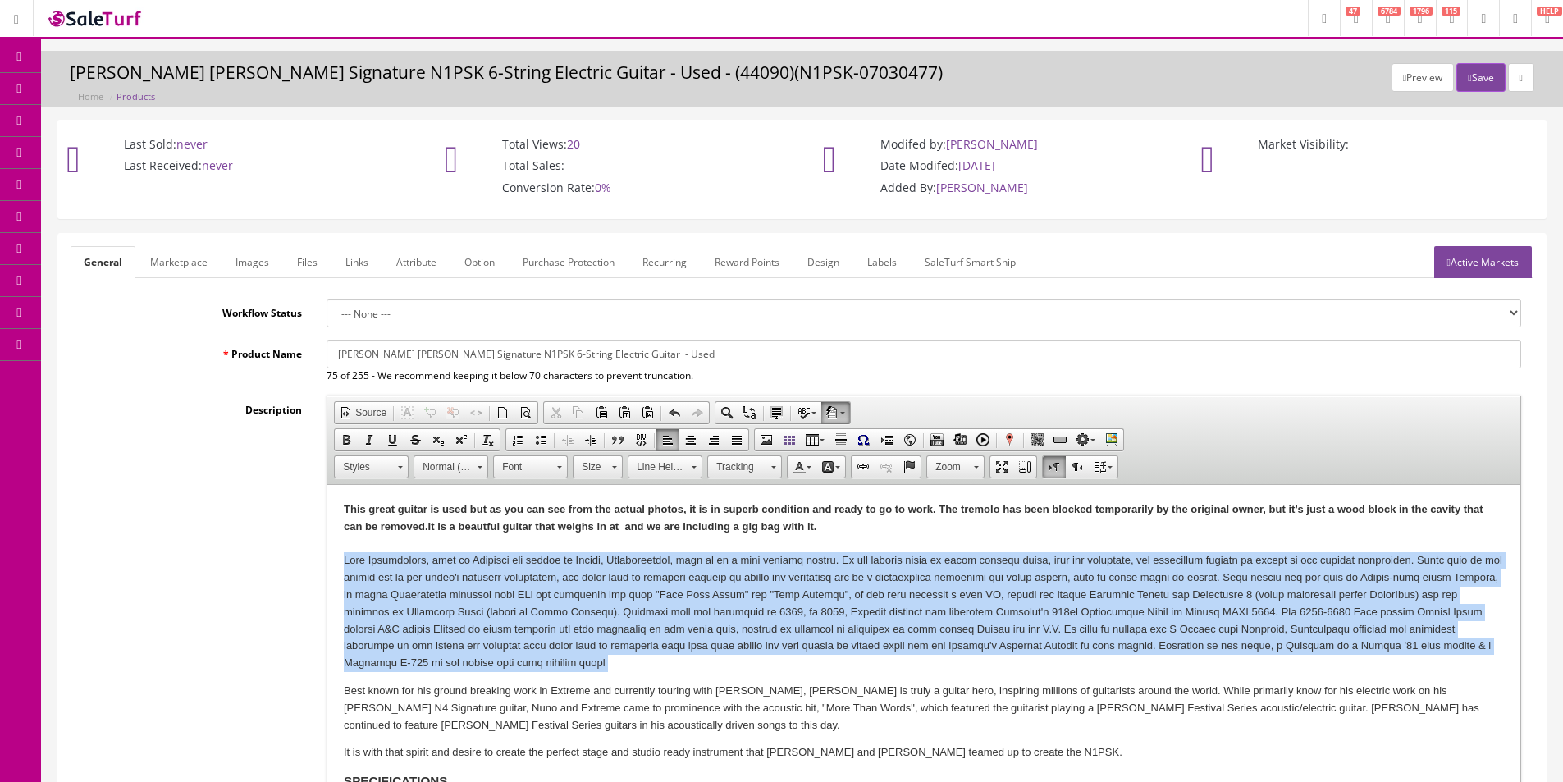
click at [987, 564] on div at bounding box center [924, 612] width 1160 height 120
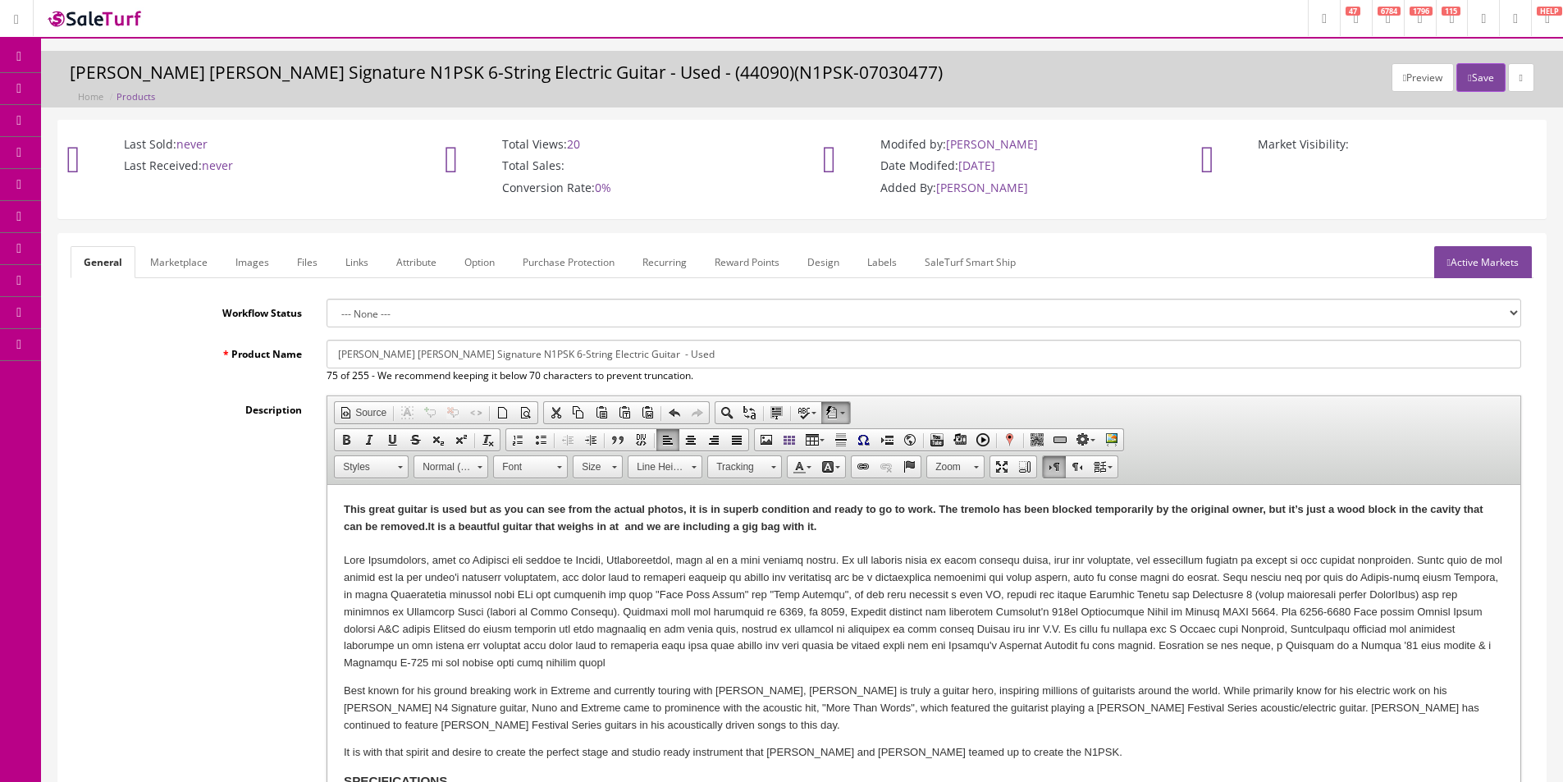
click at [785, 505] on strong "This great guitar is used but as you can see from the actual photos, it is in s…" at bounding box center [914, 518] width 1140 height 30
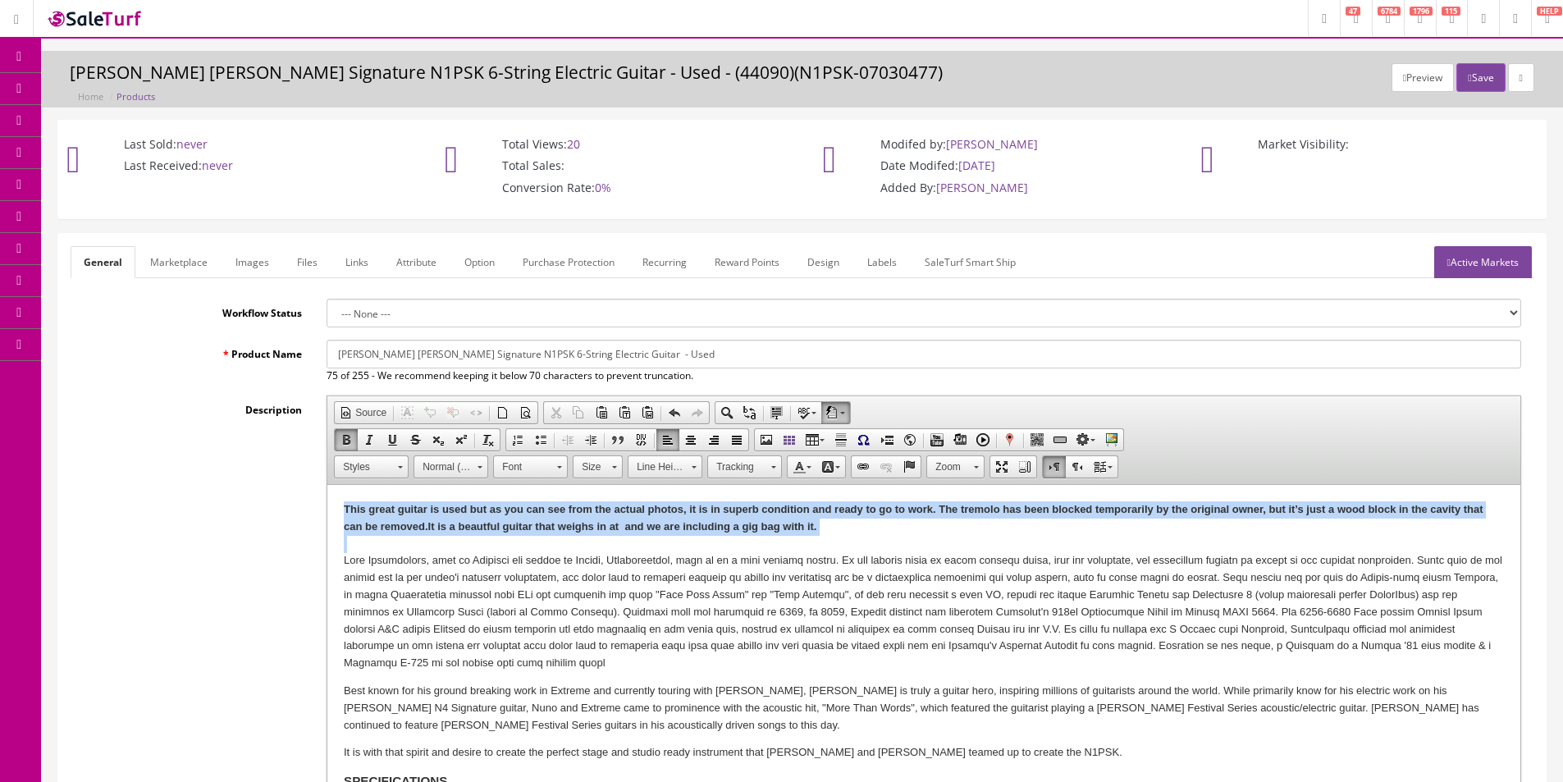
click at [785, 505] on strong "This great guitar is used but as you can see from the actual photos, it is in s…" at bounding box center [914, 518] width 1140 height 30
copy strong "This great guitar is used but as you can see from the actual photos, it is in s…"
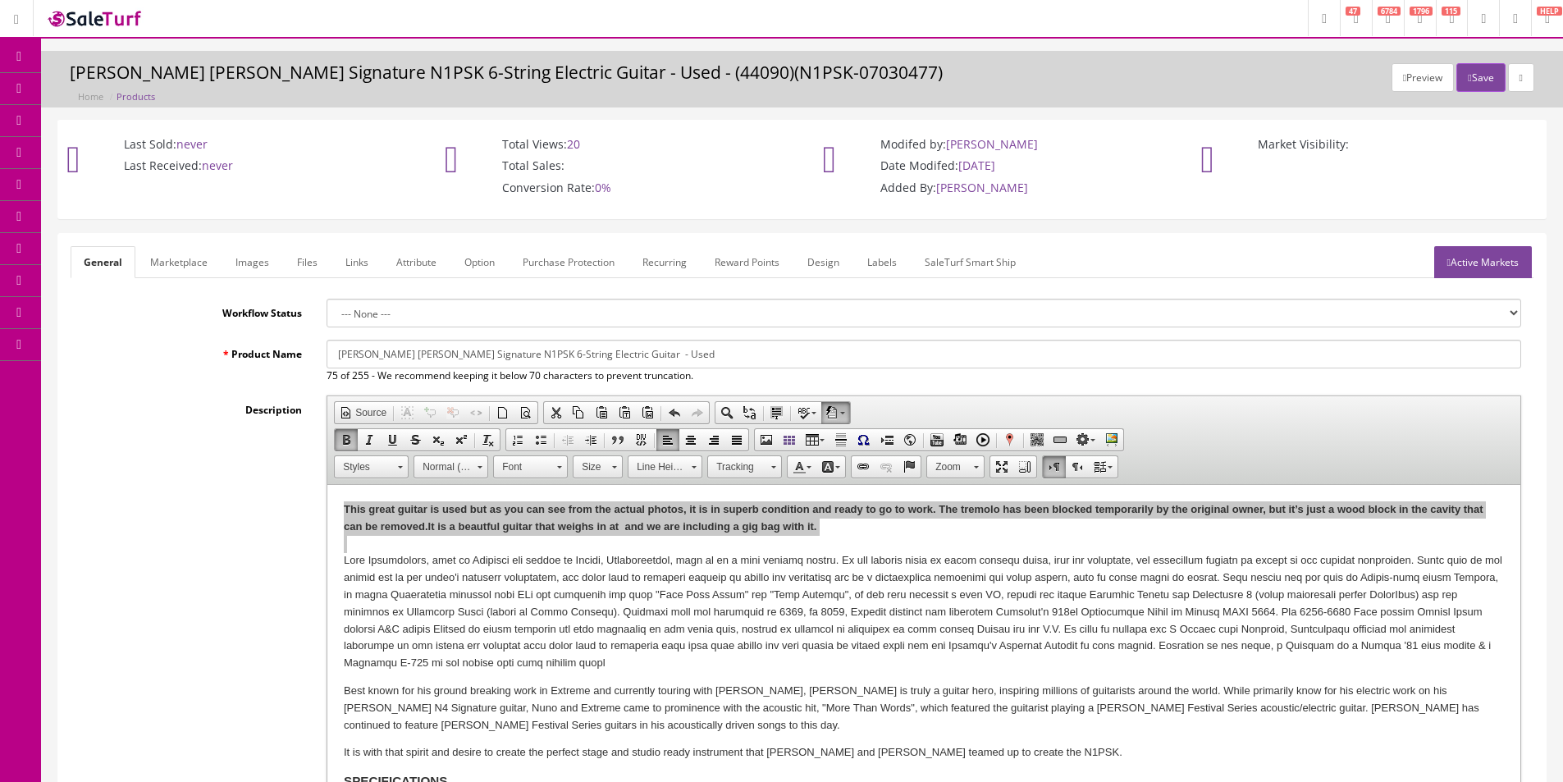
click at [208, 256] on link "Marketplace" at bounding box center [179, 262] width 84 height 32
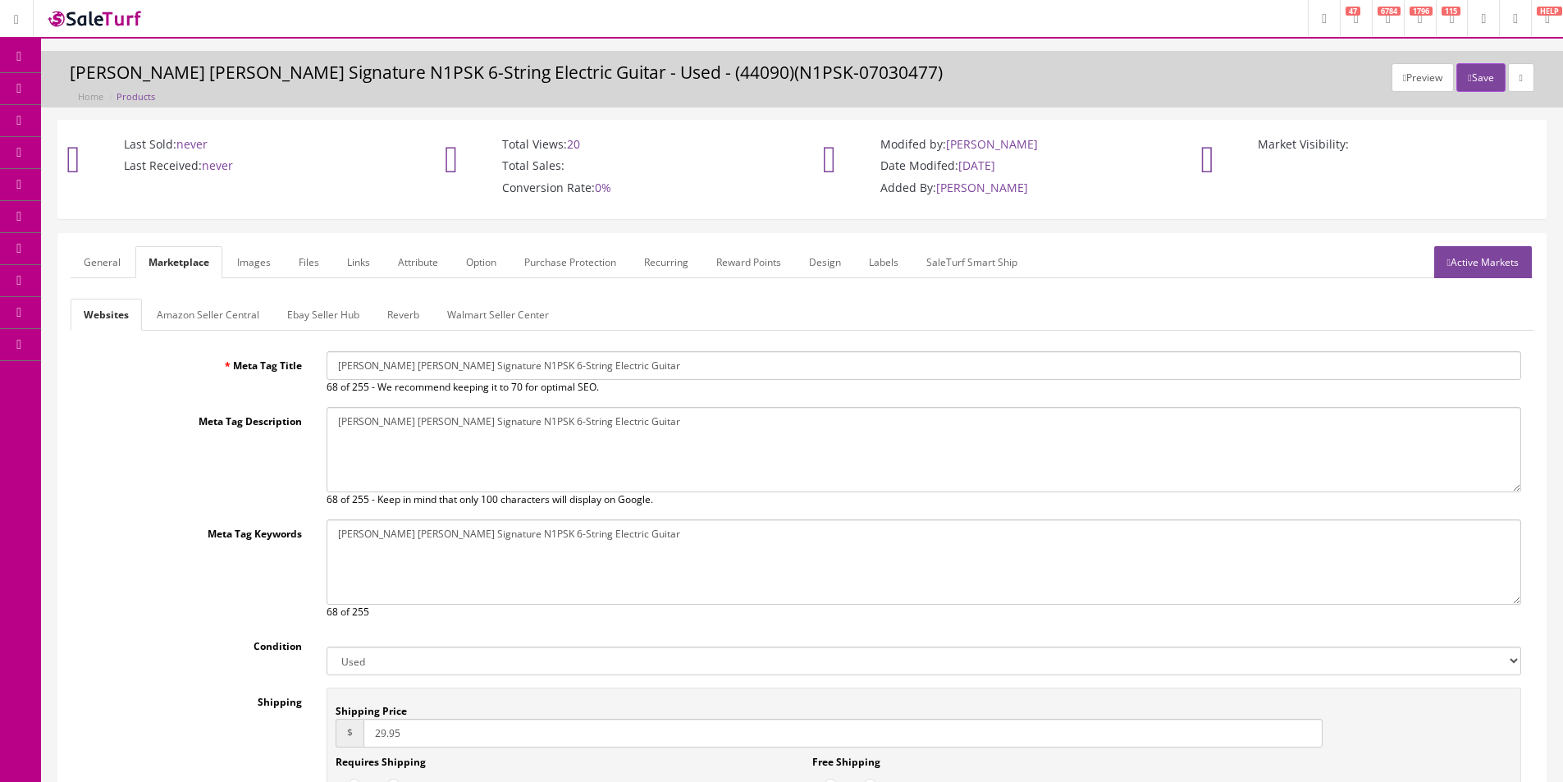
click at [180, 321] on link "Amazon Seller Central" at bounding box center [208, 315] width 129 height 32
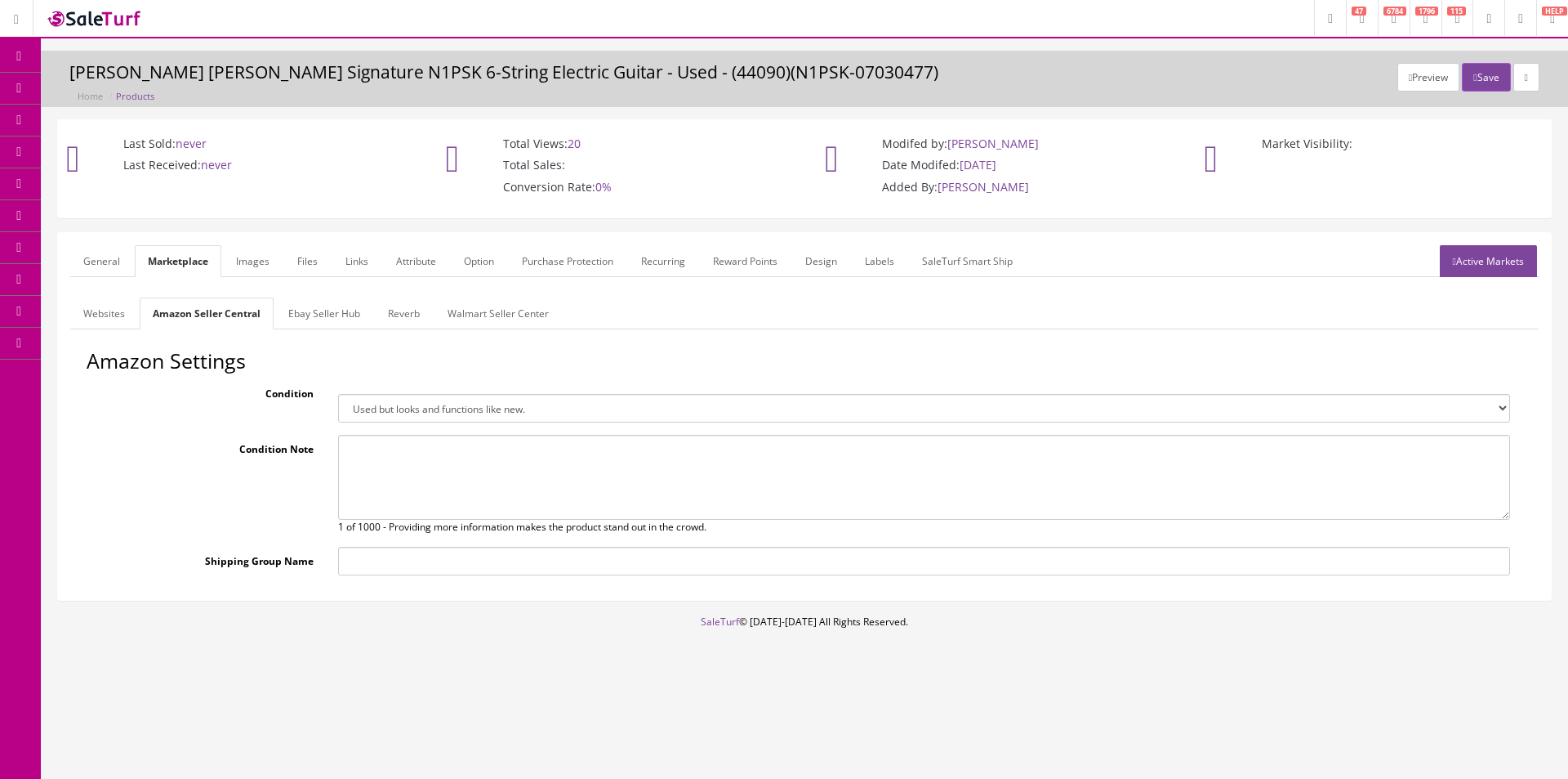
click at [466, 480] on textarea at bounding box center [924, 476] width 1172 height 85
paste textarea "This great guitar is used but as you can see from the actual photos, it is in s…"
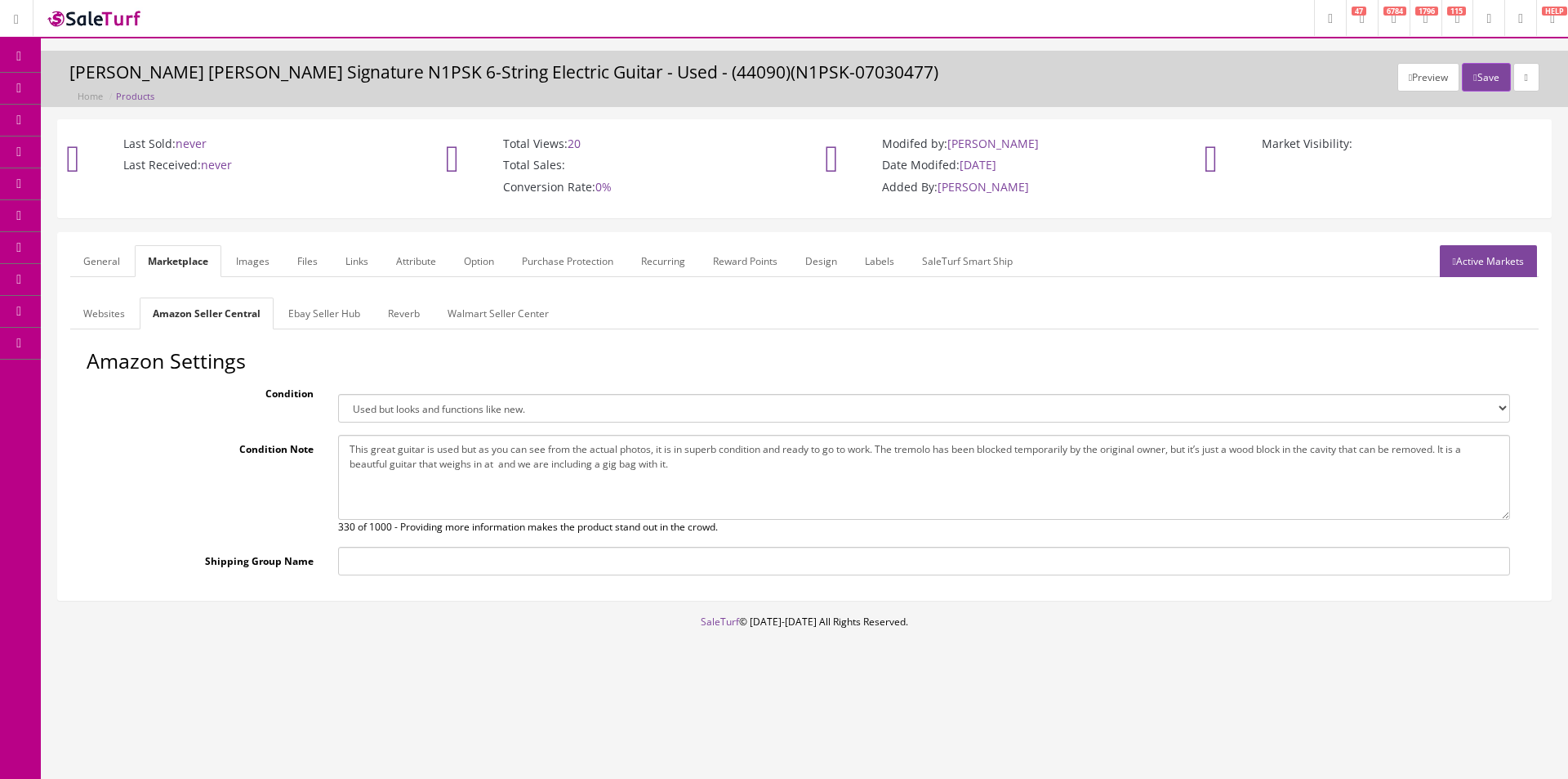
type textarea "This great guitar is used but as you can see from the actual photos, it is in s…"
click at [356, 317] on link "Ebay Seller Hub" at bounding box center [324, 314] width 98 height 32
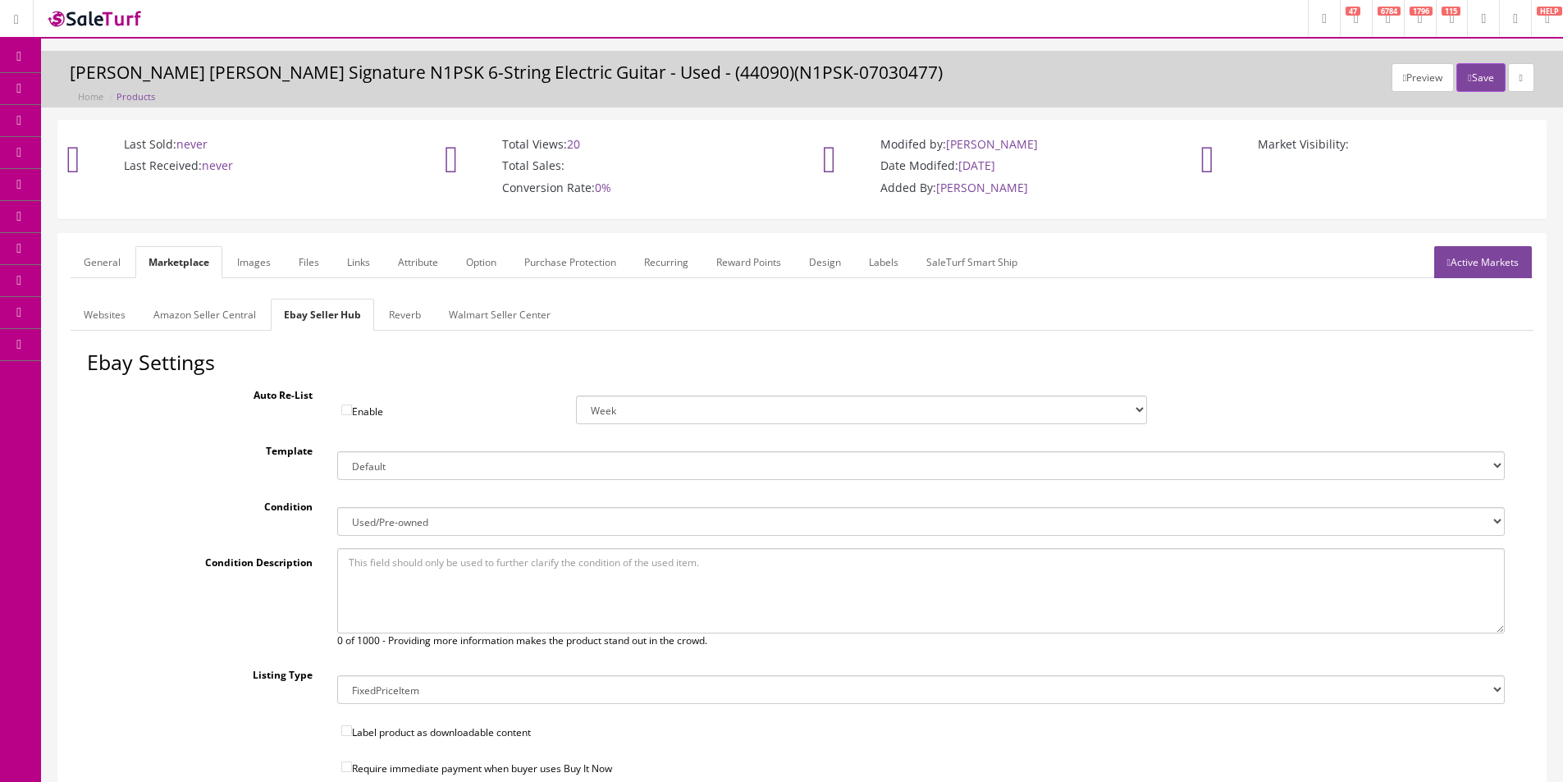
click at [532, 592] on textarea at bounding box center [921, 590] width 1168 height 85
paste textarea "This great guitar is used but as you can see from the actual photos, it is in s…"
type textarea "This great guitar is used but as you can see from the actual photos, it is in s…"
click at [406, 304] on link "Reverb" at bounding box center [405, 315] width 58 height 32
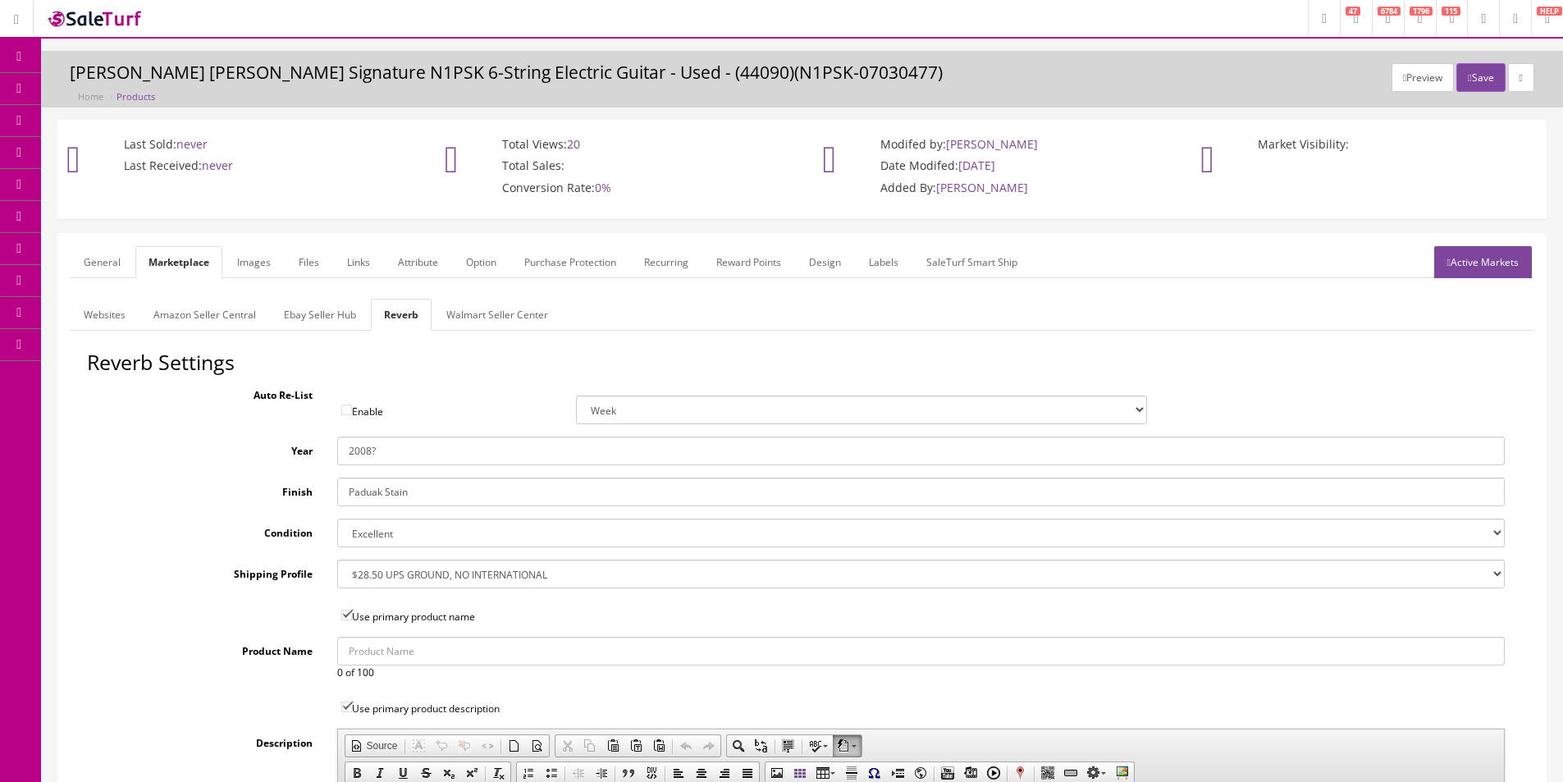
click at [1469, 84] on button "Save" at bounding box center [1480, 77] width 48 height 29
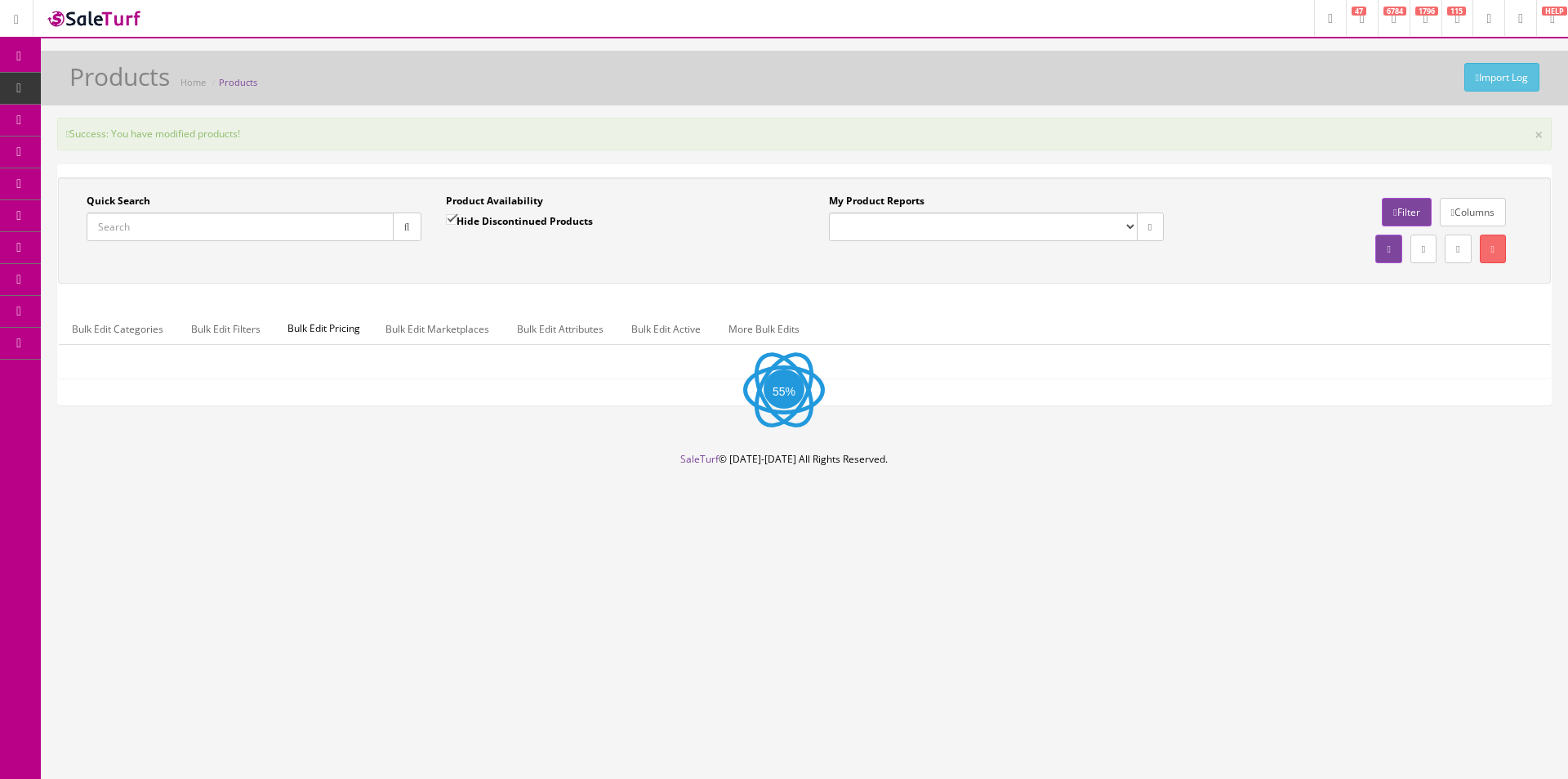
click at [192, 233] on input "Quick Search" at bounding box center [240, 226] width 307 height 29
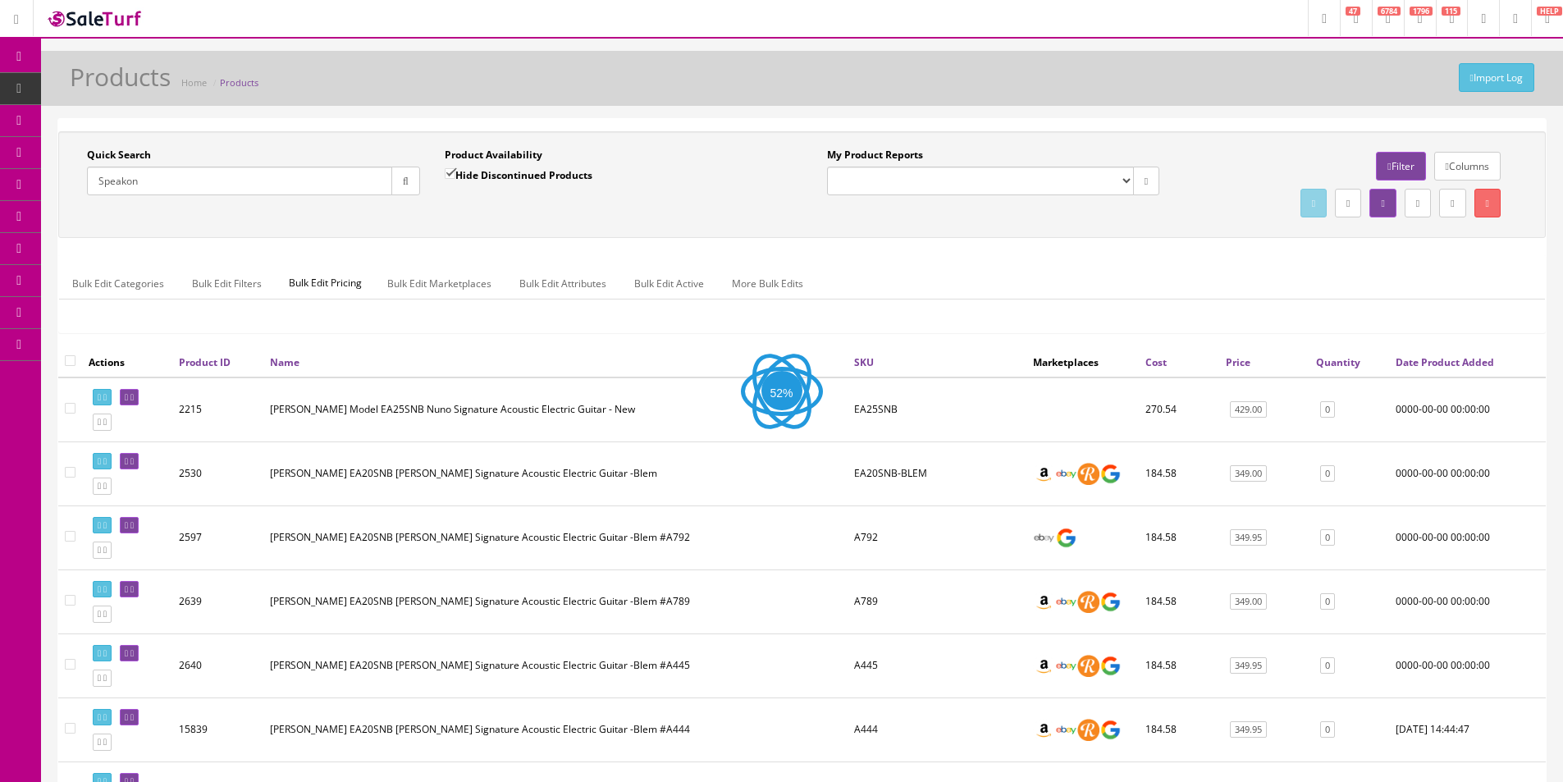
click at [764, 240] on div "Quick Search Speakon Date From Product Availability Hide Discontinued Products …" at bounding box center [801, 239] width 1487 height 216
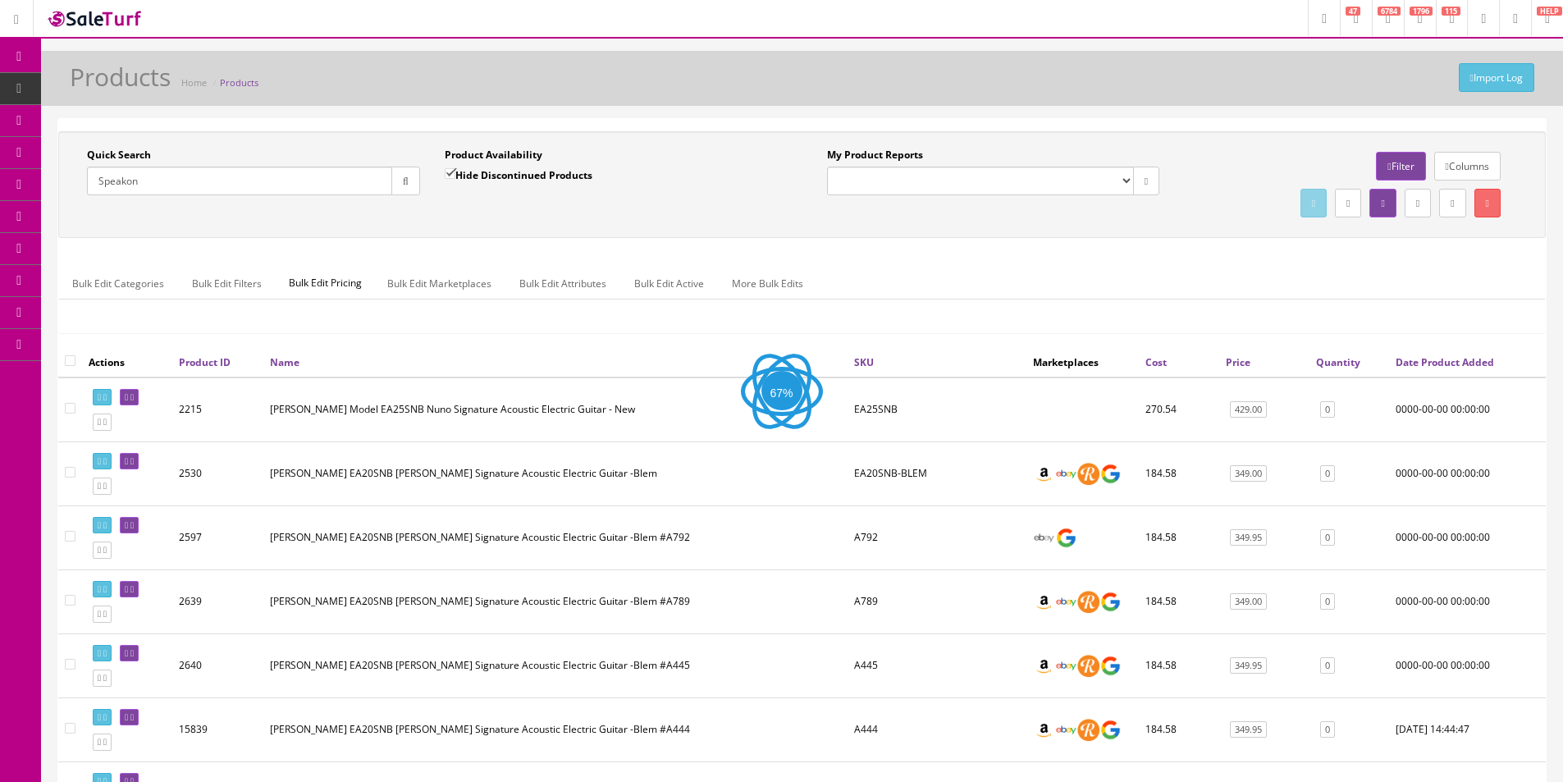
click at [764, 240] on div "Quick Search Speakon Date From Product Availability Hide Discontinued Products …" at bounding box center [801, 239] width 1487 height 216
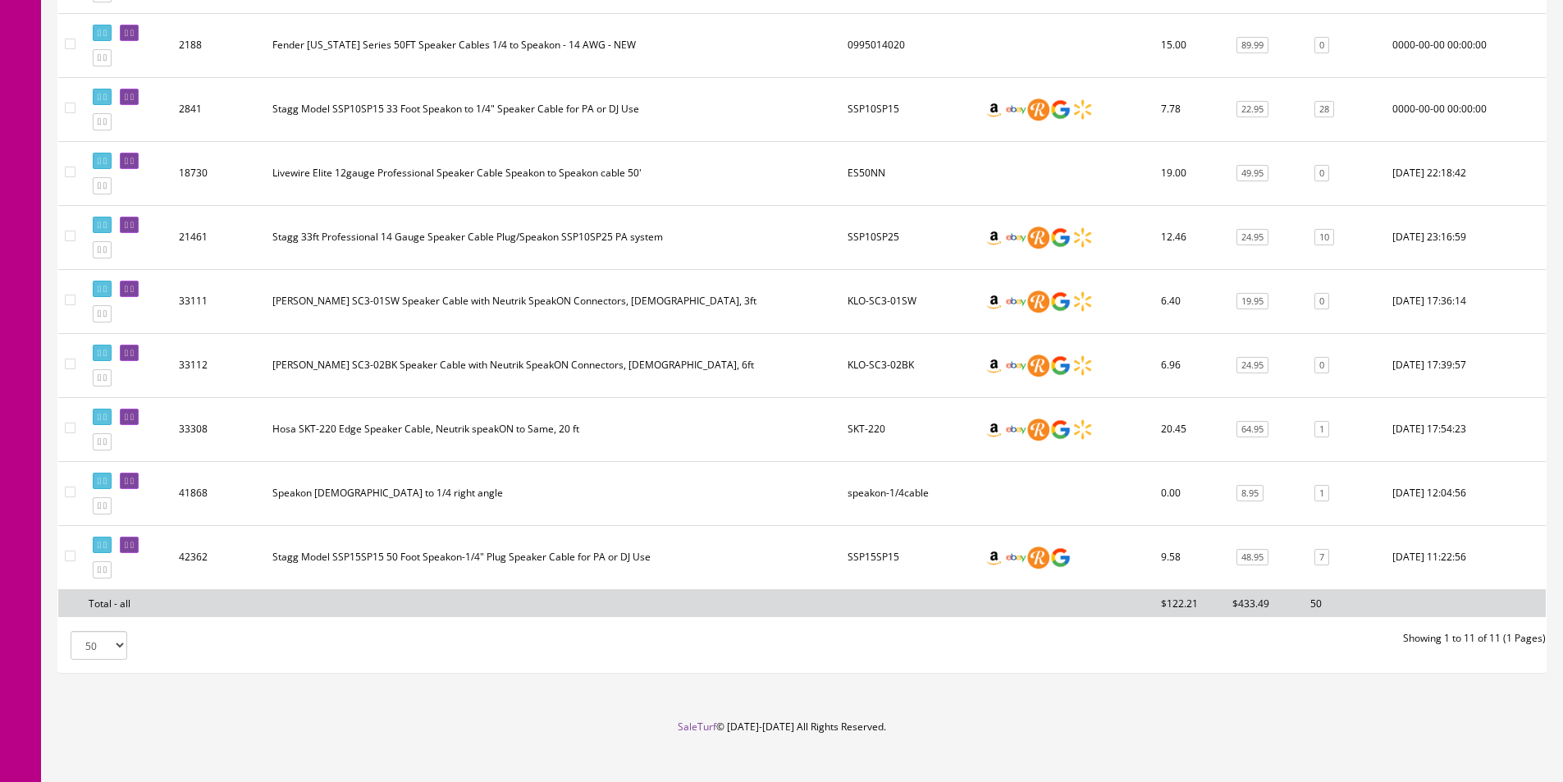
scroll to position [410, 0]
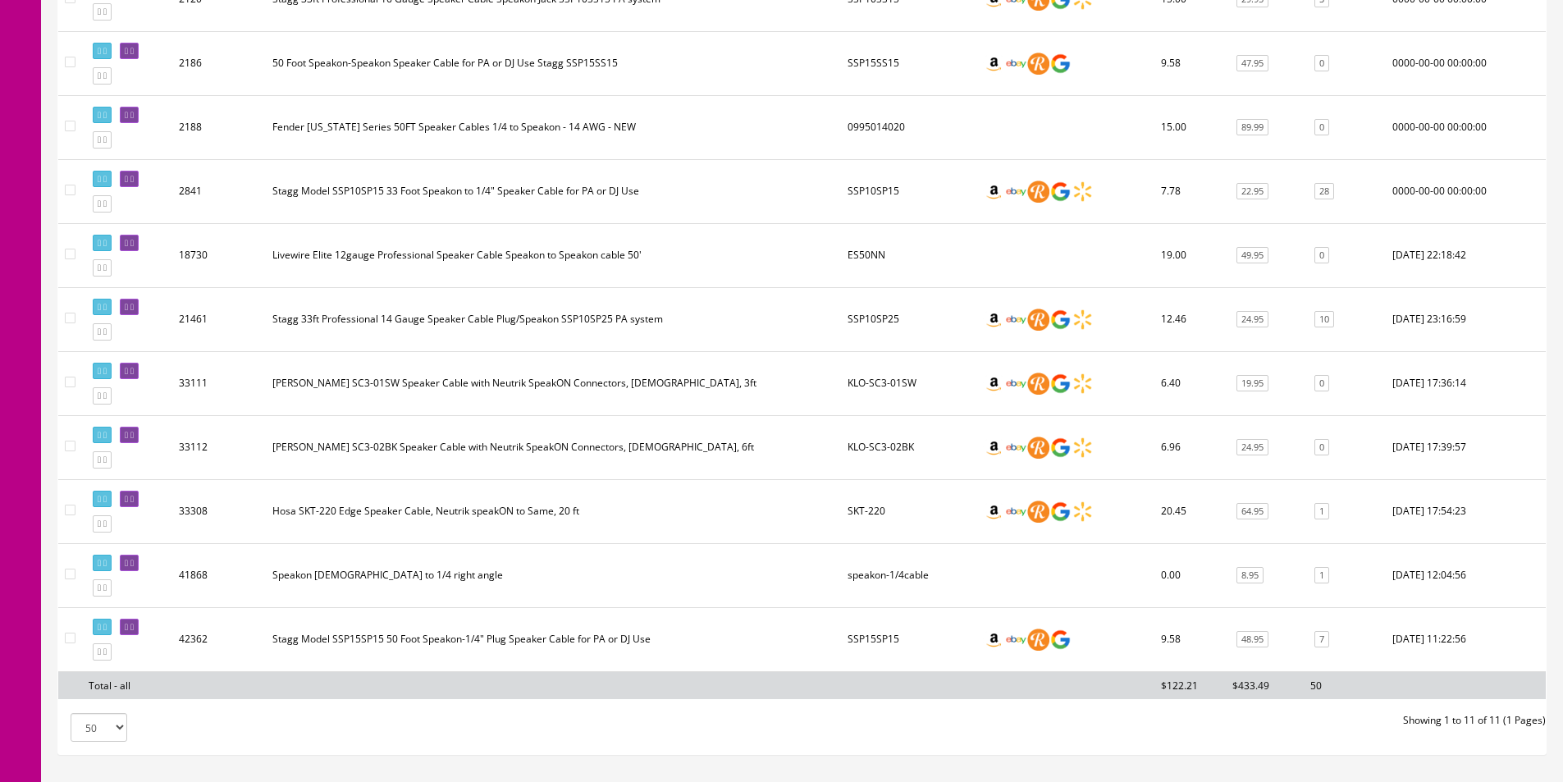
click at [420, 318] on td "Stagg 33ft Professional 14 Gauge Speaker Cable Plug/Speakon SSP10SP25 PA system" at bounding box center [553, 319] width 575 height 64
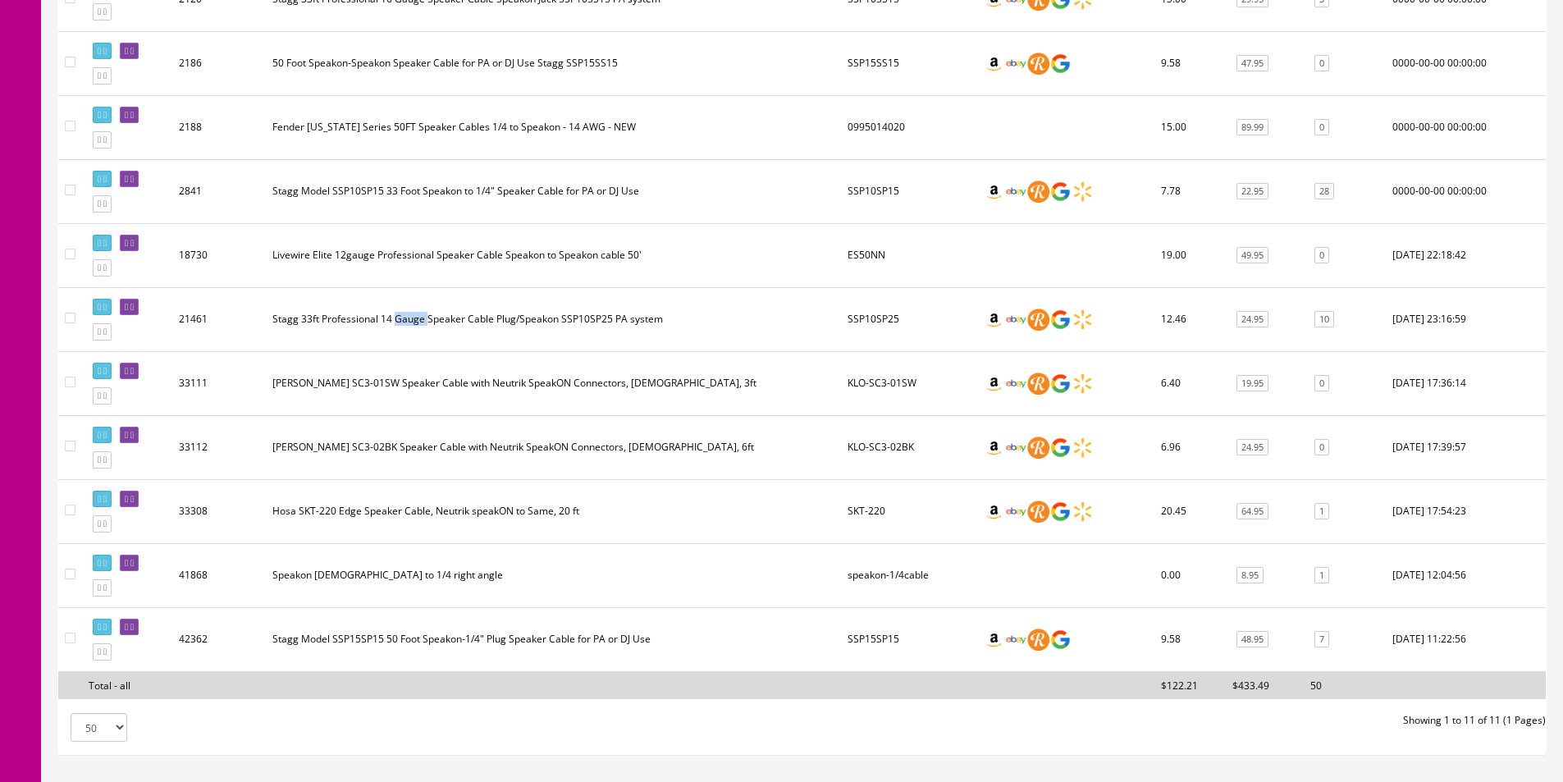
click at [420, 318] on td "Stagg 33ft Professional 14 Gauge Speaker Cable Plug/Speakon SSP10SP25 PA system" at bounding box center [553, 319] width 575 height 64
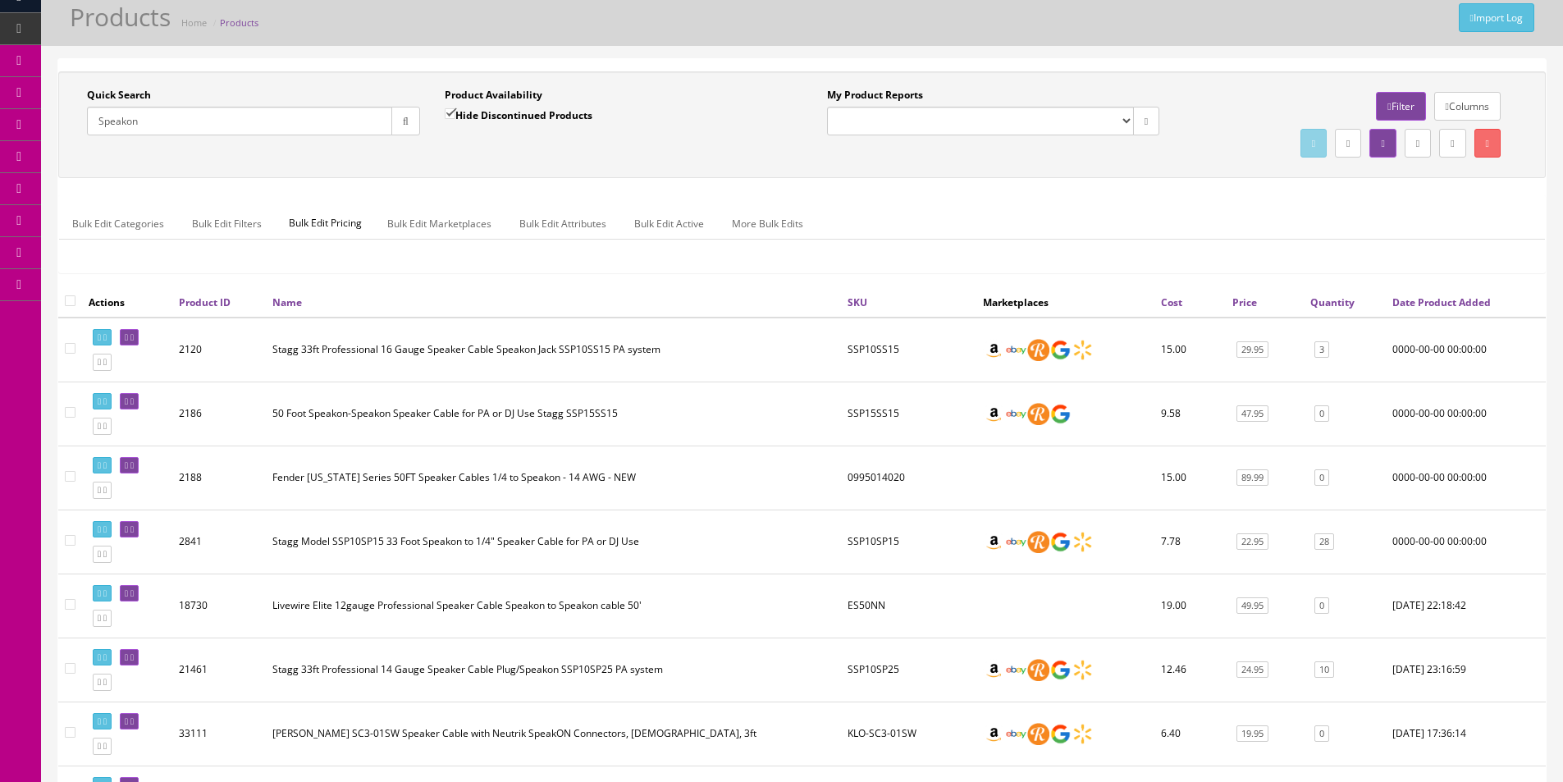
scroll to position [0, 0]
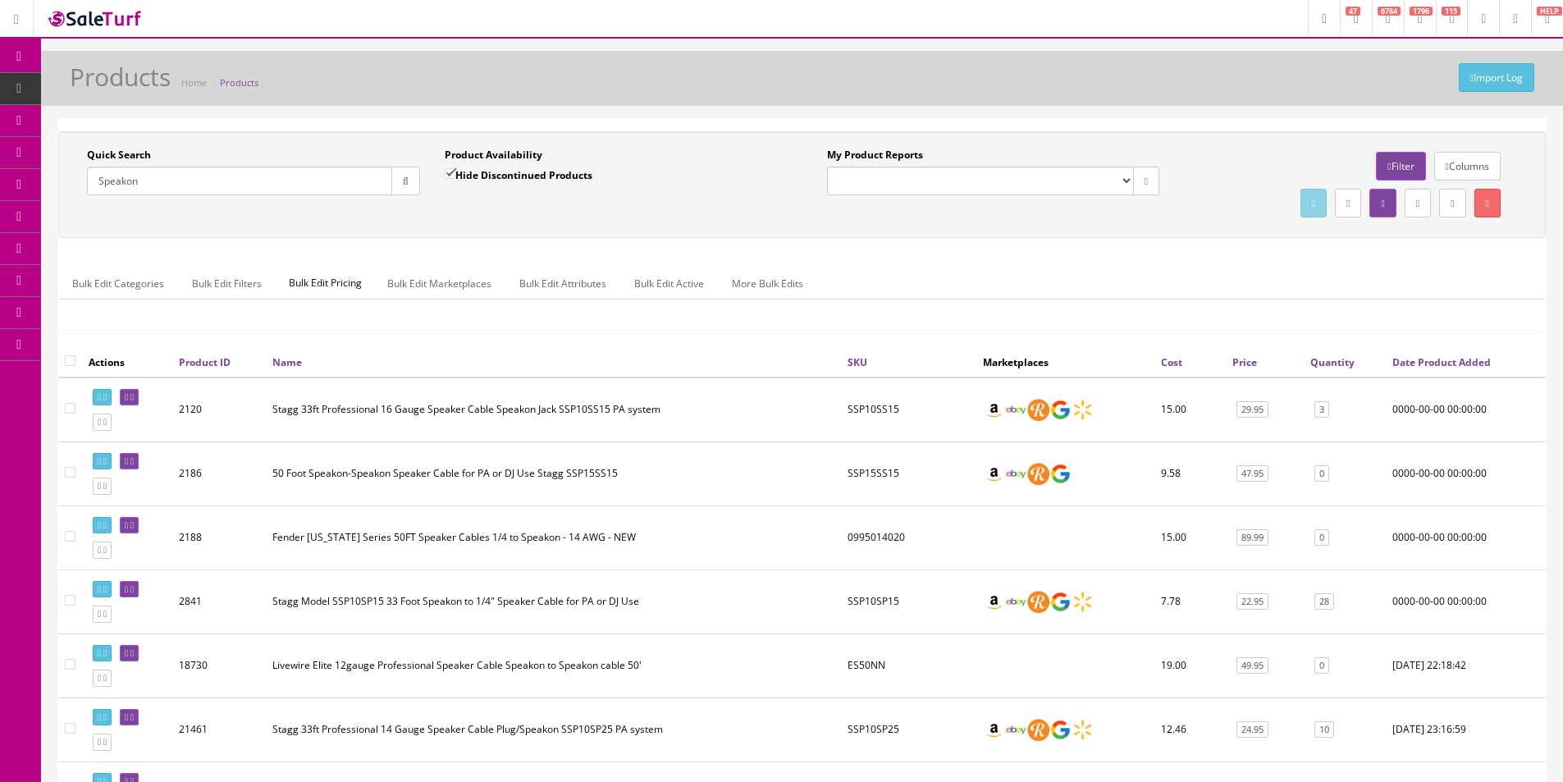
click at [346, 190] on input "Speakon" at bounding box center [239, 181] width 305 height 29
paste input "PFCN18CEEUIR"
click at [346, 190] on input "Speakon" at bounding box center [239, 181] width 305 height 29
type input "PFCN18CEEUIR"
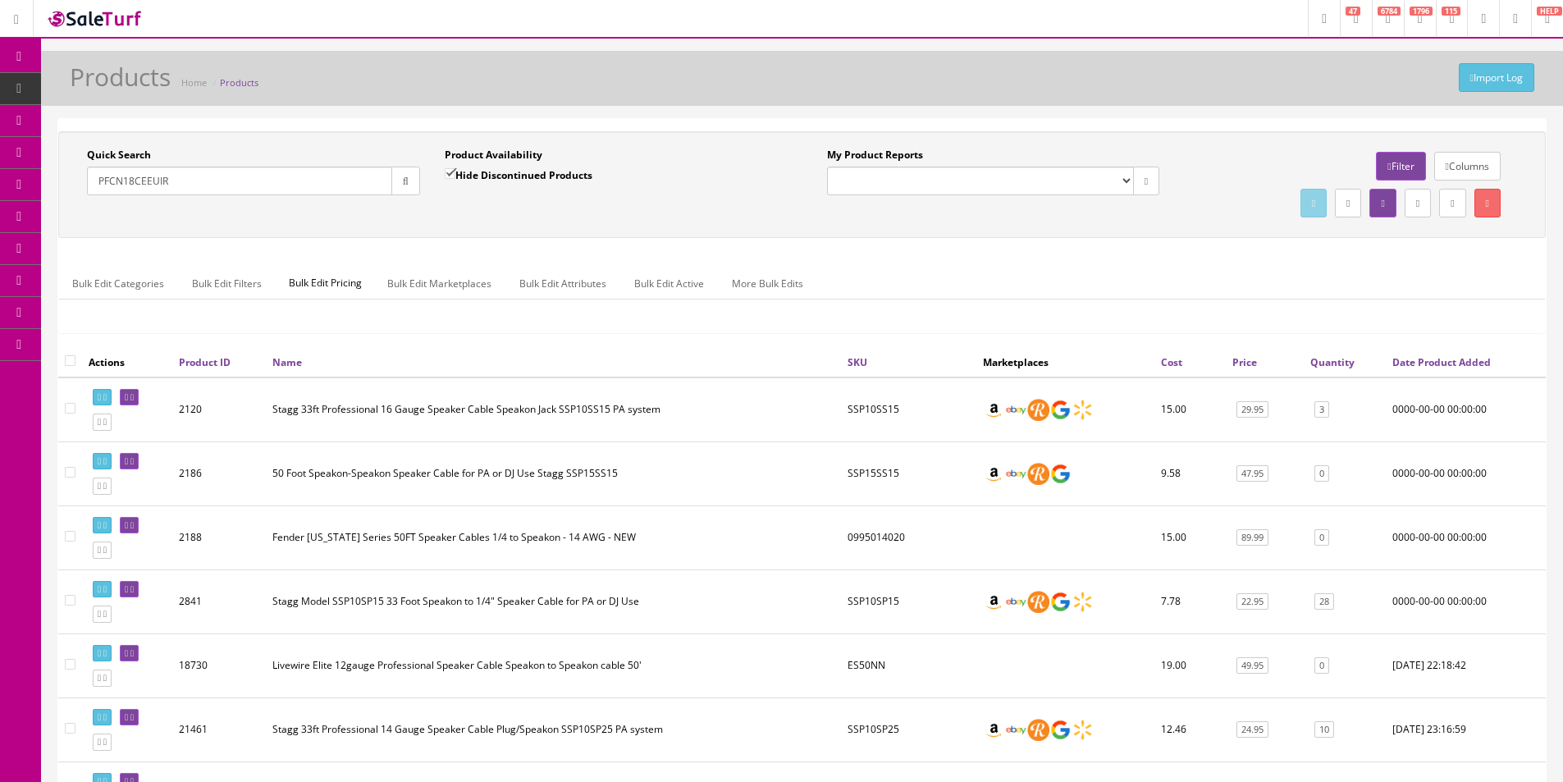
click at [410, 187] on button "button" at bounding box center [405, 181] width 29 height 29
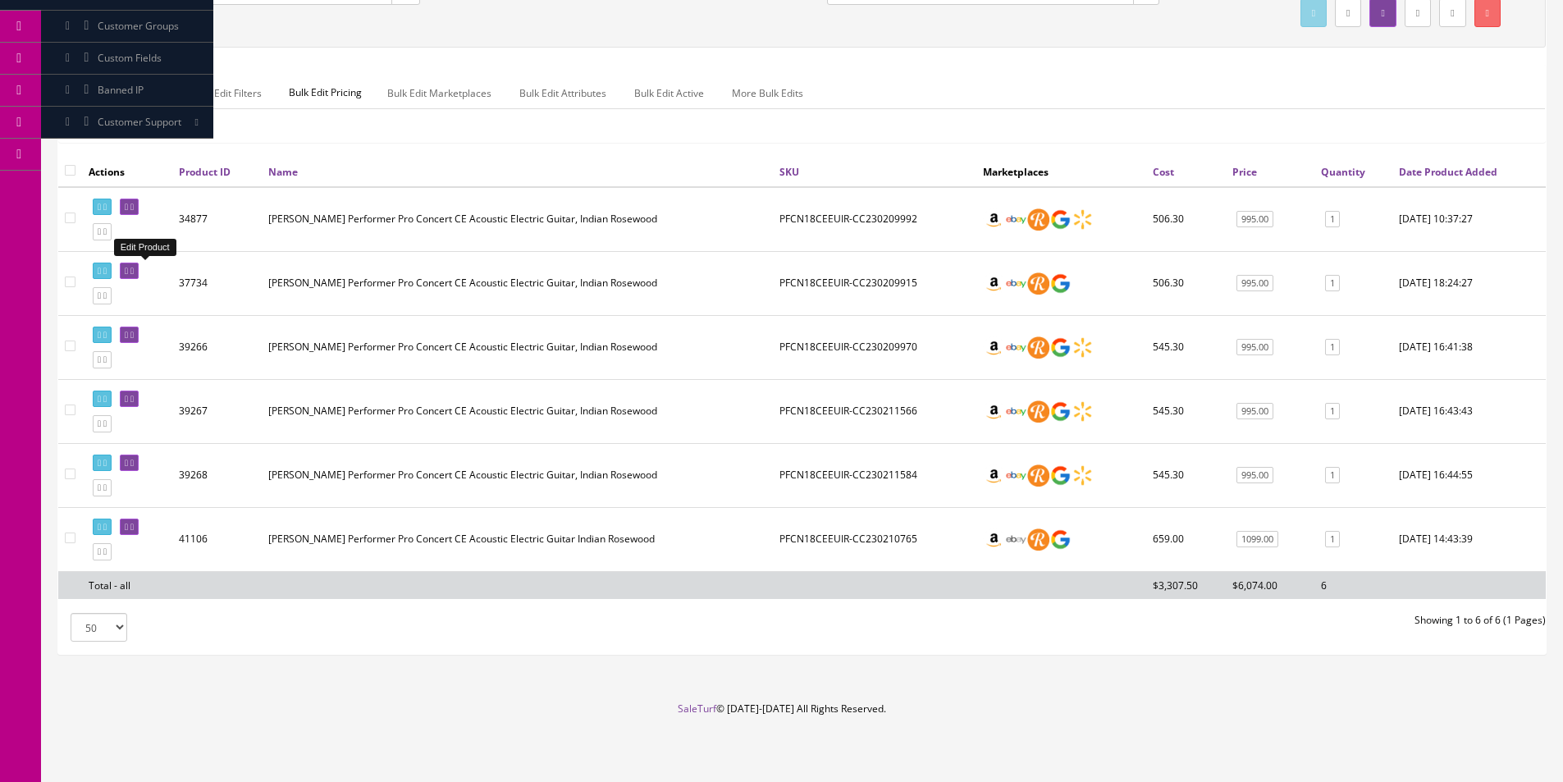
scroll to position [192, 0]
click at [134, 521] on icon at bounding box center [131, 525] width 3 height 9
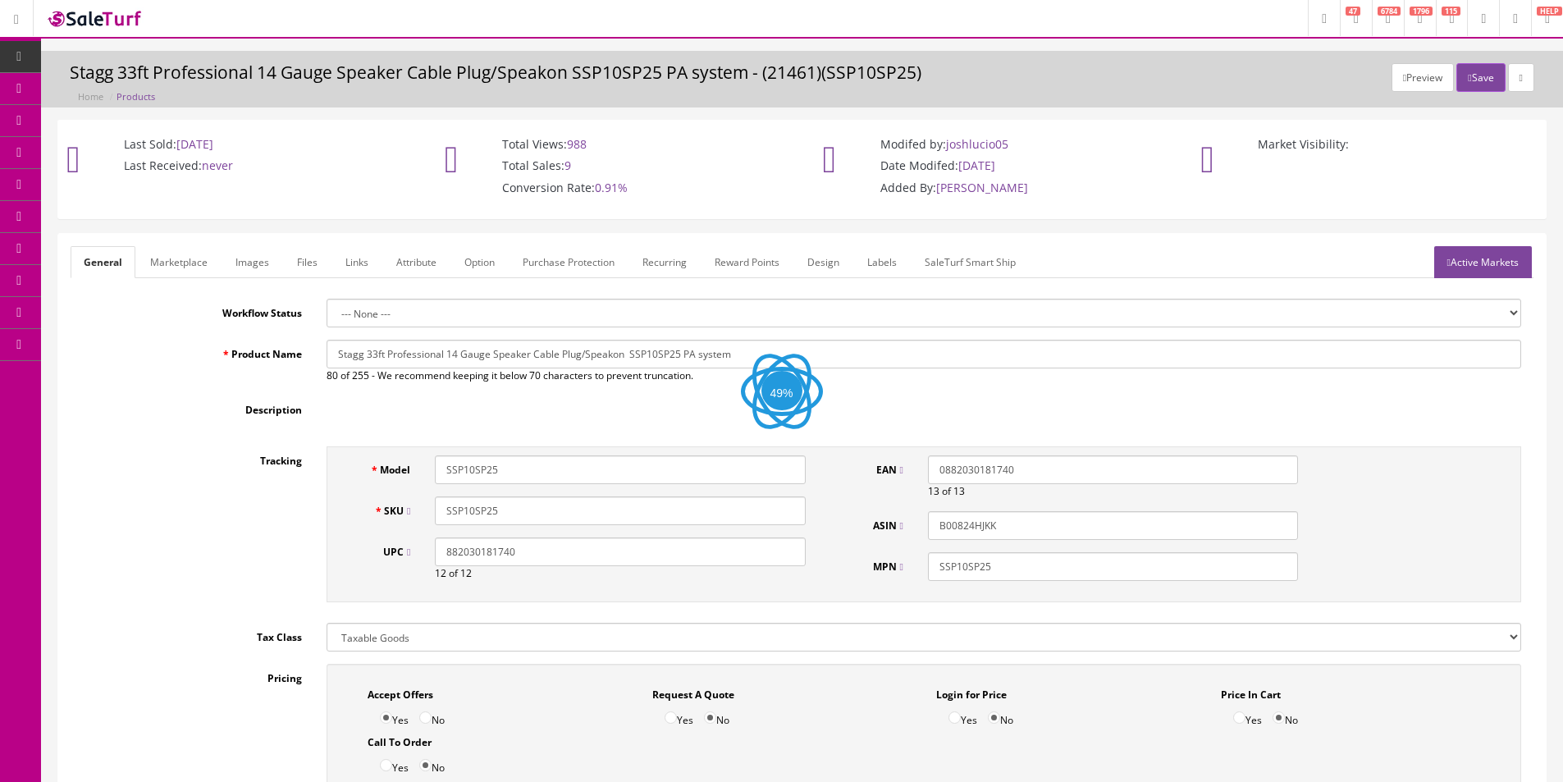
click at [253, 265] on link "Images" at bounding box center [252, 262] width 60 height 32
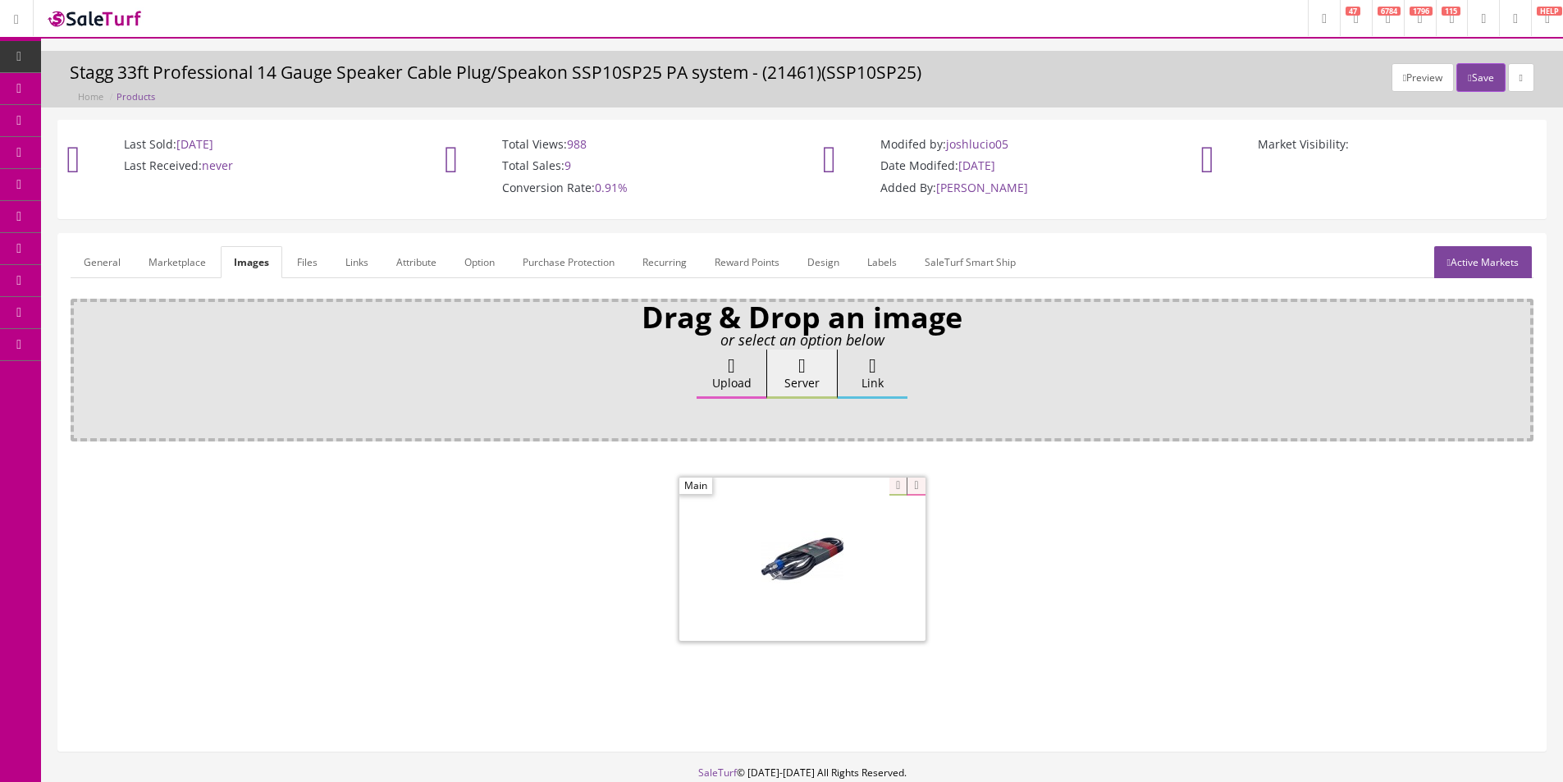
click at [121, 267] on link "General" at bounding box center [102, 262] width 63 height 32
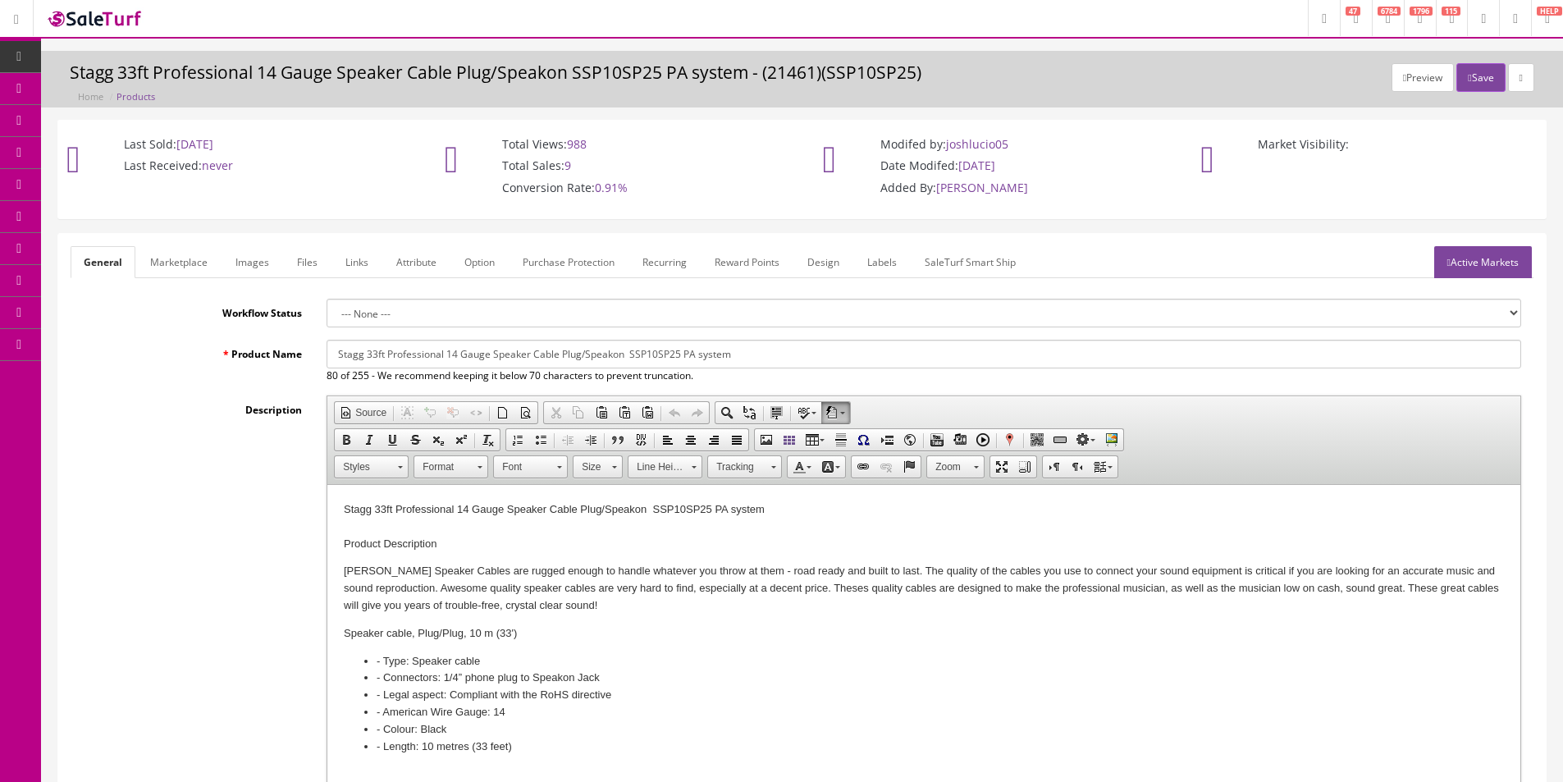
click at [158, 409] on label "Description" at bounding box center [193, 406] width 244 height 22
click at [0, 0] on textarea "Description" at bounding box center [0, 0] width 0 height 0
click at [158, 409] on label "Description" at bounding box center [193, 406] width 244 height 22
click at [0, 0] on textarea "Description" at bounding box center [0, 0] width 0 height 0
click at [158, 409] on label "Description" at bounding box center [193, 406] width 244 height 22
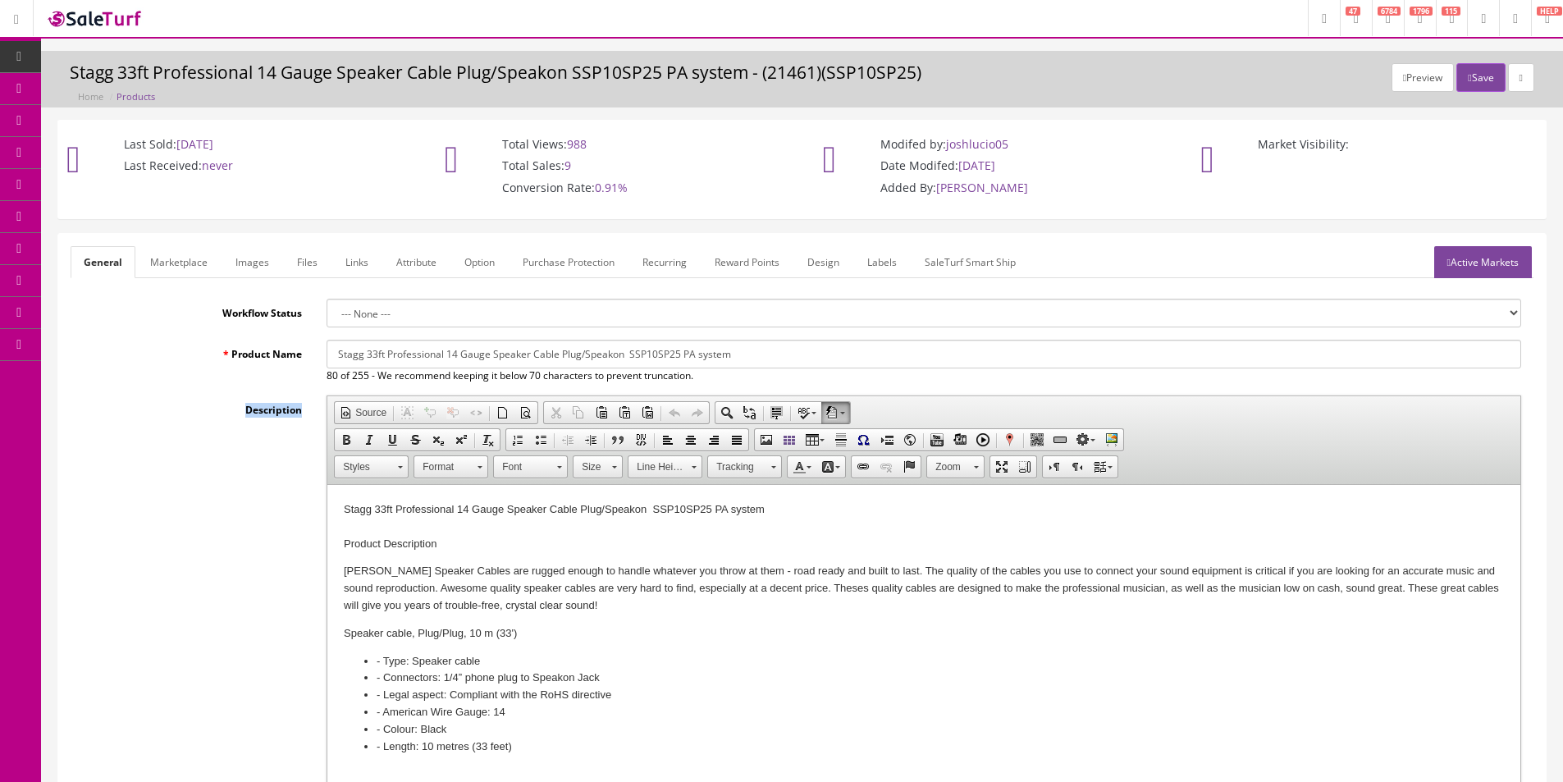
click at [0, 0] on textarea "Description" at bounding box center [0, 0] width 0 height 0
click at [158, 409] on label "Description" at bounding box center [193, 406] width 244 height 22
click at [0, 0] on textarea "Description" at bounding box center [0, 0] width 0 height 0
click at [158, 409] on label "Description" at bounding box center [193, 406] width 244 height 22
click at [0, 0] on textarea "Description" at bounding box center [0, 0] width 0 height 0
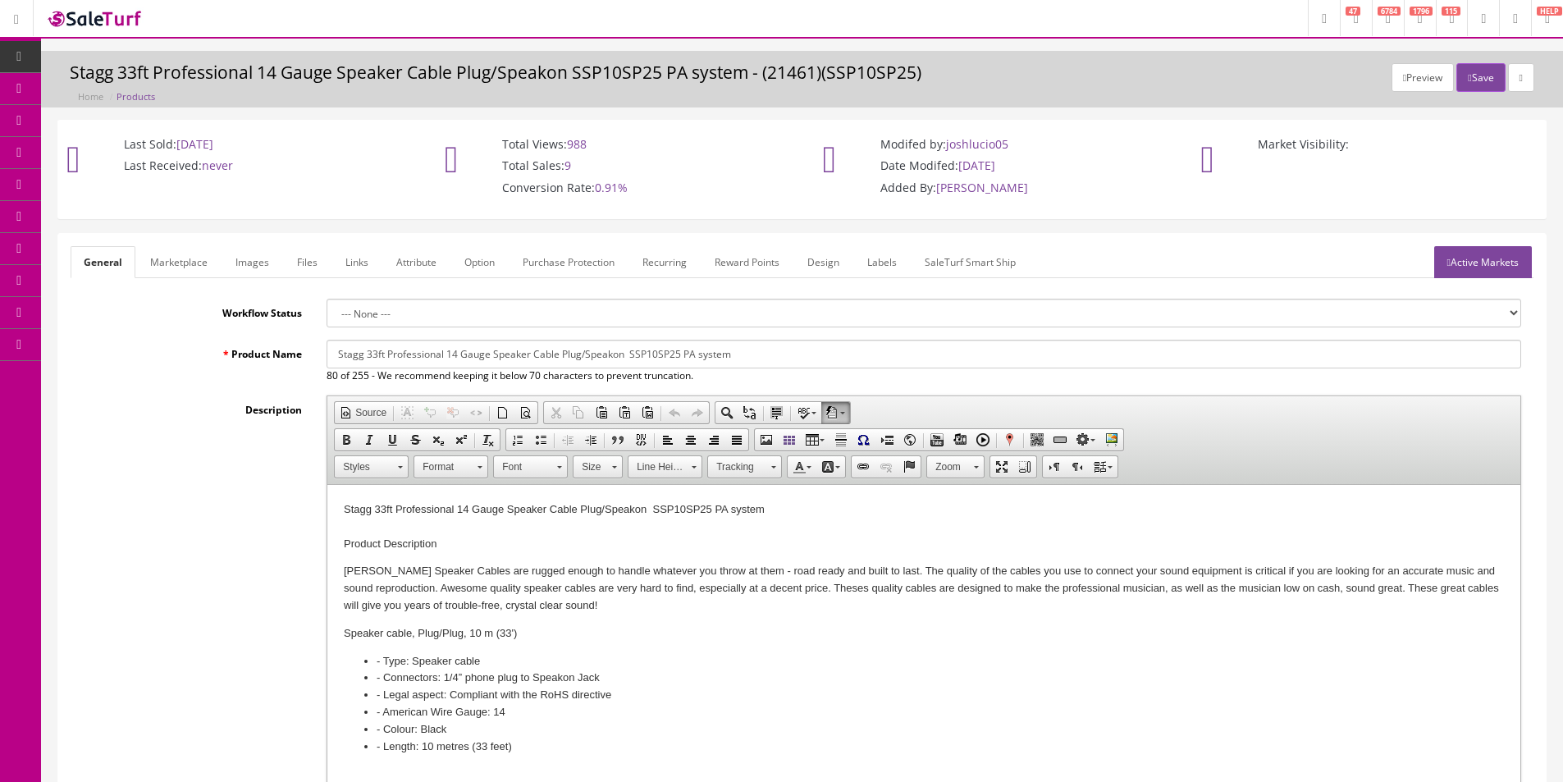
click at [158, 409] on label "Description" at bounding box center [193, 406] width 244 height 22
click at [0, 0] on textarea "Description" at bounding box center [0, 0] width 0 height 0
click at [158, 409] on label "Description" at bounding box center [193, 406] width 244 height 22
click at [0, 0] on textarea "Description" at bounding box center [0, 0] width 0 height 0
click at [158, 409] on label "Description" at bounding box center [193, 406] width 244 height 22
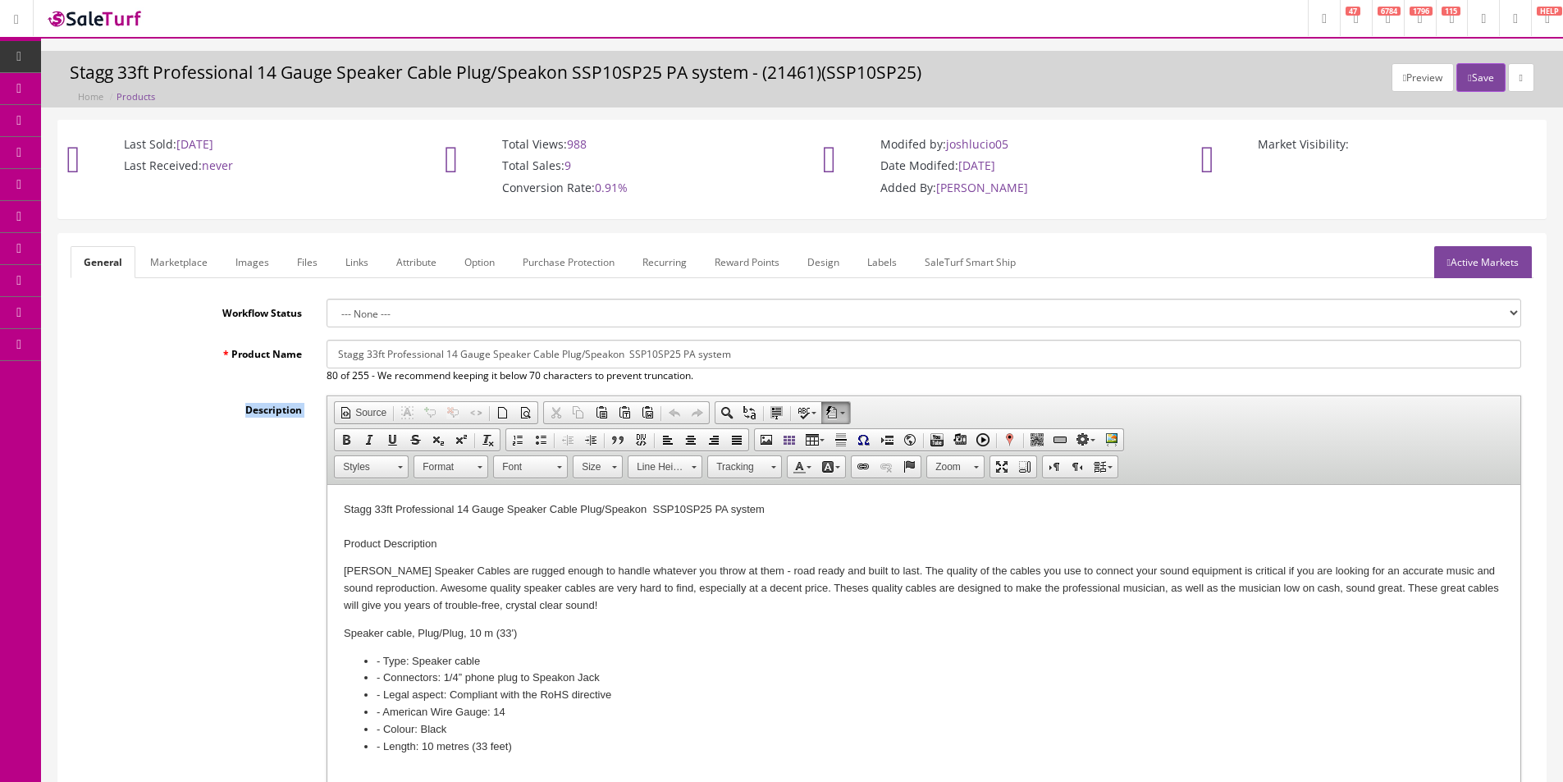
click at [0, 0] on textarea "Description" at bounding box center [0, 0] width 0 height 0
click at [158, 409] on label "Description" at bounding box center [193, 406] width 244 height 22
click at [0, 0] on textarea "Description" at bounding box center [0, 0] width 0 height 0
drag, startPoint x: 158, startPoint y: 409, endPoint x: 165, endPoint y: 107, distance: 302.8
click at [158, 409] on label "Description" at bounding box center [193, 406] width 244 height 22
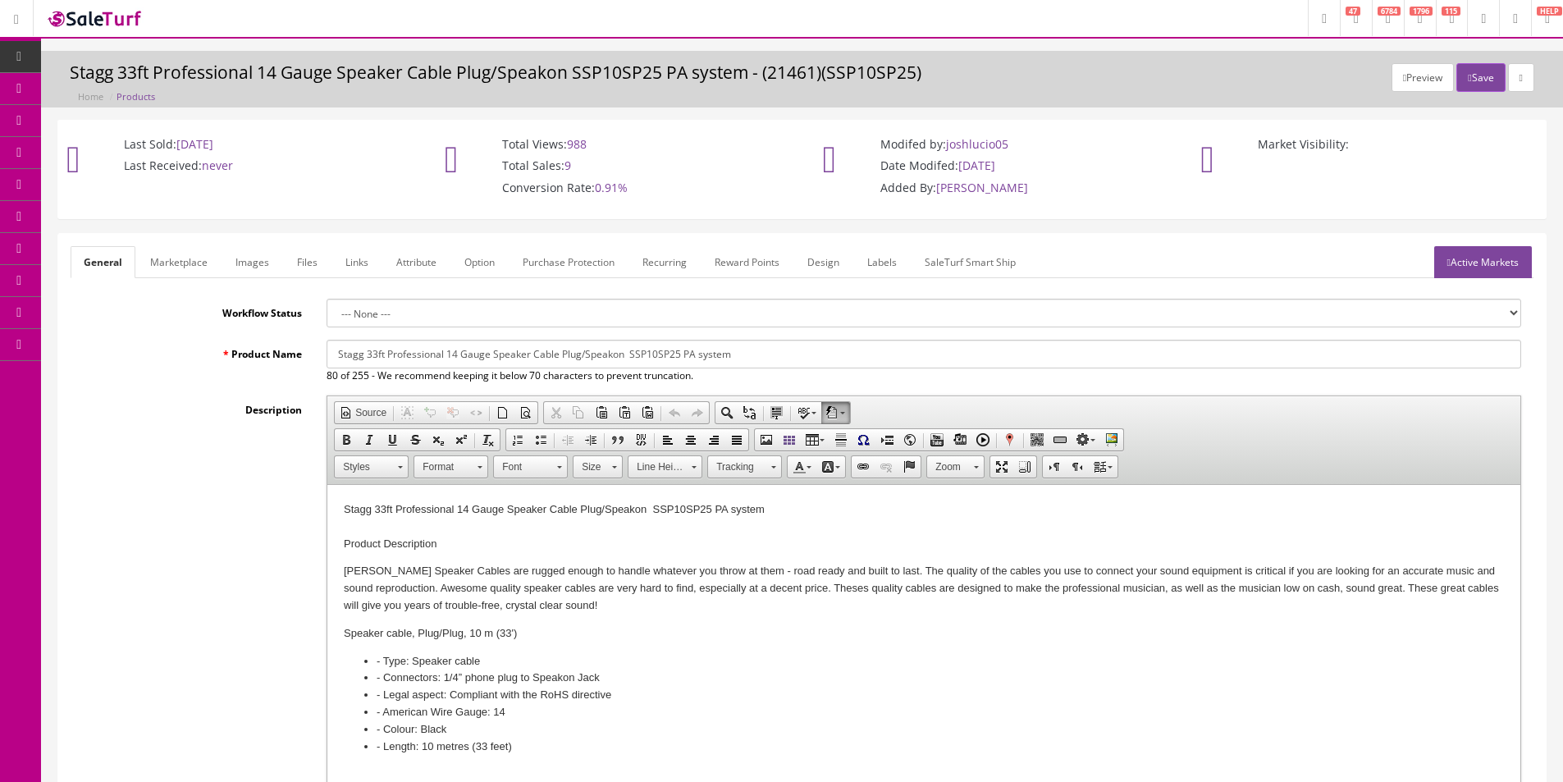
click at [0, 0] on textarea "Description" at bounding box center [0, 0] width 0 height 0
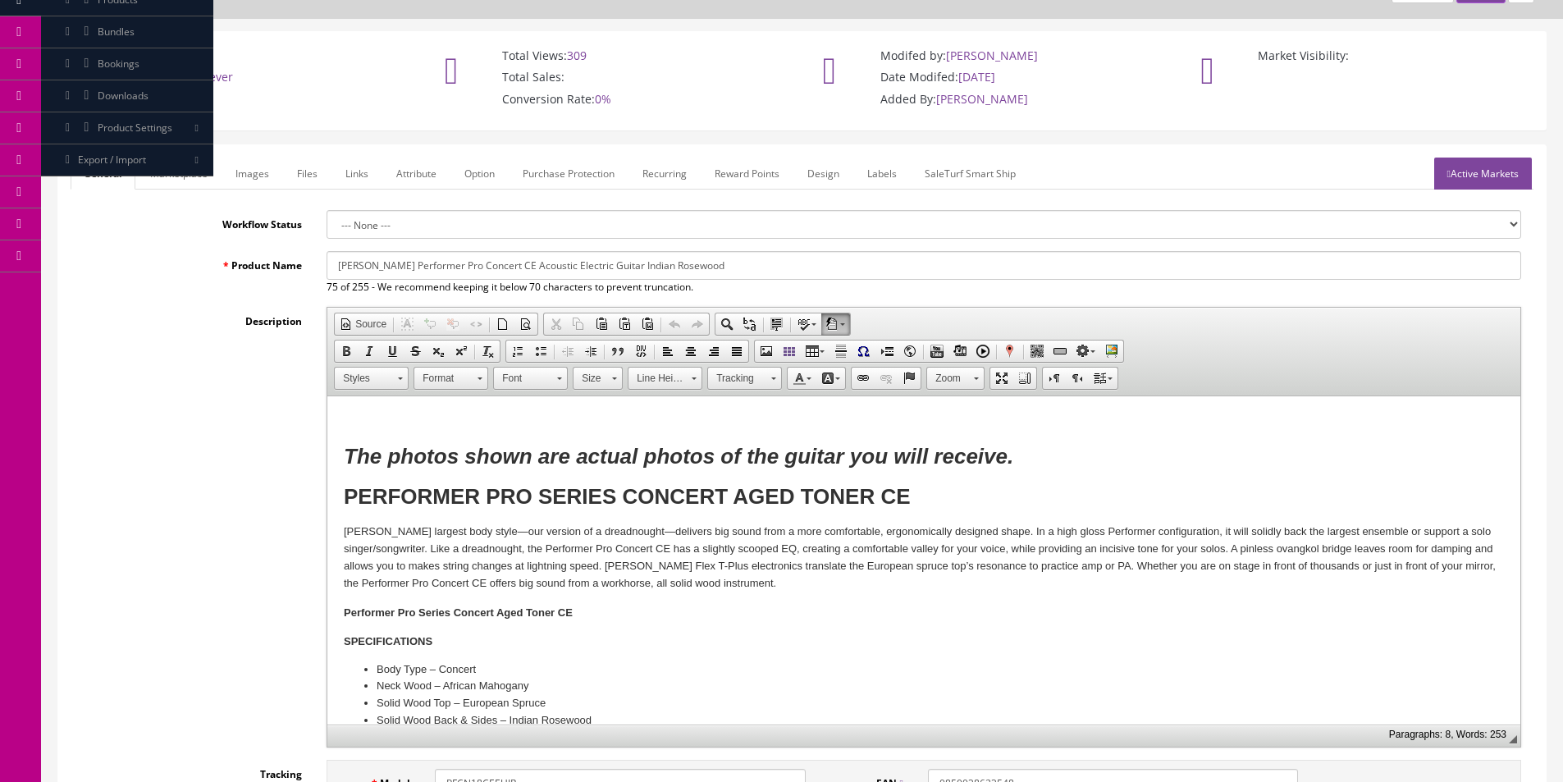
scroll to position [246, 0]
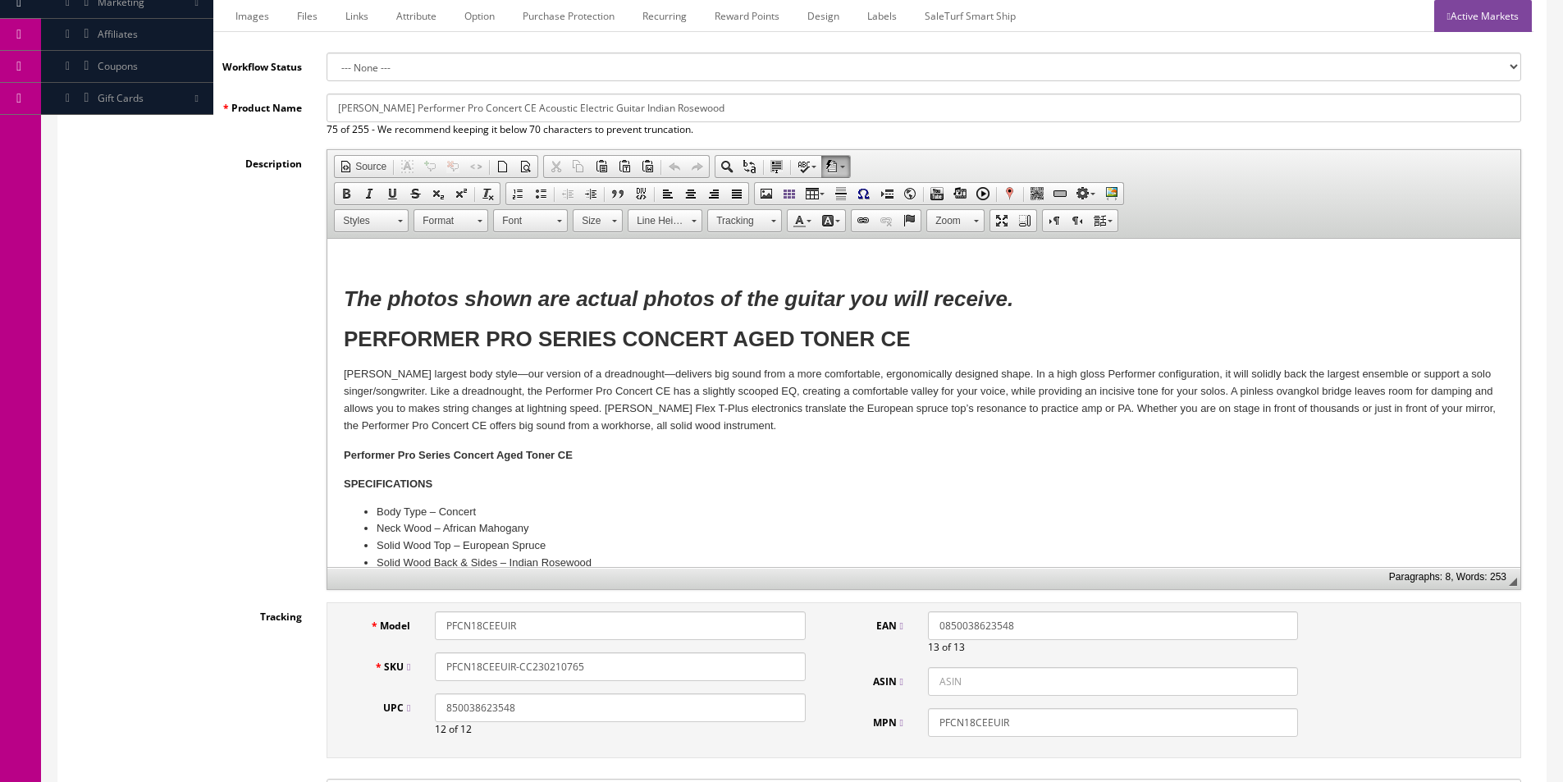
click at [366, 377] on p "[PERSON_NAME] largest body style—our version of a dreadnought—delivers big soun…" at bounding box center [924, 400] width 1160 height 68
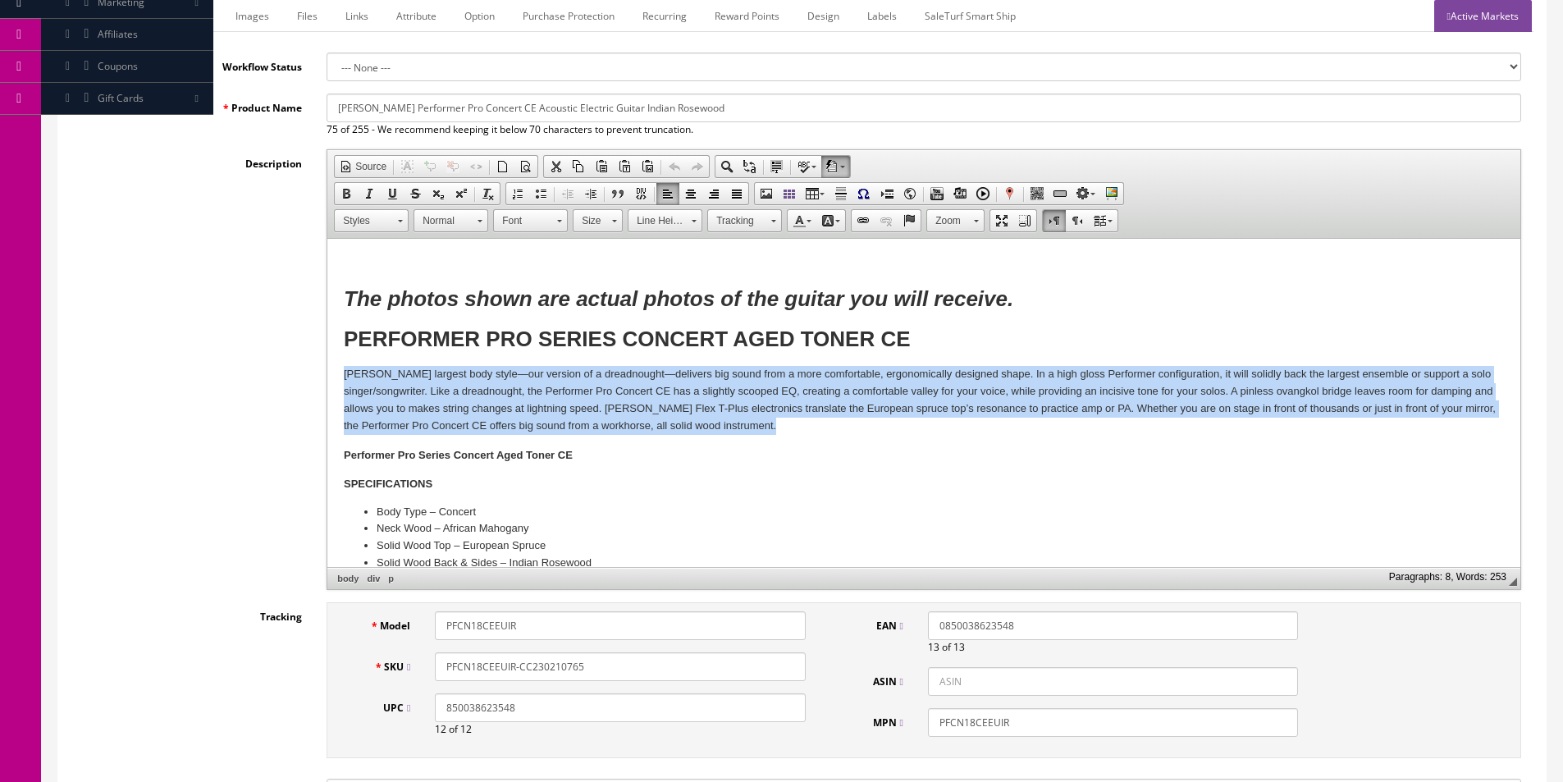
click at [366, 378] on p "[PERSON_NAME] largest body style—our version of a dreadnought—delivers big soun…" at bounding box center [924, 400] width 1160 height 68
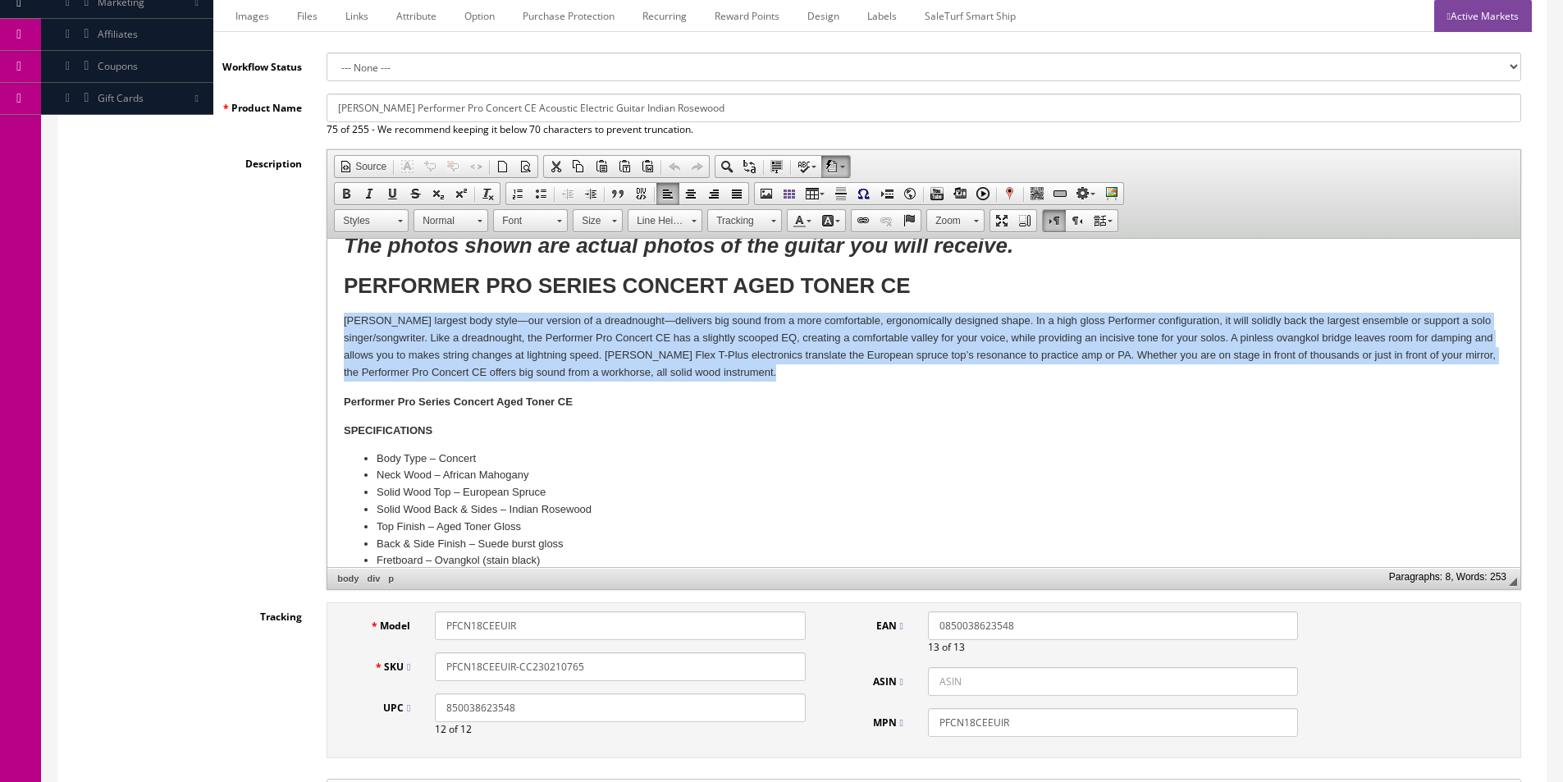
scroll to position [82, 0]
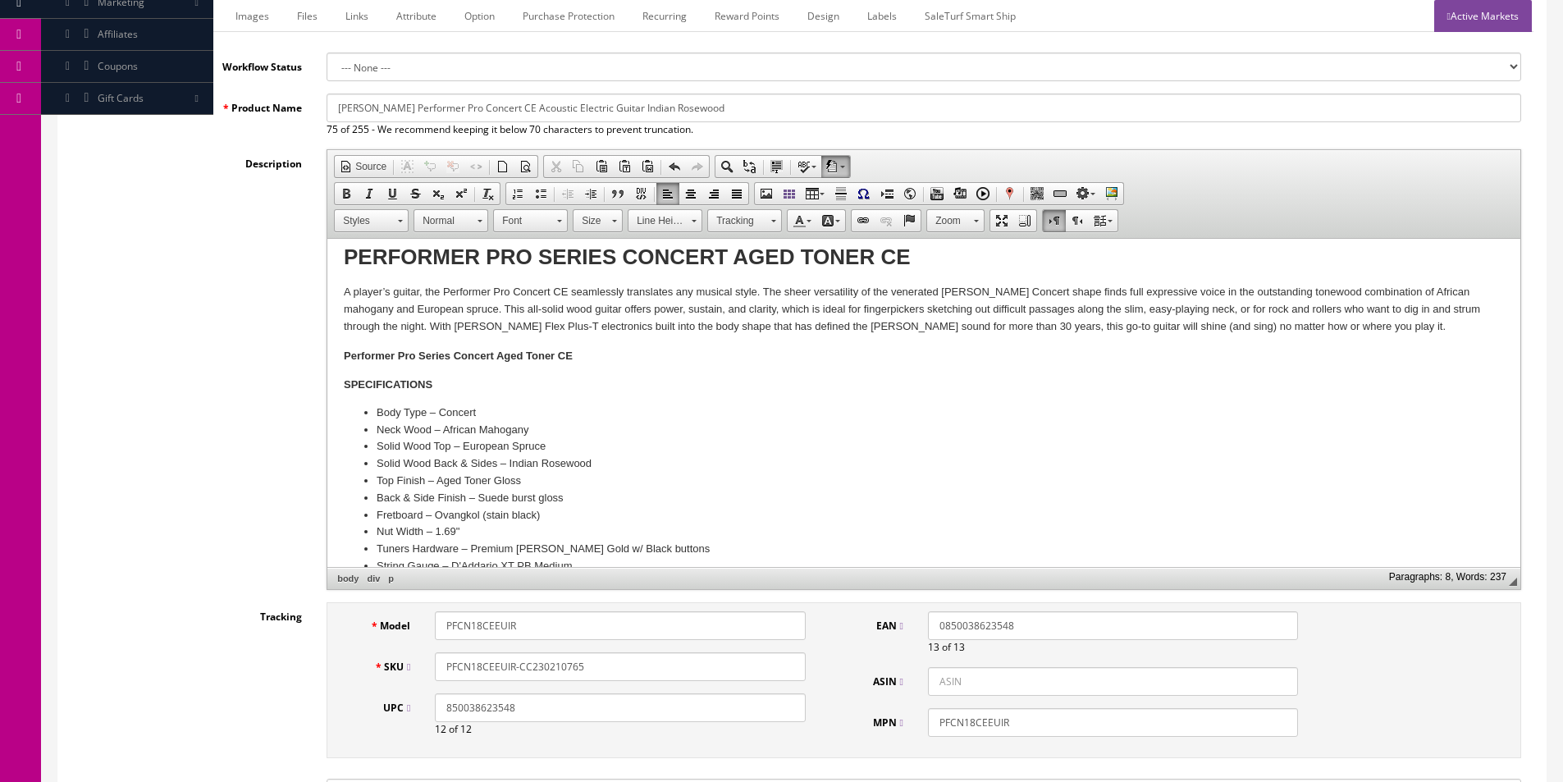
click at [851, 288] on p "A player’s guitar, the Performer Pro Concert CE seamlessly translates any music…" at bounding box center [924, 309] width 1160 height 51
click at [1322, 290] on p "A player’s guitar, the Performer Pro Concert CE seamlessly translates any music…" at bounding box center [924, 309] width 1160 height 51
drag, startPoint x: 1381, startPoint y: 288, endPoint x: 447, endPoint y: 311, distance: 934.0
click at [446, 311] on p "A player’s guitar, the Performer Pro Concert CE seamlessly translates any music…" at bounding box center [924, 309] width 1160 height 51
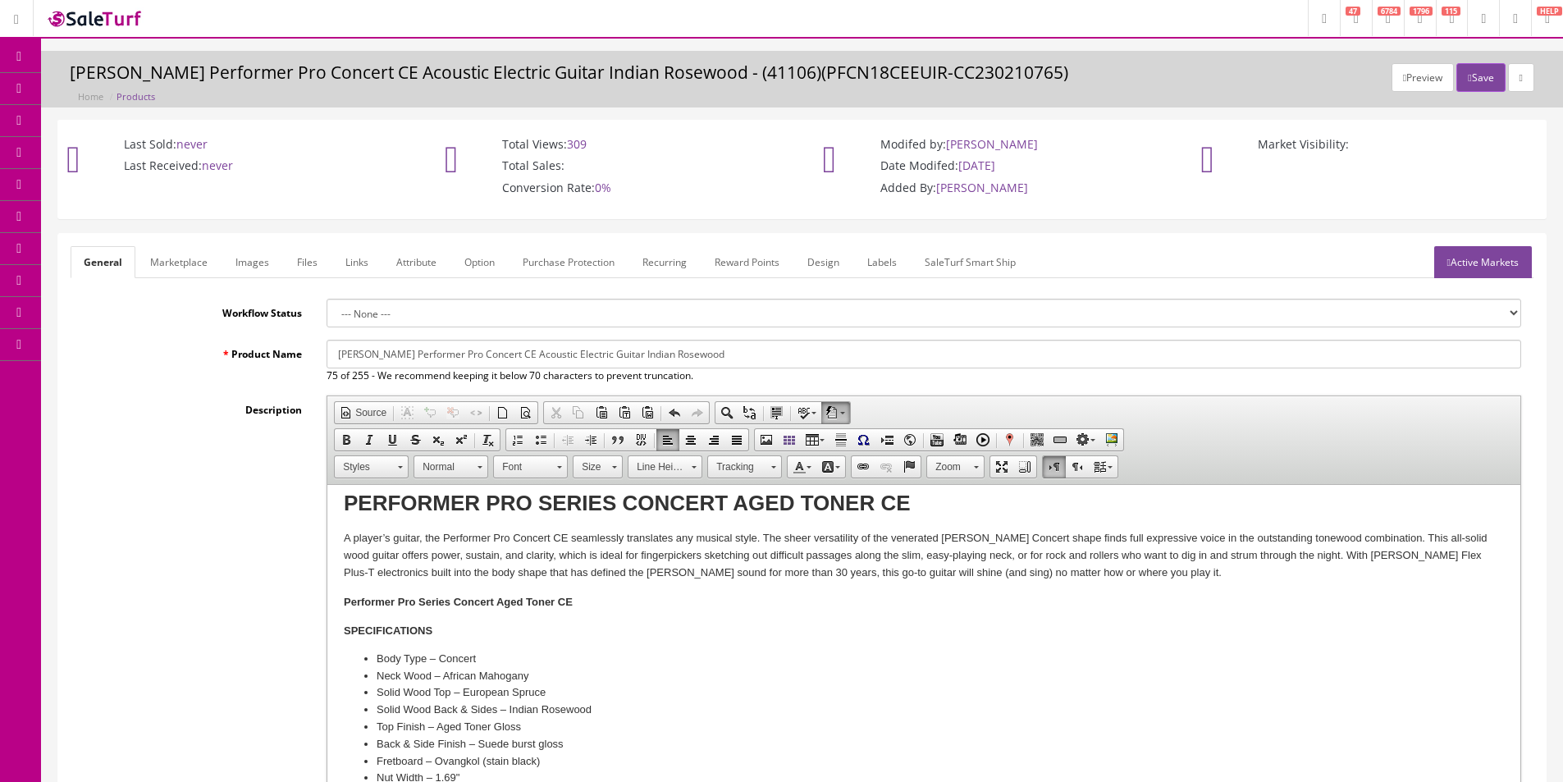
click at [1464, 68] on button "Save" at bounding box center [1480, 77] width 48 height 29
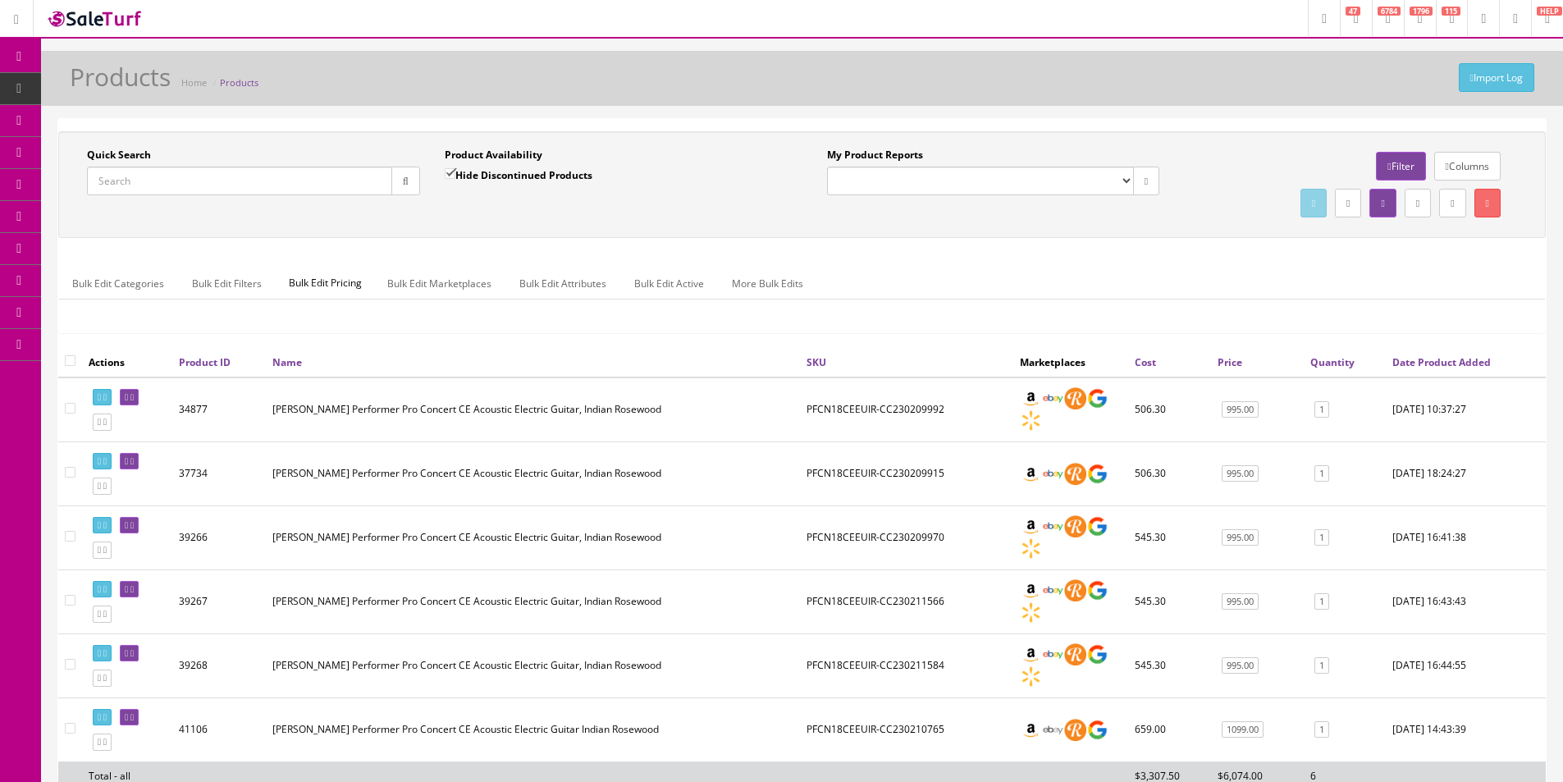
click at [1230, 101] on div "Import Log Products Home Products" at bounding box center [801, 82] width 1497 height 39
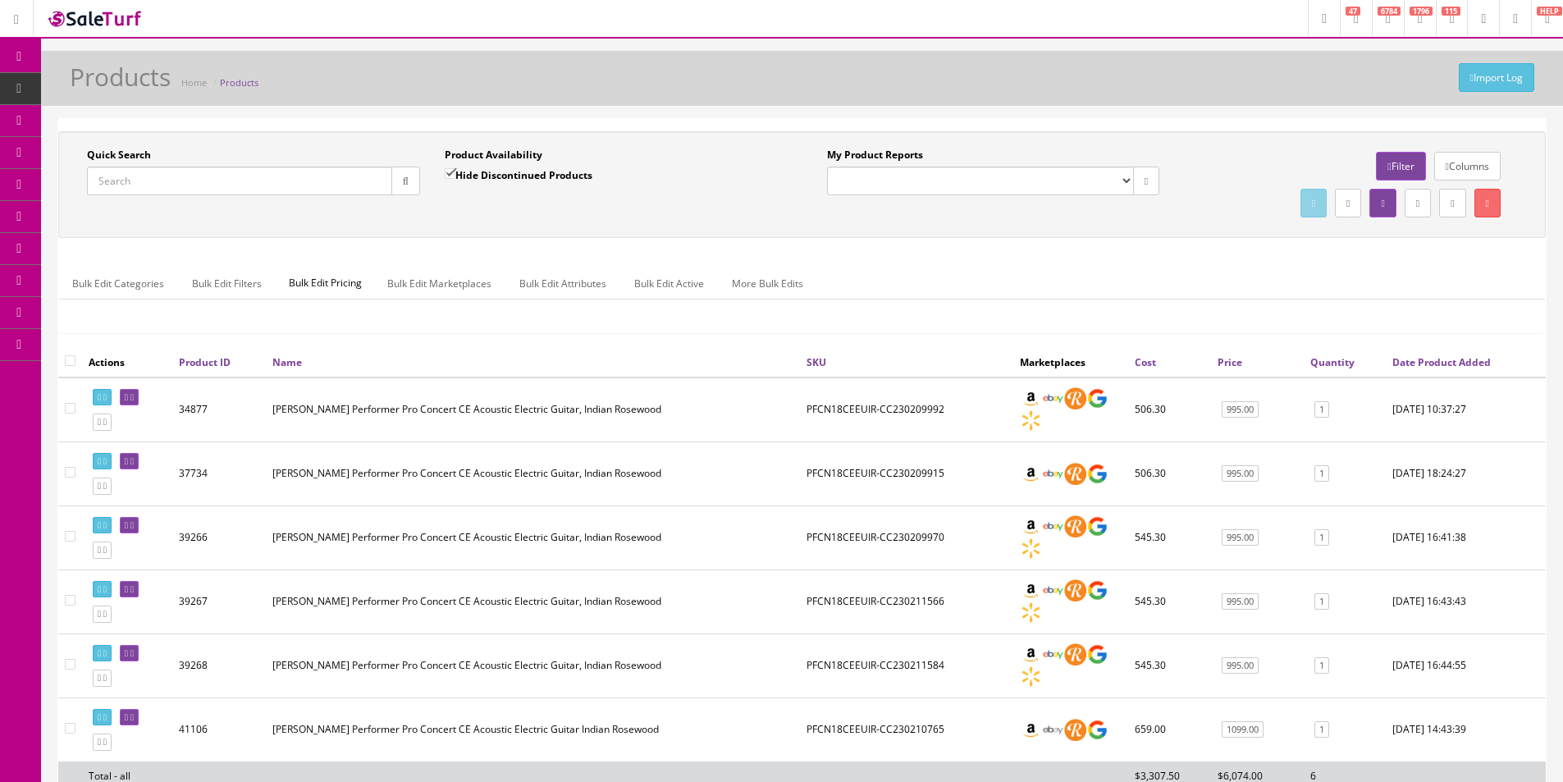
click at [1230, 101] on div "Import Log Products Home Products" at bounding box center [801, 82] width 1497 height 39
click at [222, 176] on input "Quick Search" at bounding box center [239, 181] width 305 height 29
type input "KPBSPRCT1"
click at [466, 171] on label "Hide Discontinued Products" at bounding box center [519, 175] width 148 height 16
click at [455, 171] on input "Hide Discontinued Products" at bounding box center [450, 173] width 11 height 11
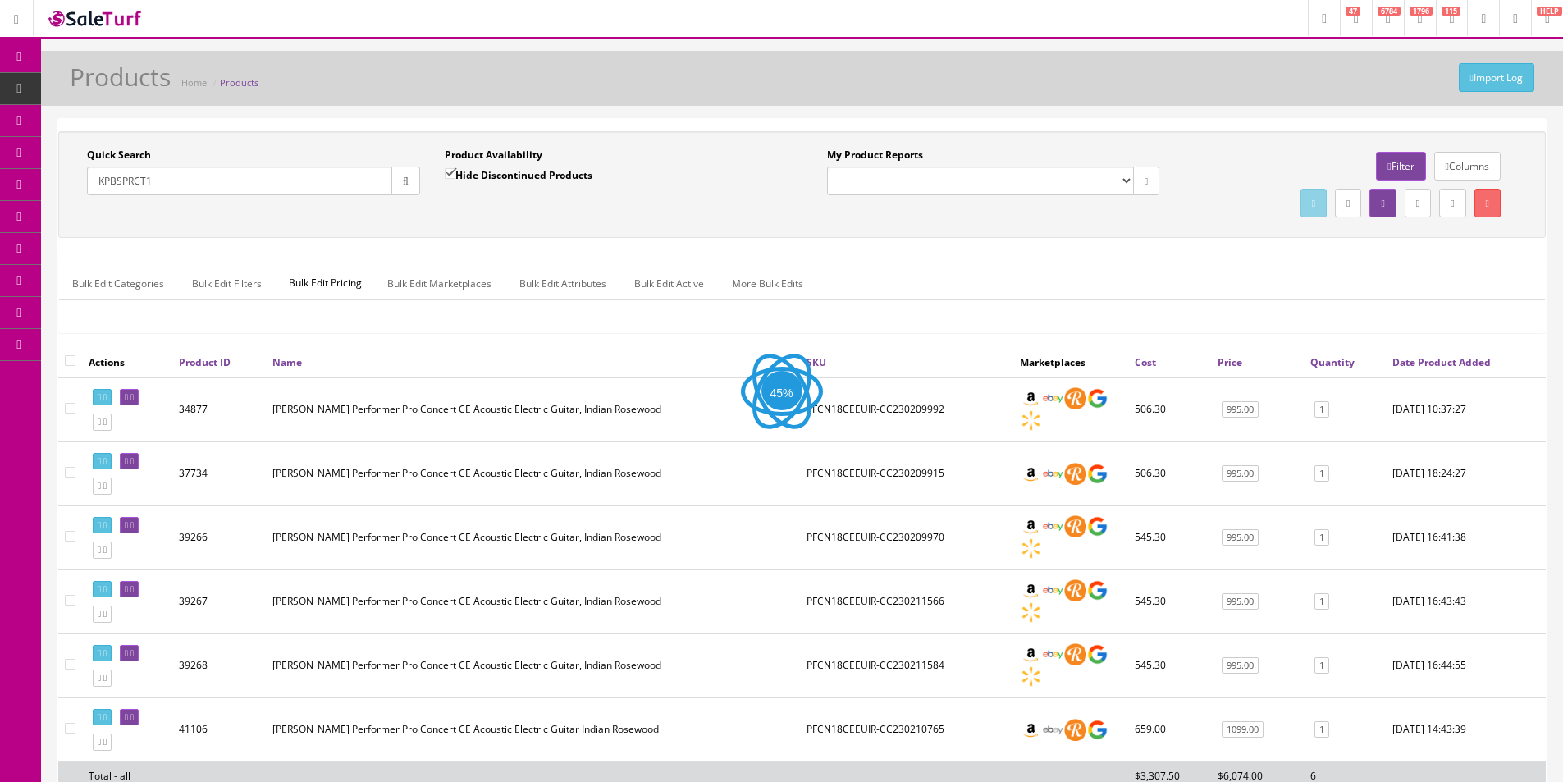
checkbox input "false"
drag, startPoint x: 418, startPoint y: 176, endPoint x: 423, endPoint y: 184, distance: 8.9
click at [420, 175] on div "Quick Search KPBSPRCT1 Date From" at bounding box center [254, 178] width 358 height 60
click at [441, 193] on div "Product Availability Hide Discontinued Products Date To" at bounding box center [616, 178] width 361 height 60
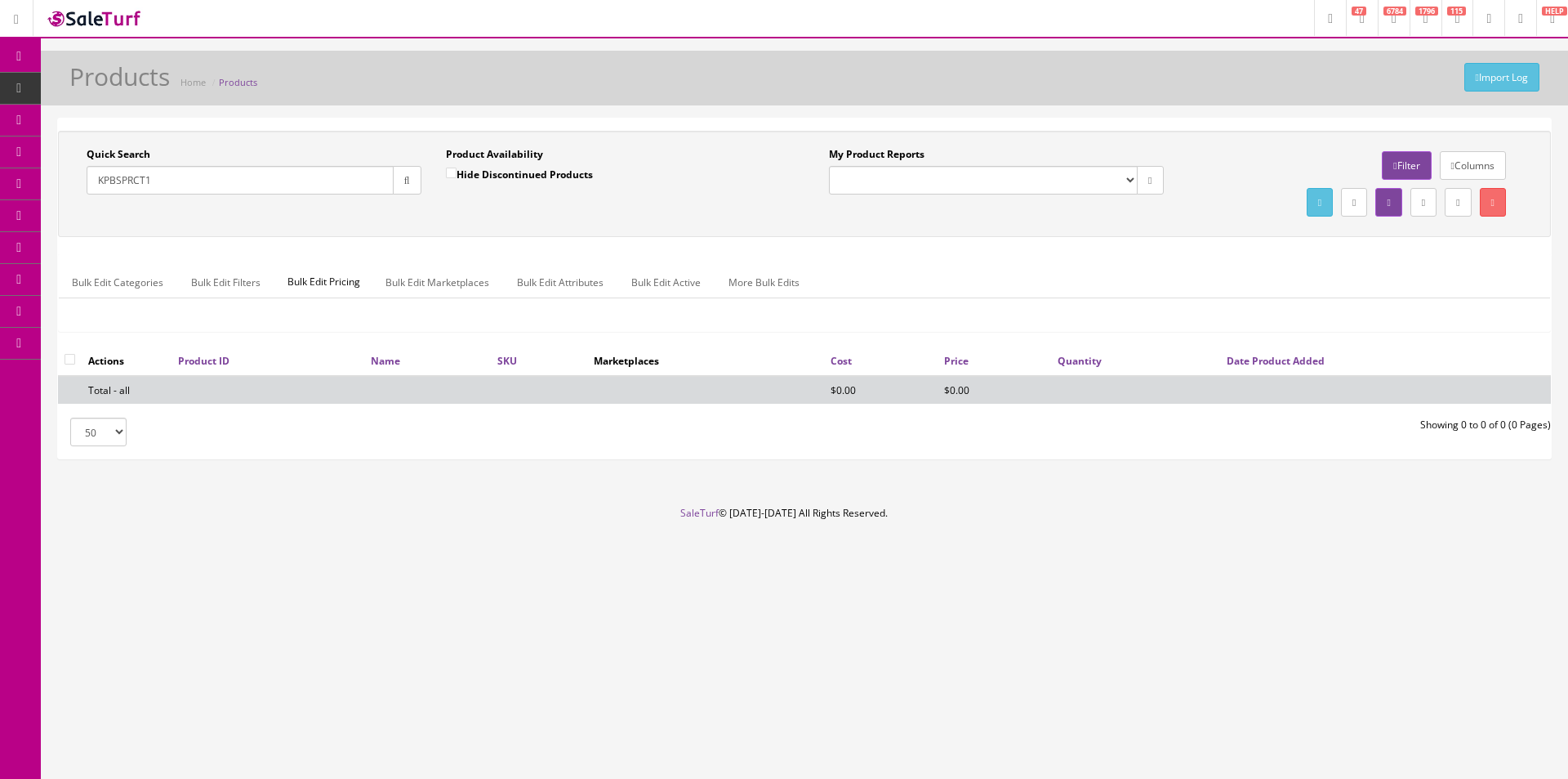
click at [708, 247] on div "Quick Search KPBSPRCT1 Date From Product Availability Hide Discontinued Product…" at bounding box center [804, 238] width 1493 height 215
click at [291, 185] on input "KPBSPRCT1" at bounding box center [240, 180] width 307 height 29
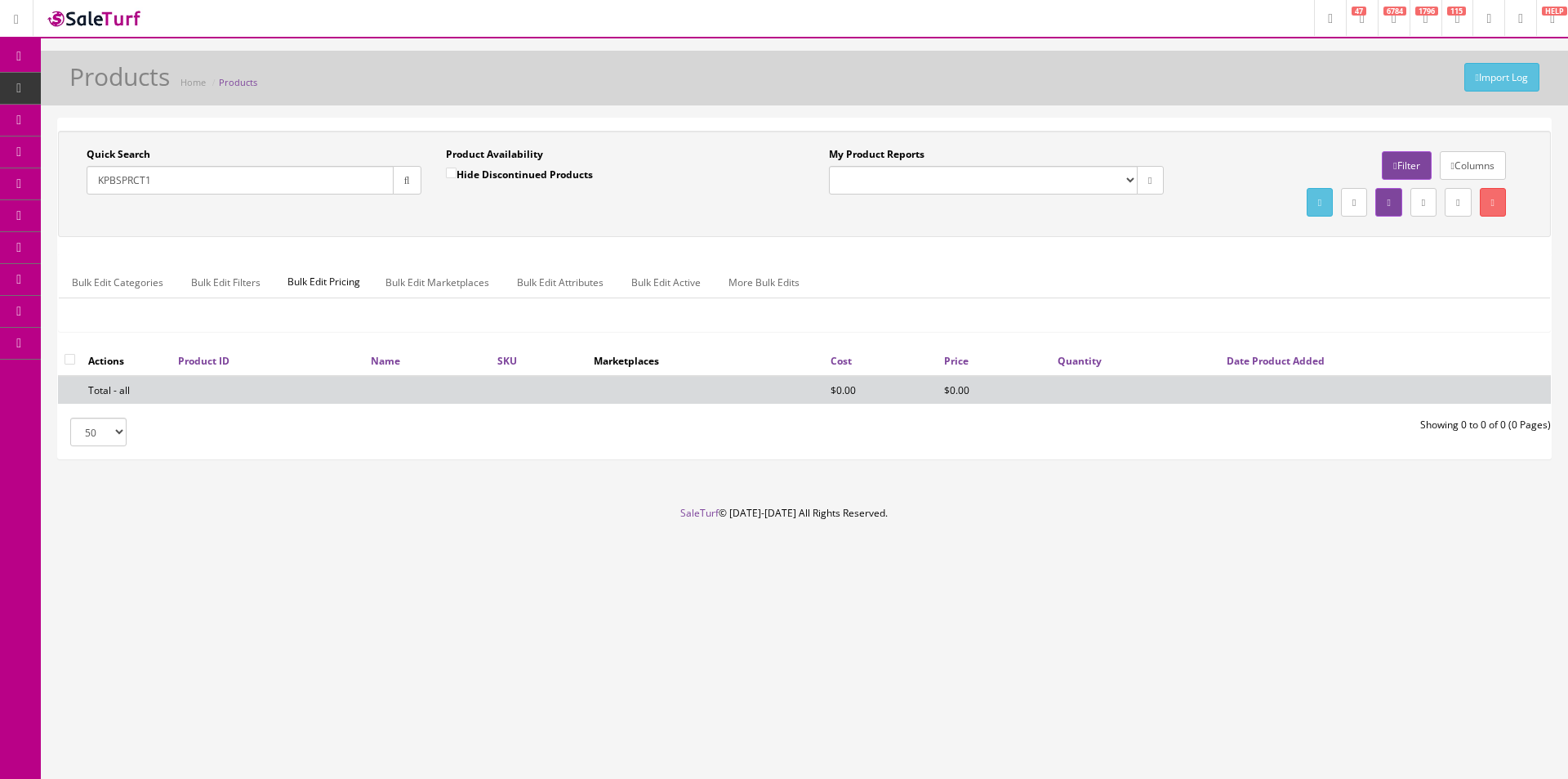
click at [291, 185] on input "KPBSPRCT1" at bounding box center [240, 180] width 307 height 29
click at [1226, 123] on div "Quick Search KPBSPRCT1 Date From Product Availability Hide Discontinued Product…" at bounding box center [804, 288] width 1493 height 340
drag, startPoint x: 1226, startPoint y: 123, endPoint x: 1254, endPoint y: 8, distance: 118.4
click at [1228, 118] on div "Quick Search KPBSPRCT1 Date From Product Availability Hide Discontinued Product…" at bounding box center [803, 288] width 1494 height 342
click at [234, 184] on input "KPBSPRCT1" at bounding box center [240, 180] width 307 height 29
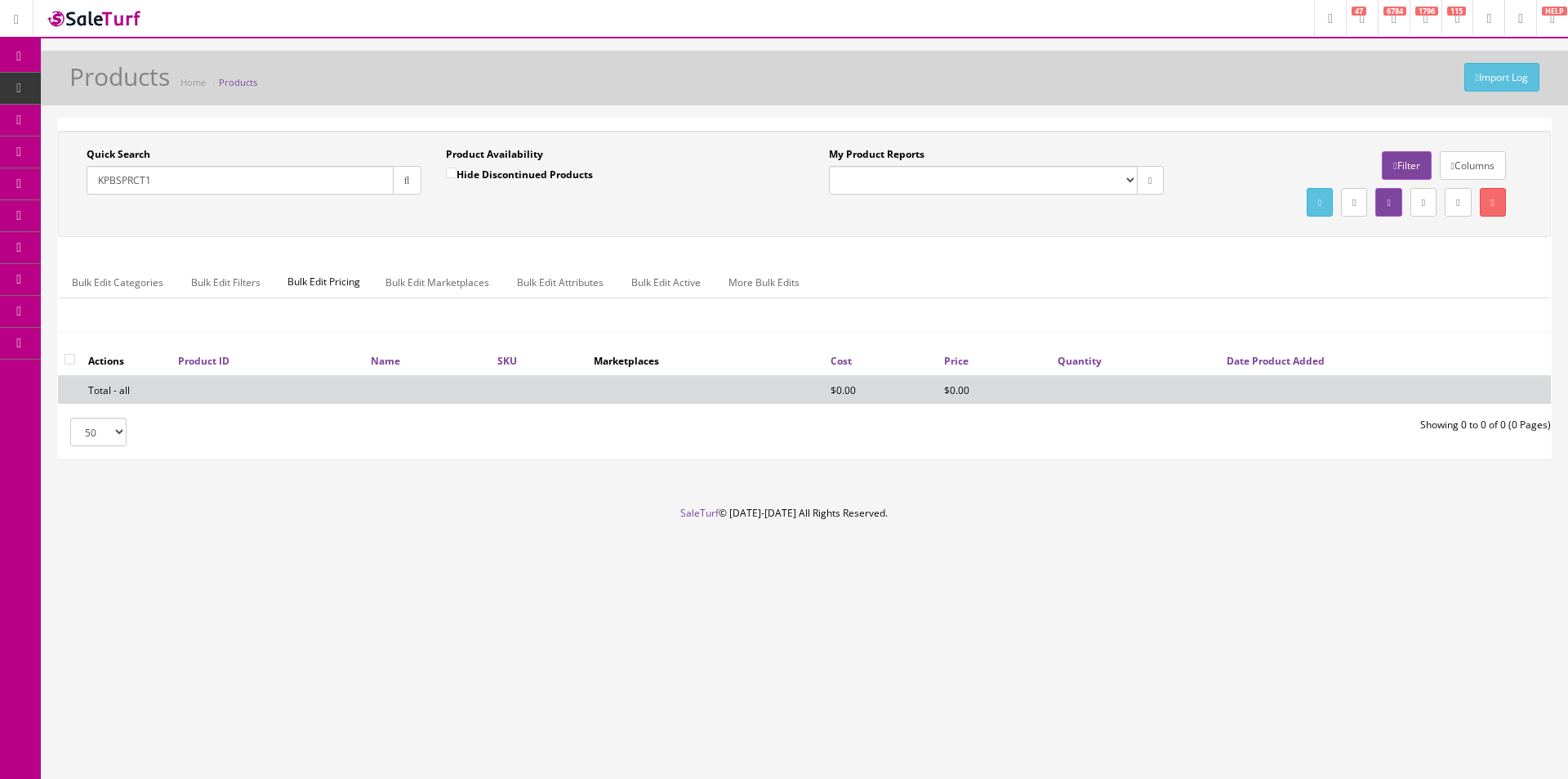
click at [234, 184] on input "KPBSPRCT1" at bounding box center [240, 180] width 307 height 29
type input "Creed"
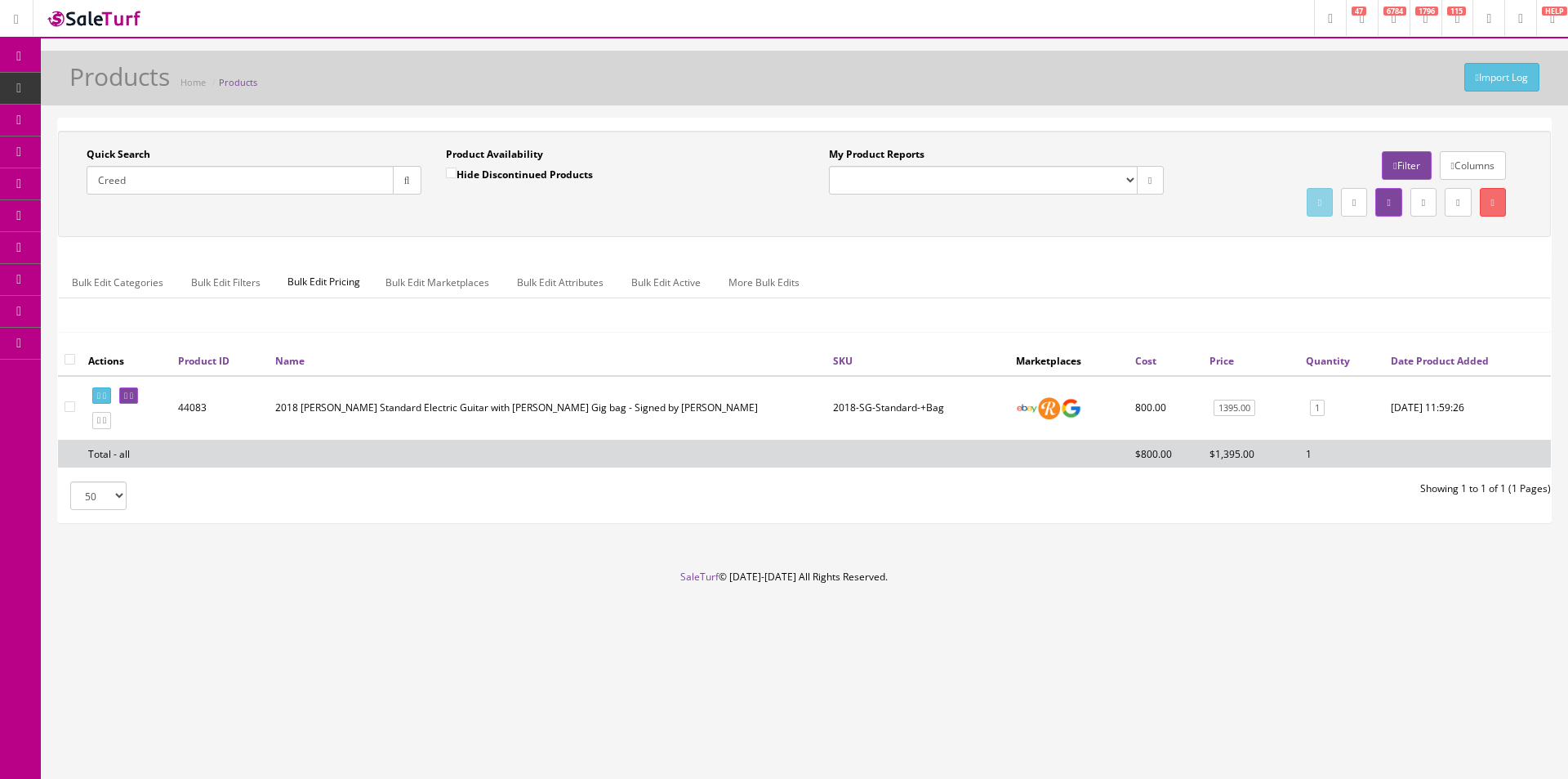
click at [906, 721] on div "Research Trends Trending on Ebay Google Trends Amazon Insights (Login Before Cl…" at bounding box center [784, 390] width 1568 height 779
click at [138, 402] on link at bounding box center [128, 395] width 19 height 17
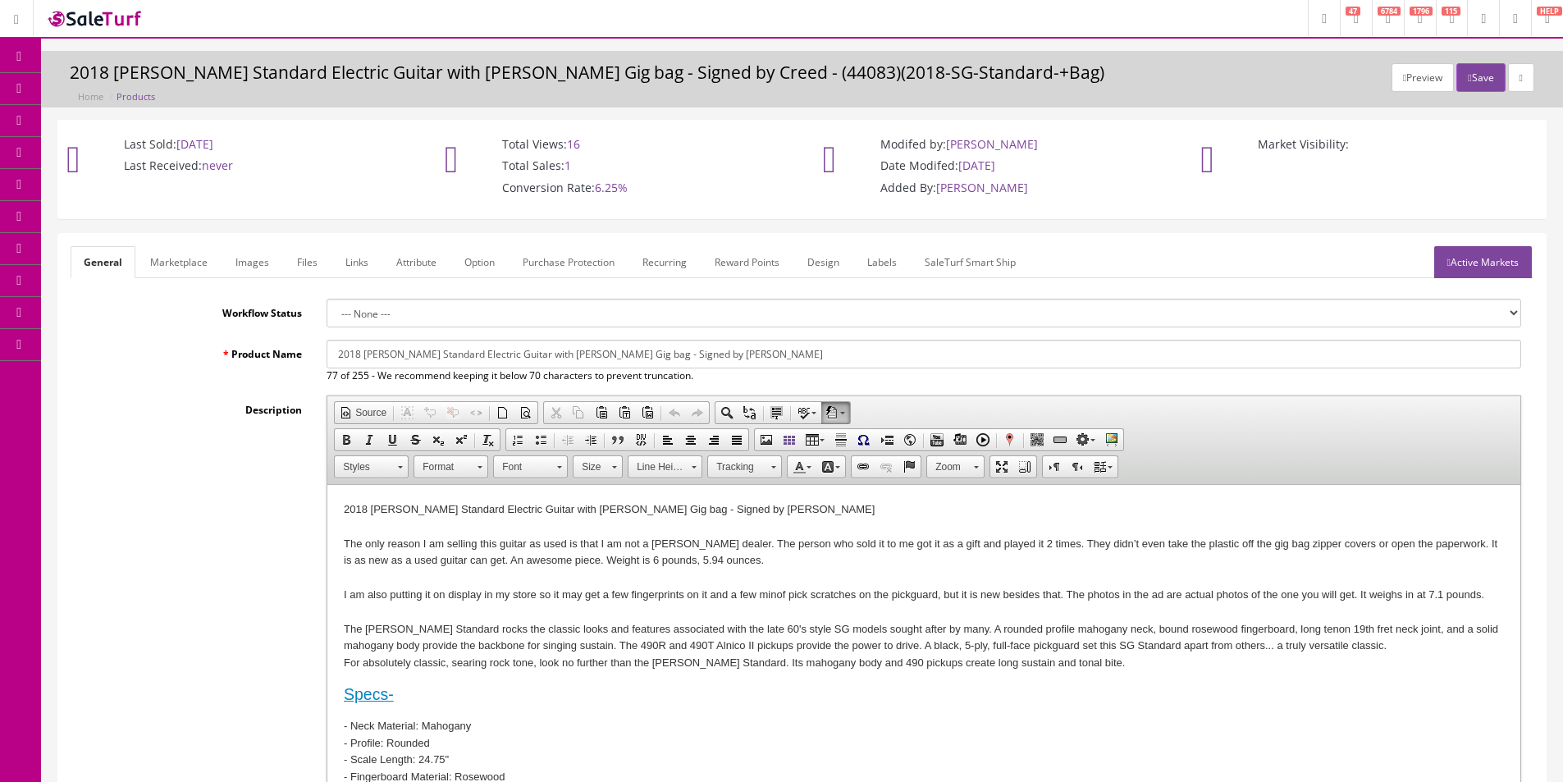
click at [95, 89] on icon at bounding box center [86, 87] width 17 height 13
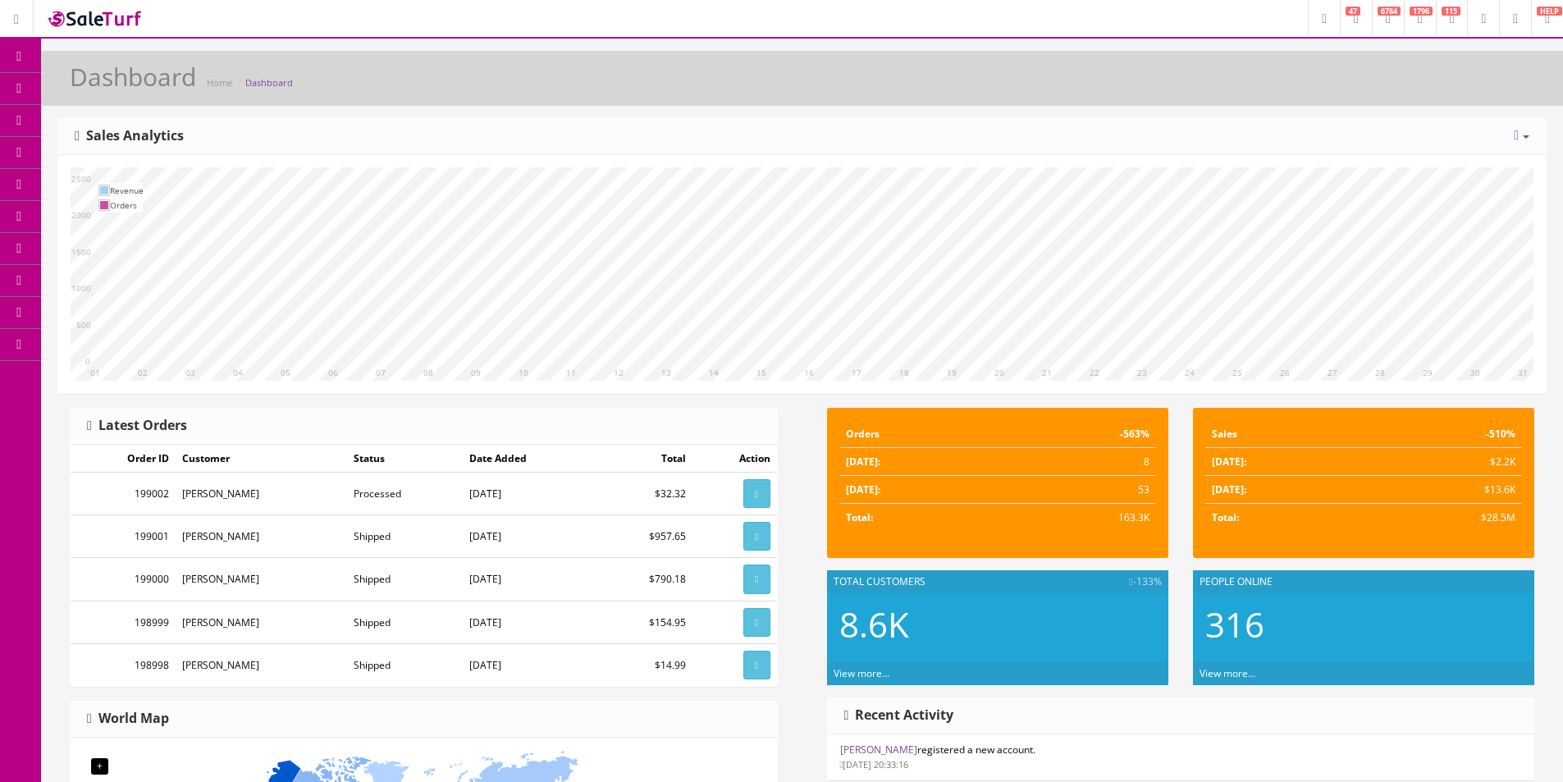
click at [64, 80] on link "Products" at bounding box center [127, 89] width 172 height 32
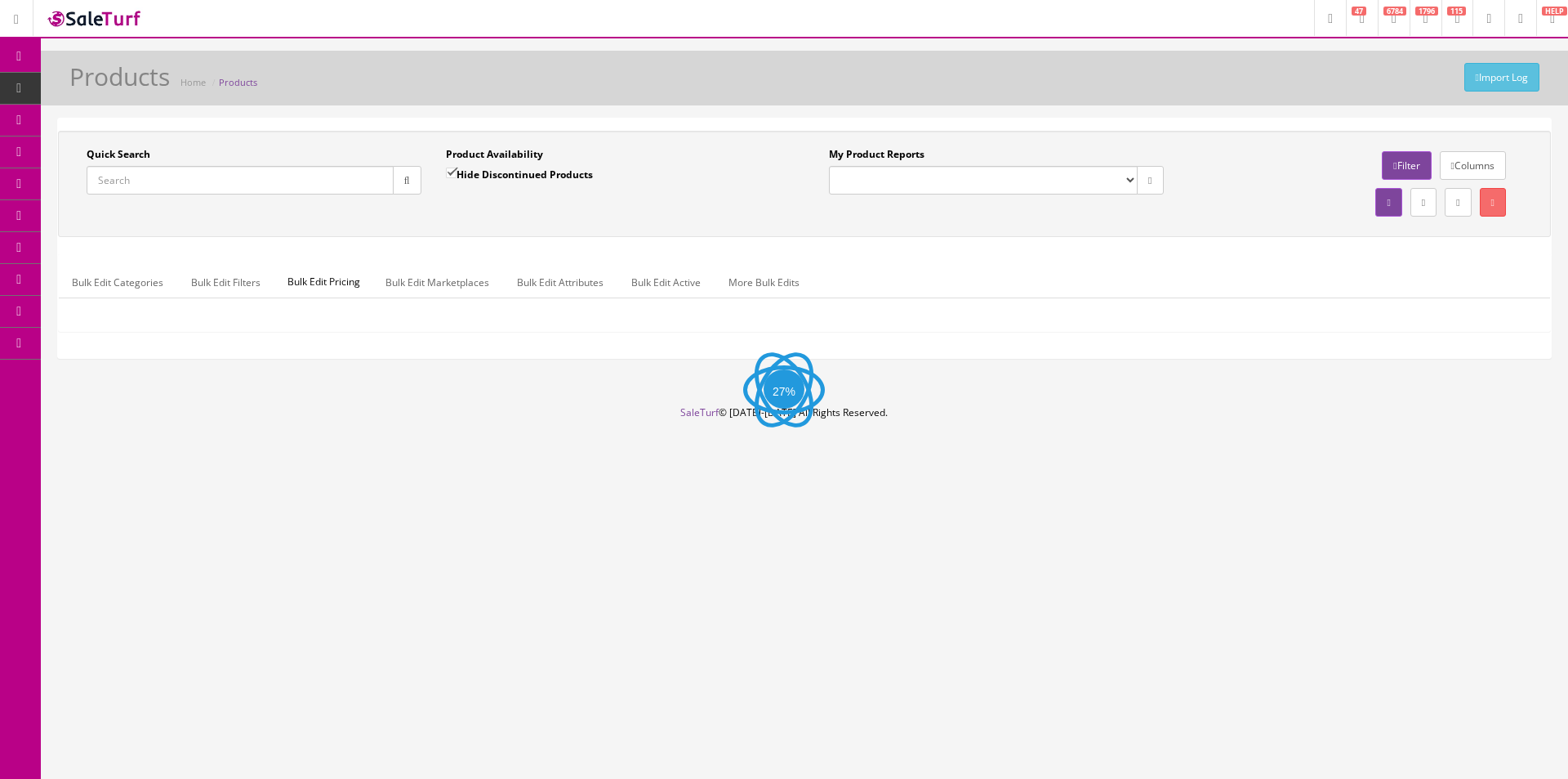
click at [107, 179] on input "Quick Search" at bounding box center [240, 180] width 307 height 29
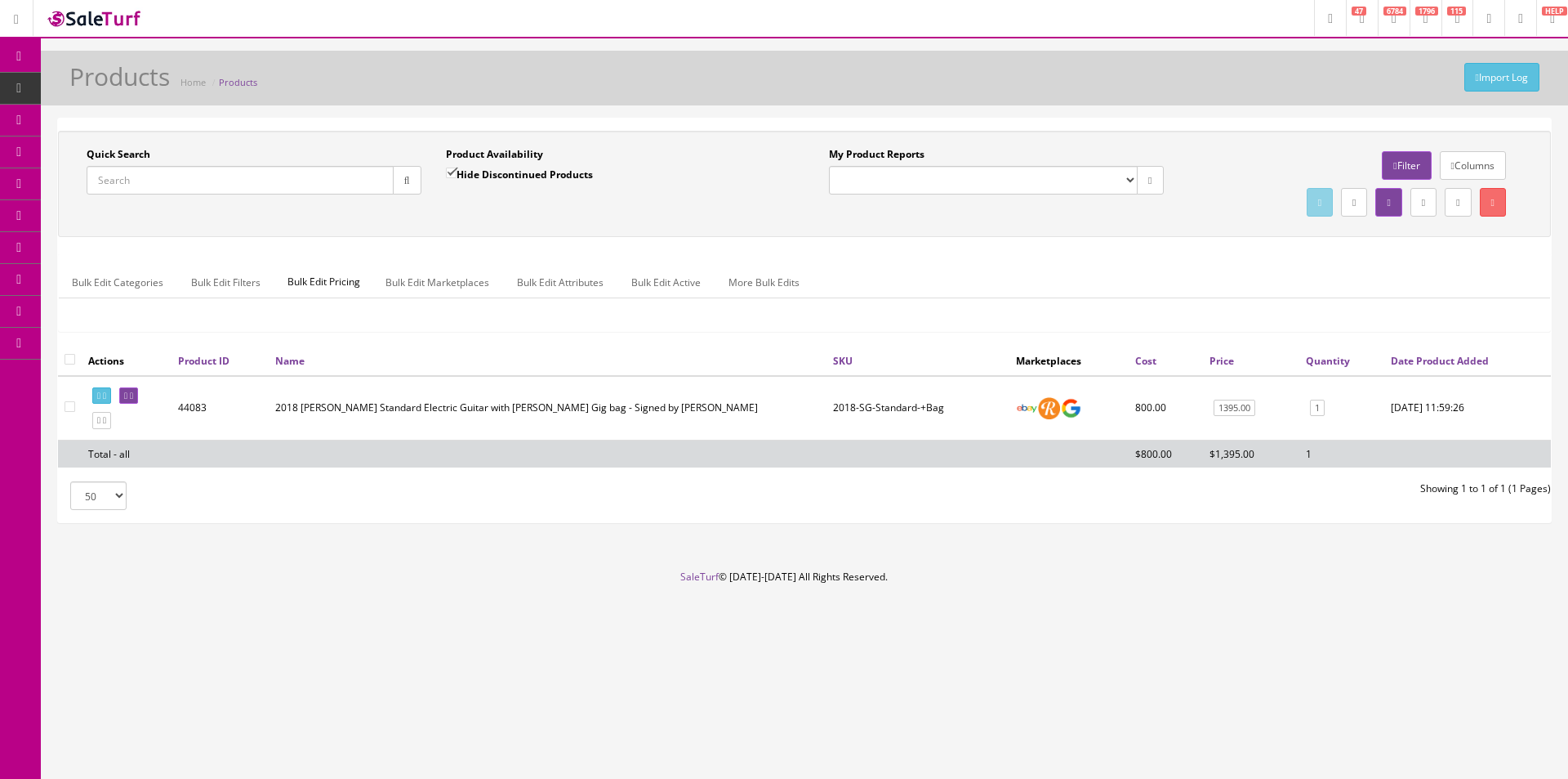
click at [315, 182] on input "Quick Search" at bounding box center [240, 180] width 307 height 29
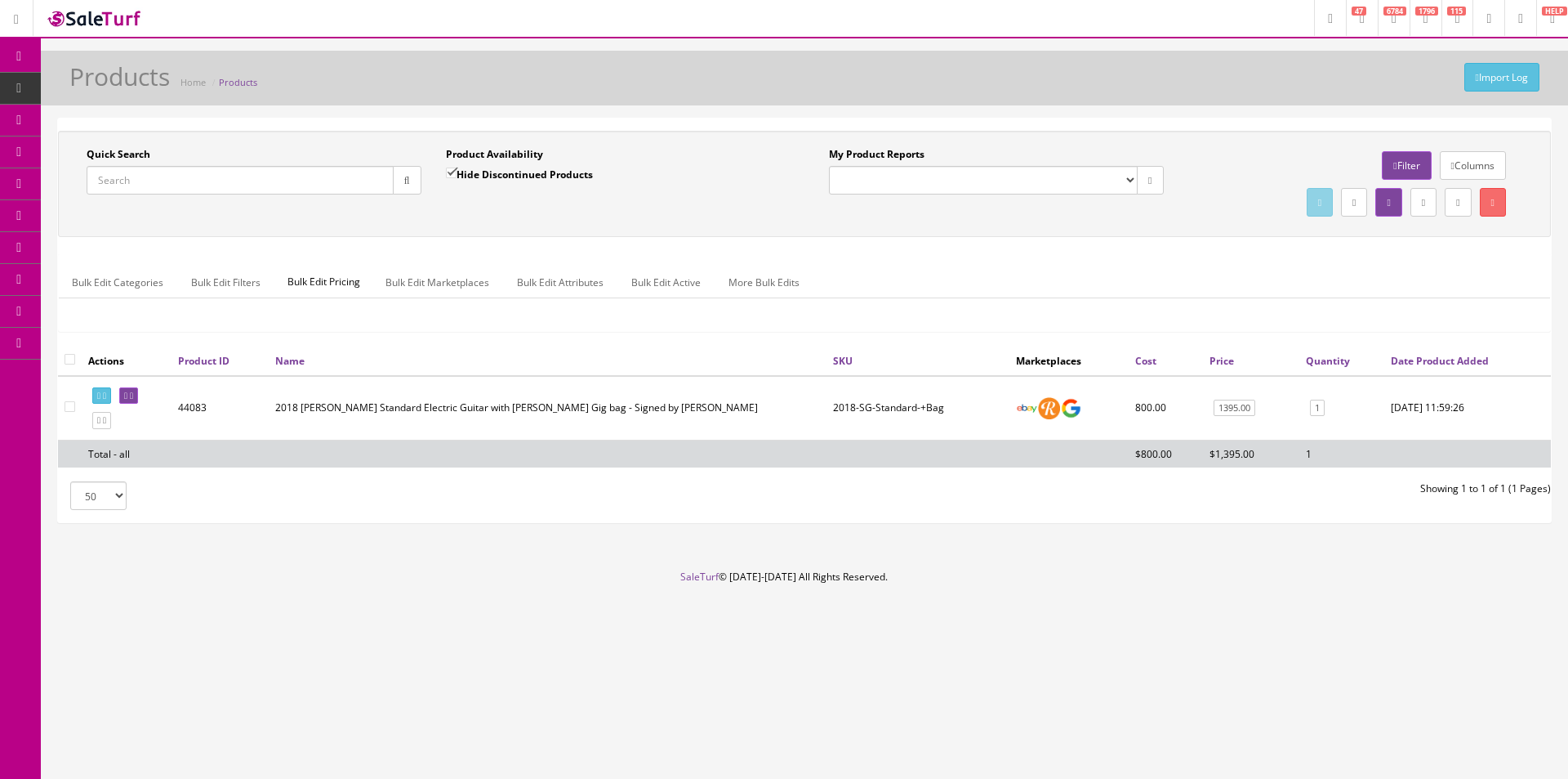
click at [315, 182] on input "Quick Search" at bounding box center [240, 180] width 307 height 29
click at [294, 184] on input "Quick Search" at bounding box center [240, 180] width 307 height 29
click at [740, 123] on div "Quick Search Date From Product Availability Hide Discontinued Products Date To …" at bounding box center [804, 320] width 1493 height 403
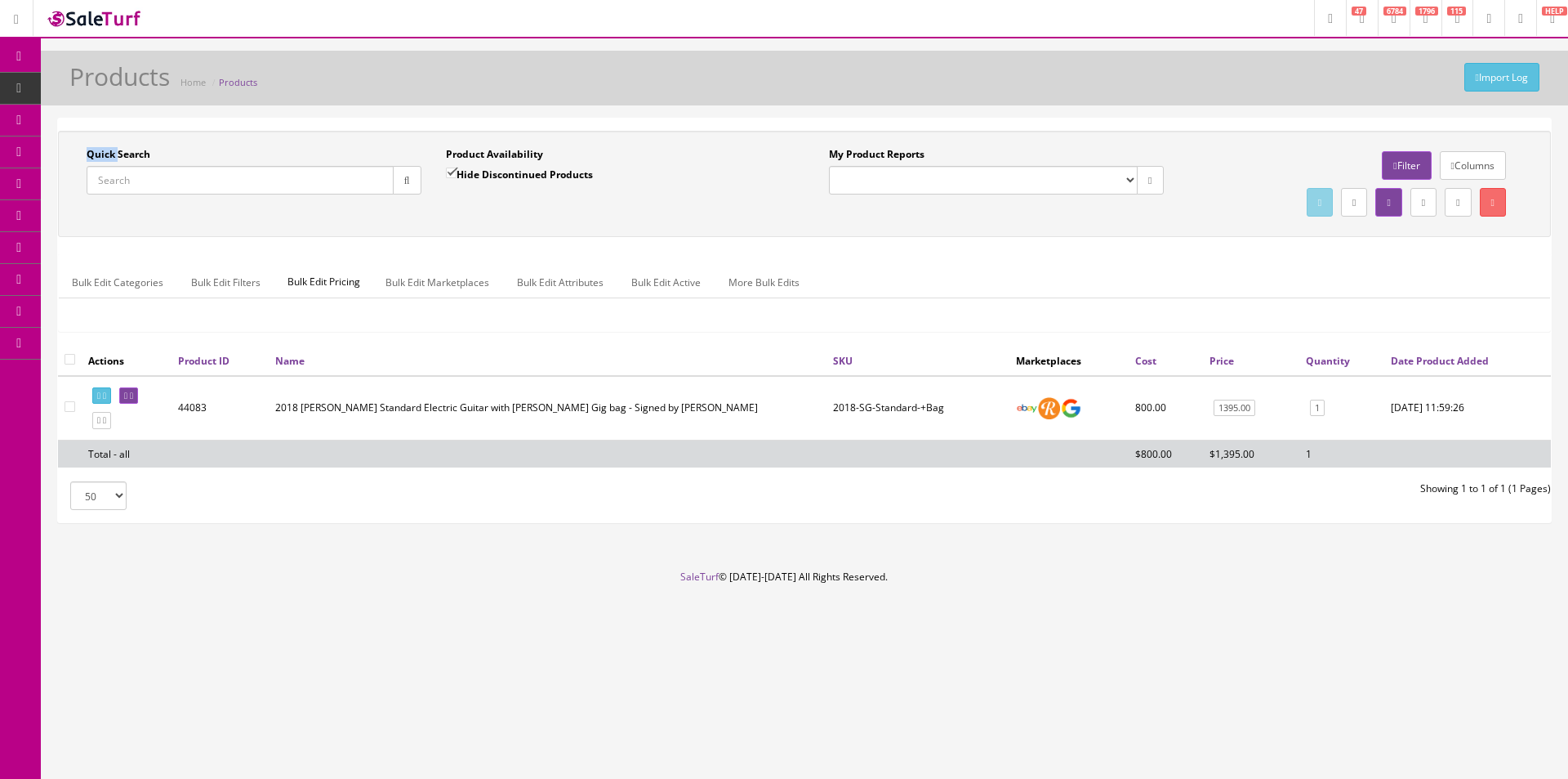
click at [740, 123] on div "Quick Search Date From Product Availability Hide Discontinued Products Date To …" at bounding box center [804, 320] width 1493 height 403
click at [739, 123] on div "Quick Search Date From Product Availability Hide Discontinued Products Date To …" at bounding box center [804, 320] width 1493 height 403
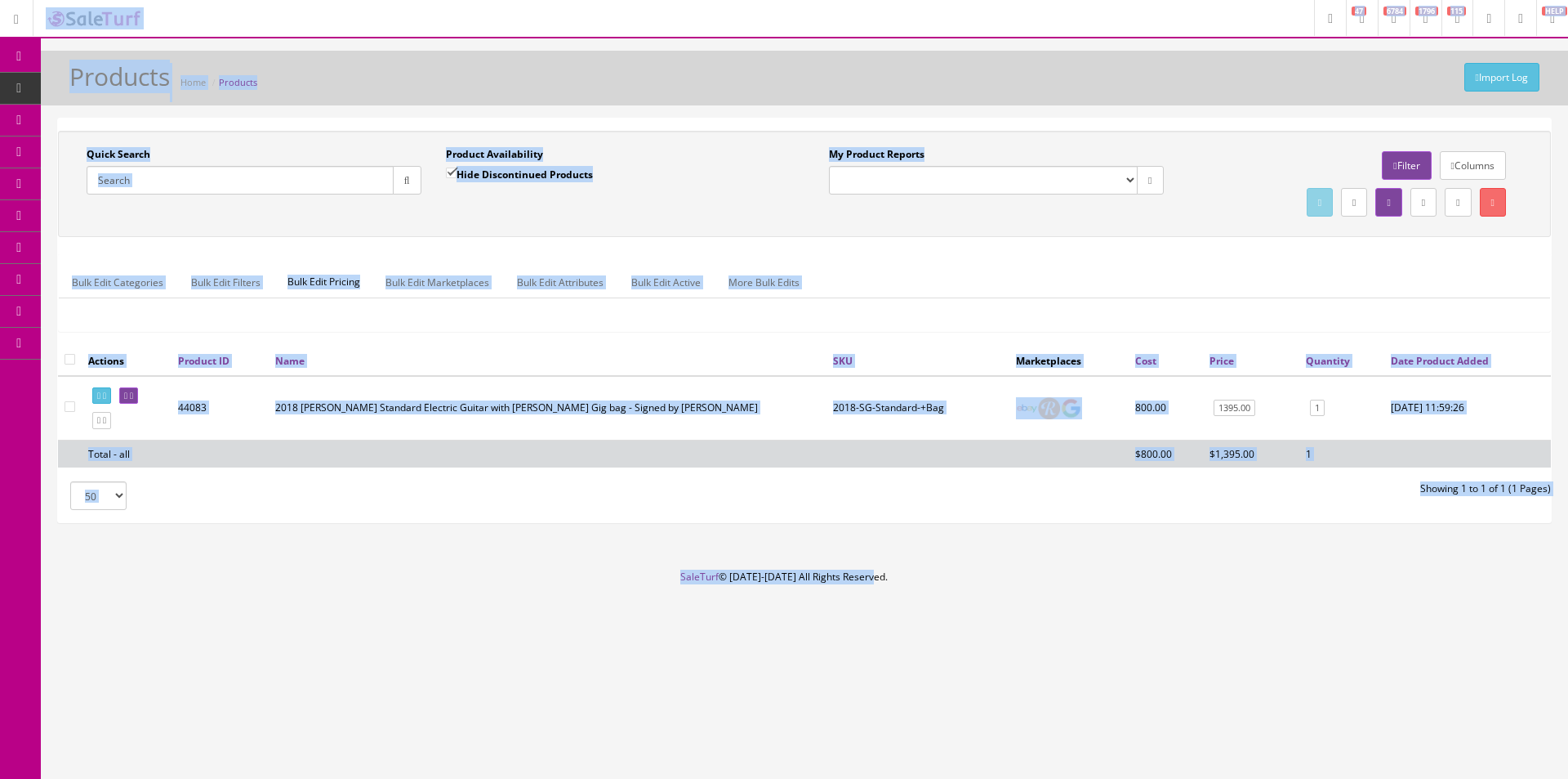
click at [797, 102] on div "Import Log Products Home Products" at bounding box center [804, 78] width 1527 height 55
click at [797, 102] on div "Import Log Products Home Products" at bounding box center [804, 82] width 1503 height 39
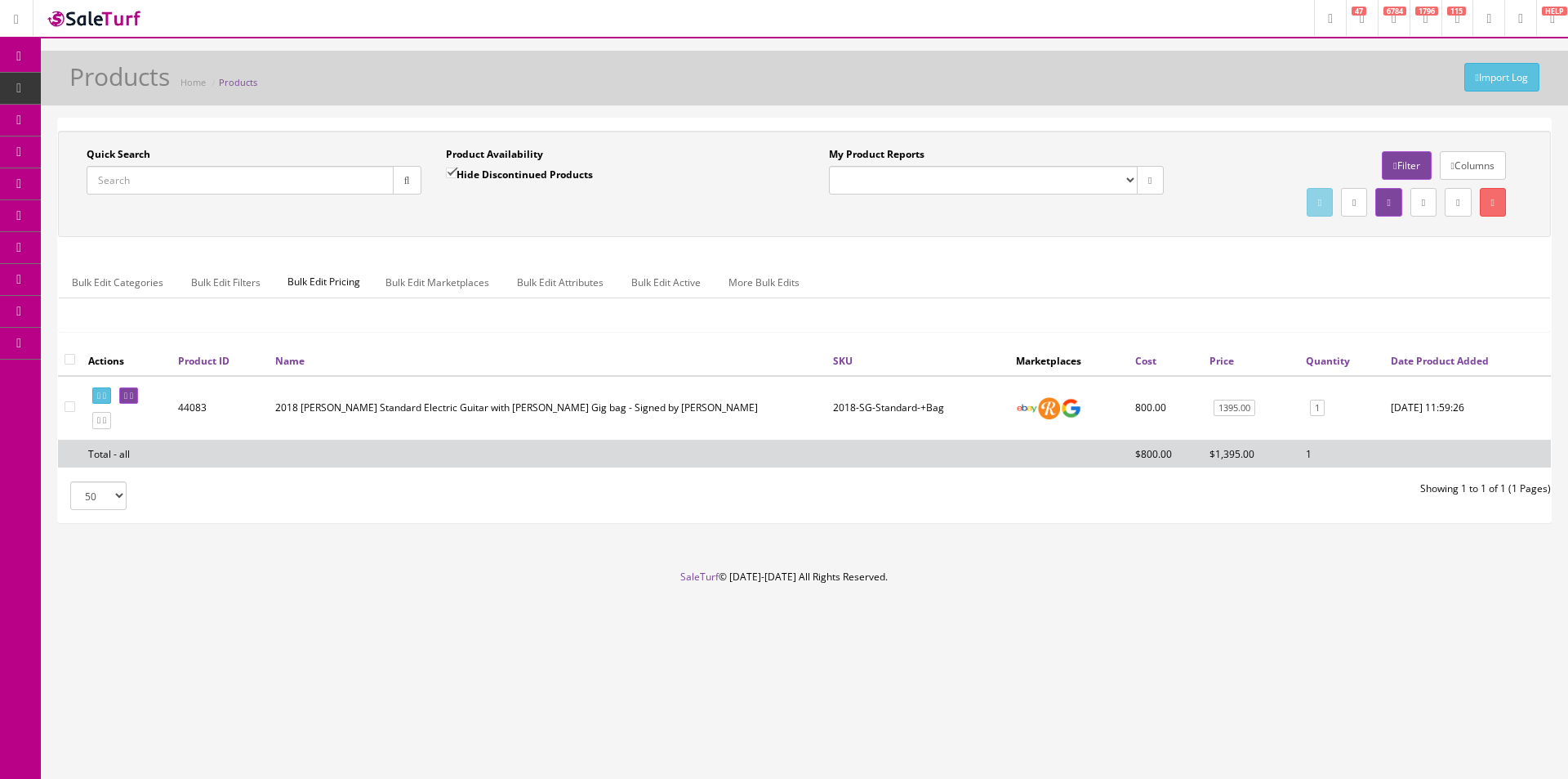
click at [797, 102] on div "Import Log Products Home Products" at bounding box center [804, 82] width 1503 height 39
drag, startPoint x: 797, startPoint y: 102, endPoint x: 806, endPoint y: 103, distance: 9.1
click at [806, 103] on div "Import Log Products Home Products" at bounding box center [804, 78] width 1527 height 55
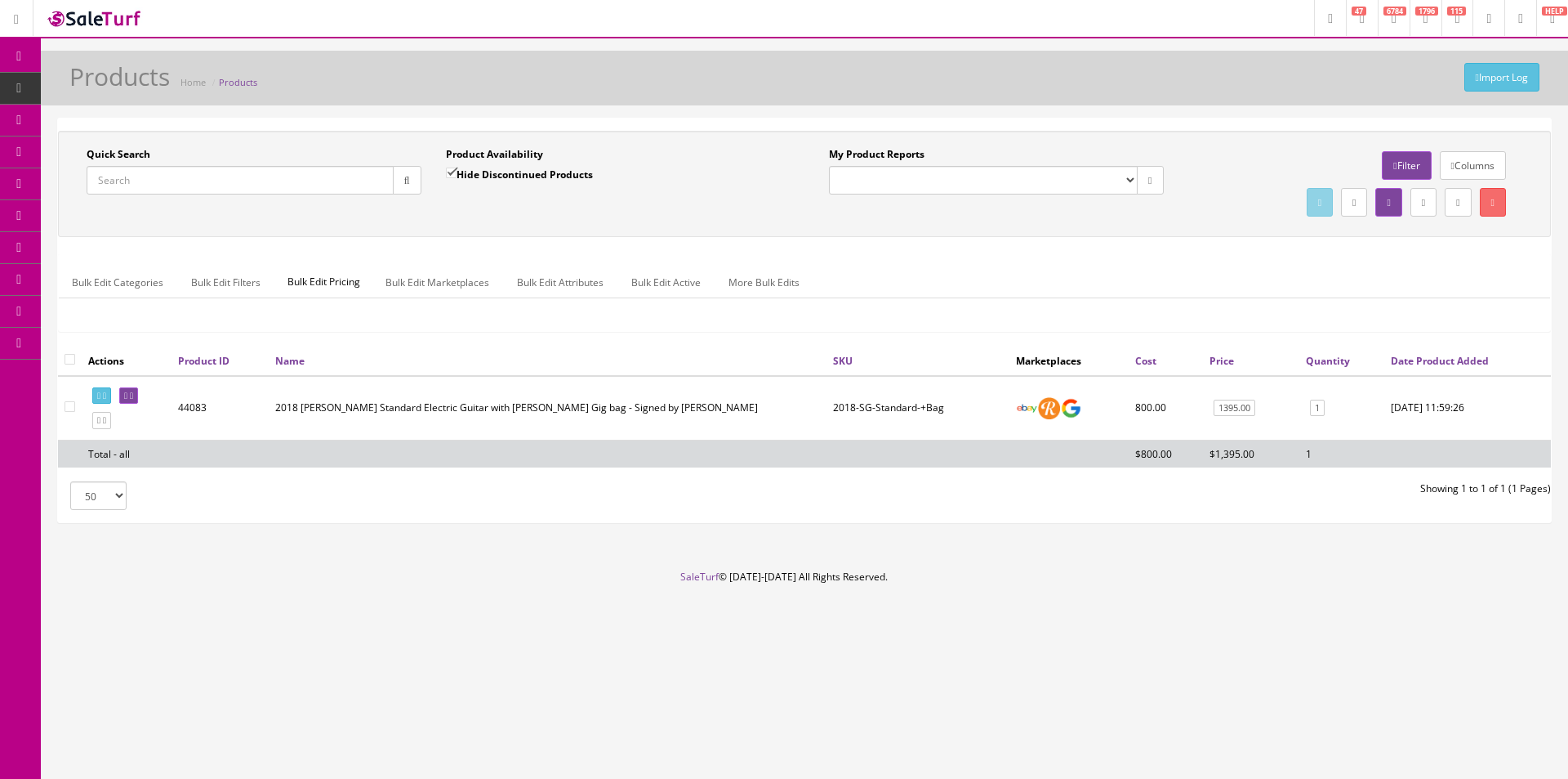
click at [195, 172] on input "Quick Search" at bounding box center [240, 180] width 307 height 29
paste input "2242378401"
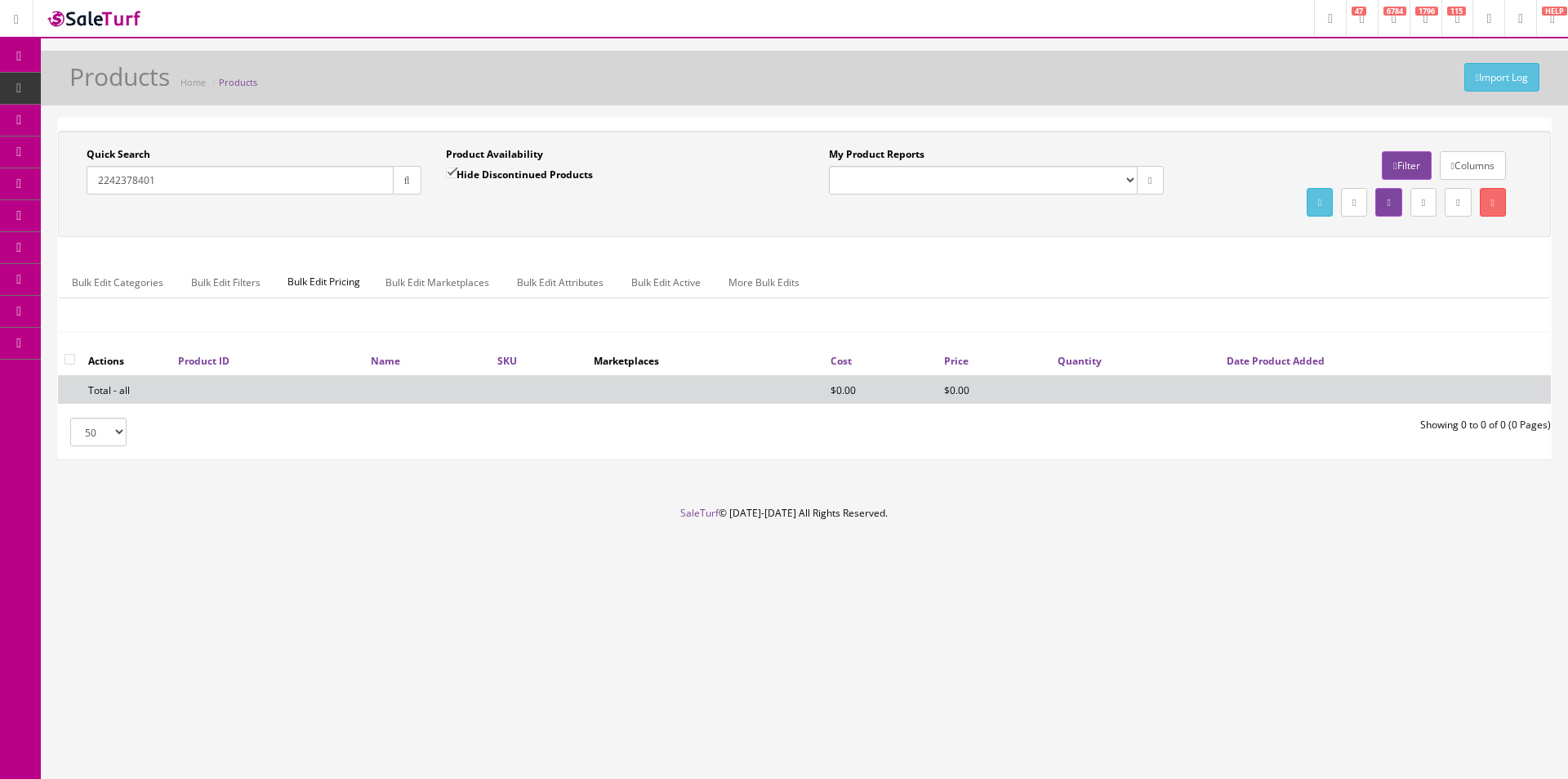
type input "2242378401"
click at [468, 173] on label "Hide Discontinued Products" at bounding box center [520, 174] width 147 height 16
click at [457, 173] on input "Hide Discontinued Products" at bounding box center [451, 172] width 11 height 11
checkbox input "false"
click at [489, 227] on div "Quick Search 2242378401 Date From Product Availability Hide Discontinued Produc…" at bounding box center [804, 183] width 1493 height 107
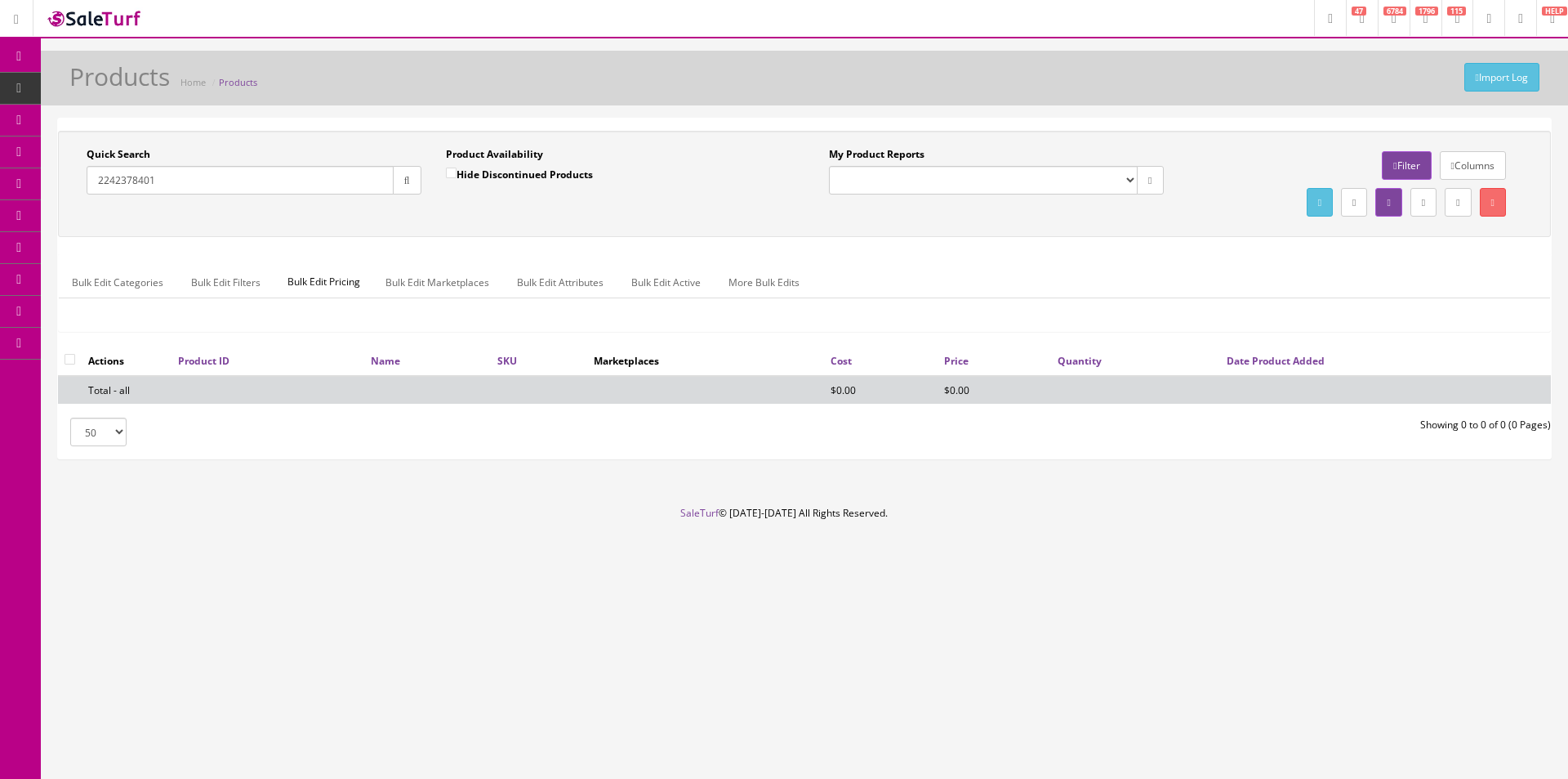
click at [336, 191] on input "2242378401" at bounding box center [240, 180] width 307 height 29
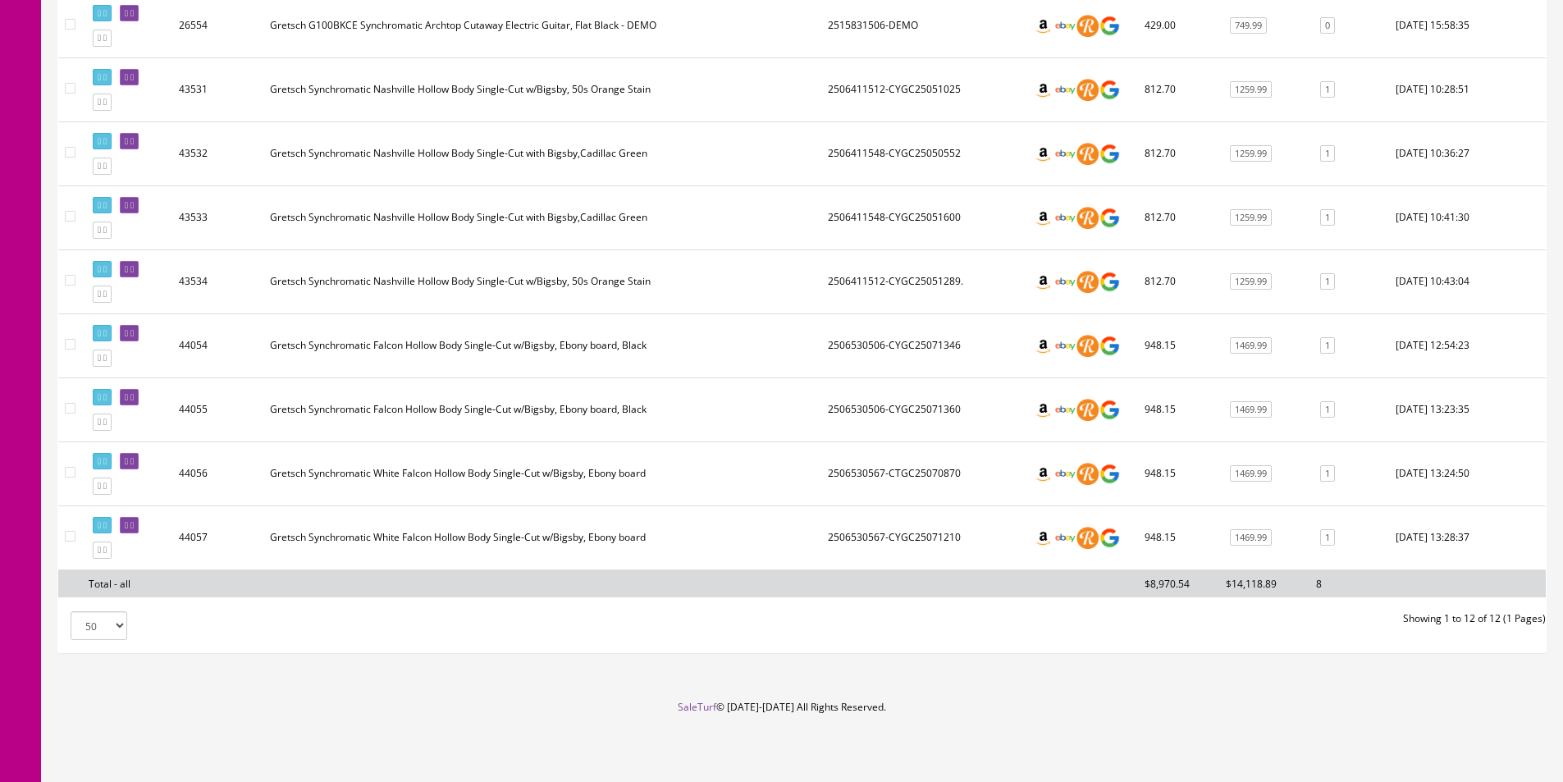
scroll to position [494, 0]
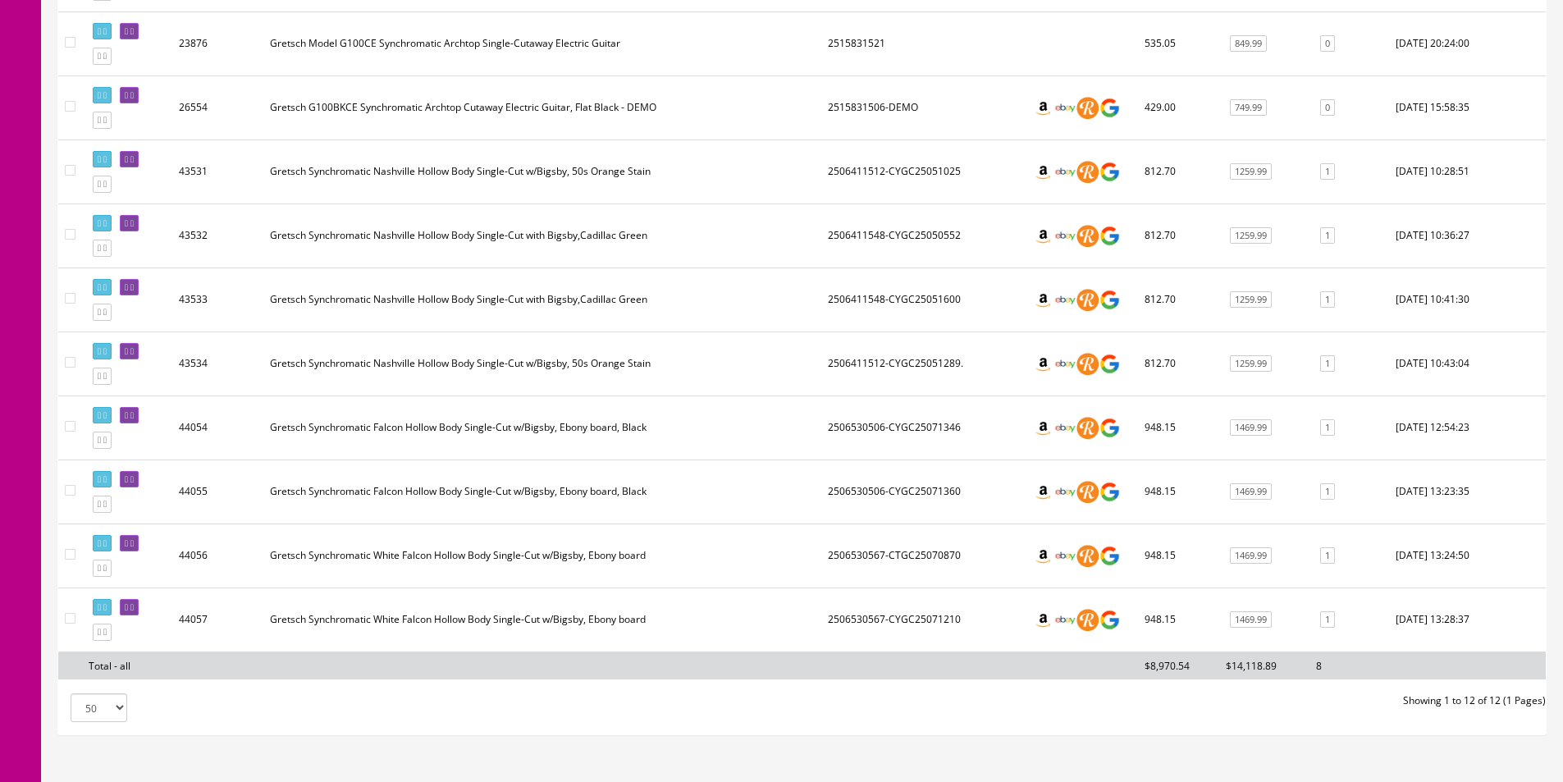
type input "Synchromatic"
click at [850, 562] on td "2506530567-CTGC25070870" at bounding box center [923, 555] width 204 height 64
copy td "2506530567"
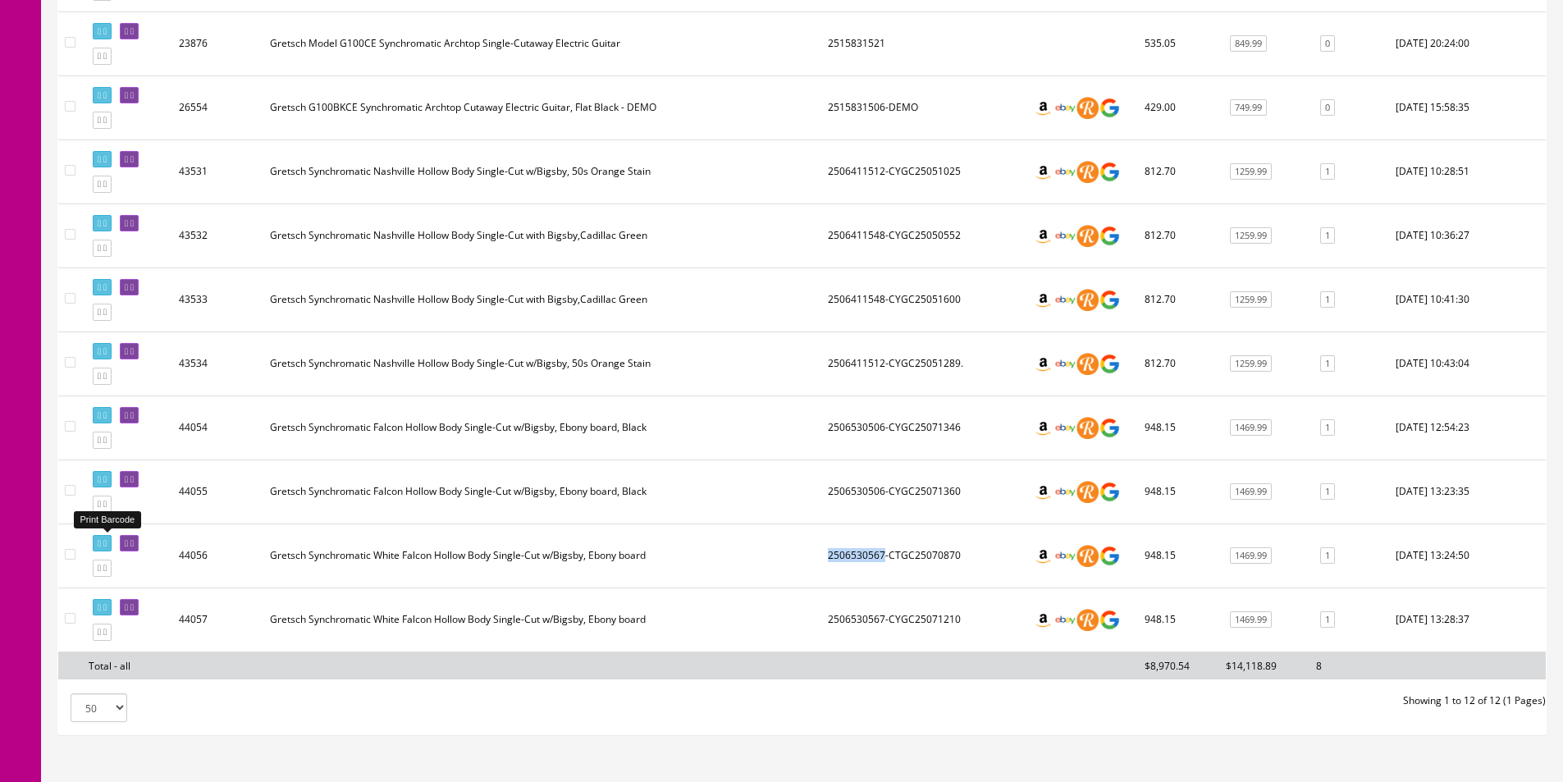
click at [107, 542] on icon at bounding box center [104, 543] width 3 height 9
click at [100, 351] on icon at bounding box center [99, 351] width 3 height 9
click at [101, 288] on icon at bounding box center [99, 287] width 3 height 9
click at [384, 240] on td "Gretsch Synchromatic Nashville Hollow Body Single-Cut with Bigsby,Cadillac Green" at bounding box center [542, 235] width 558 height 64
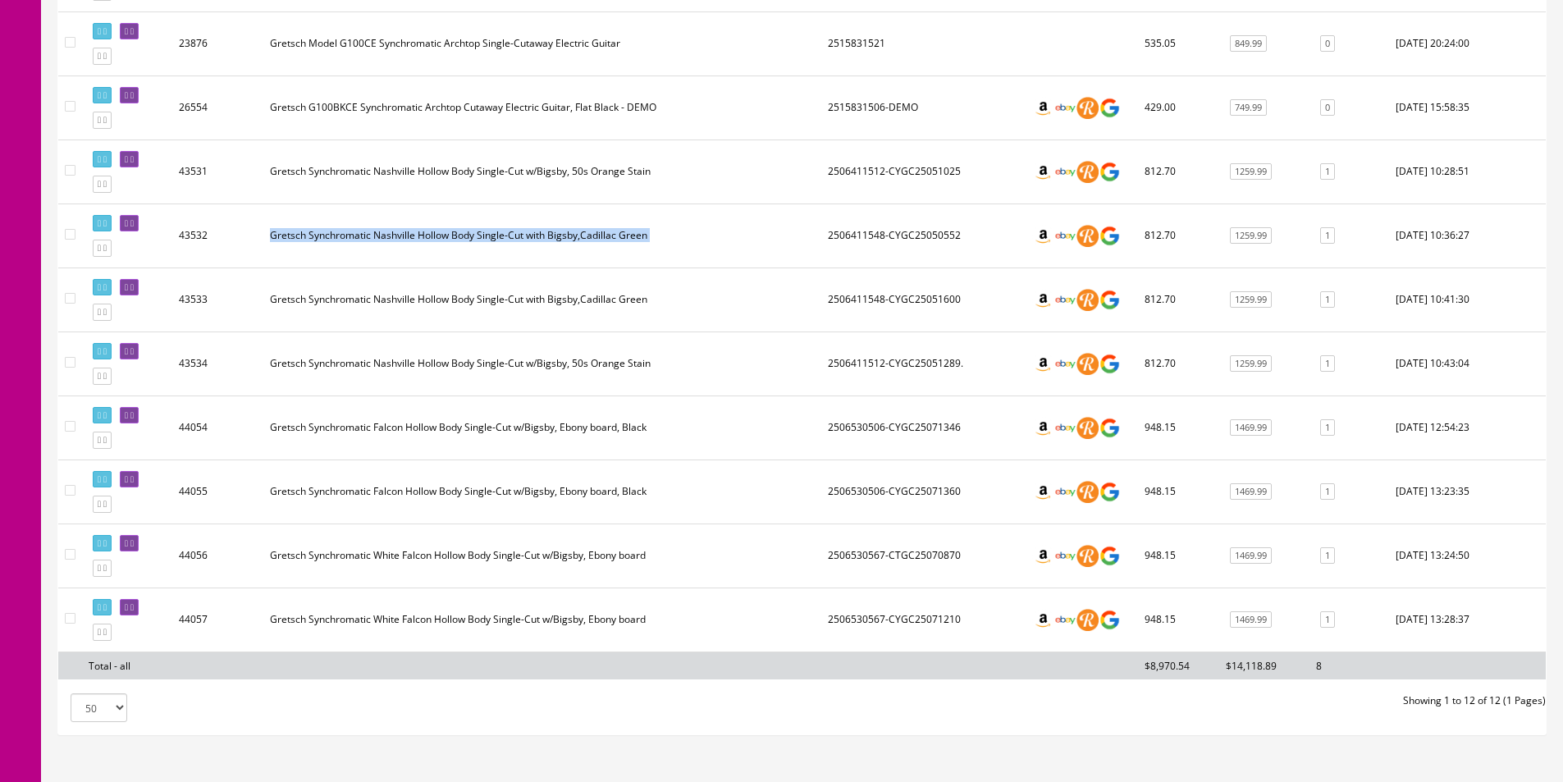
click at [384, 240] on td "Gretsch Synchromatic Nashville Hollow Body Single-Cut with Bigsby,Cadillac Green" at bounding box center [542, 235] width 558 height 64
click at [382, 240] on td "Gretsch Synchromatic Nashville Hollow Body Single-Cut with Bigsby,Cadillac Green" at bounding box center [542, 235] width 558 height 64
